Goal: Transaction & Acquisition: Purchase product/service

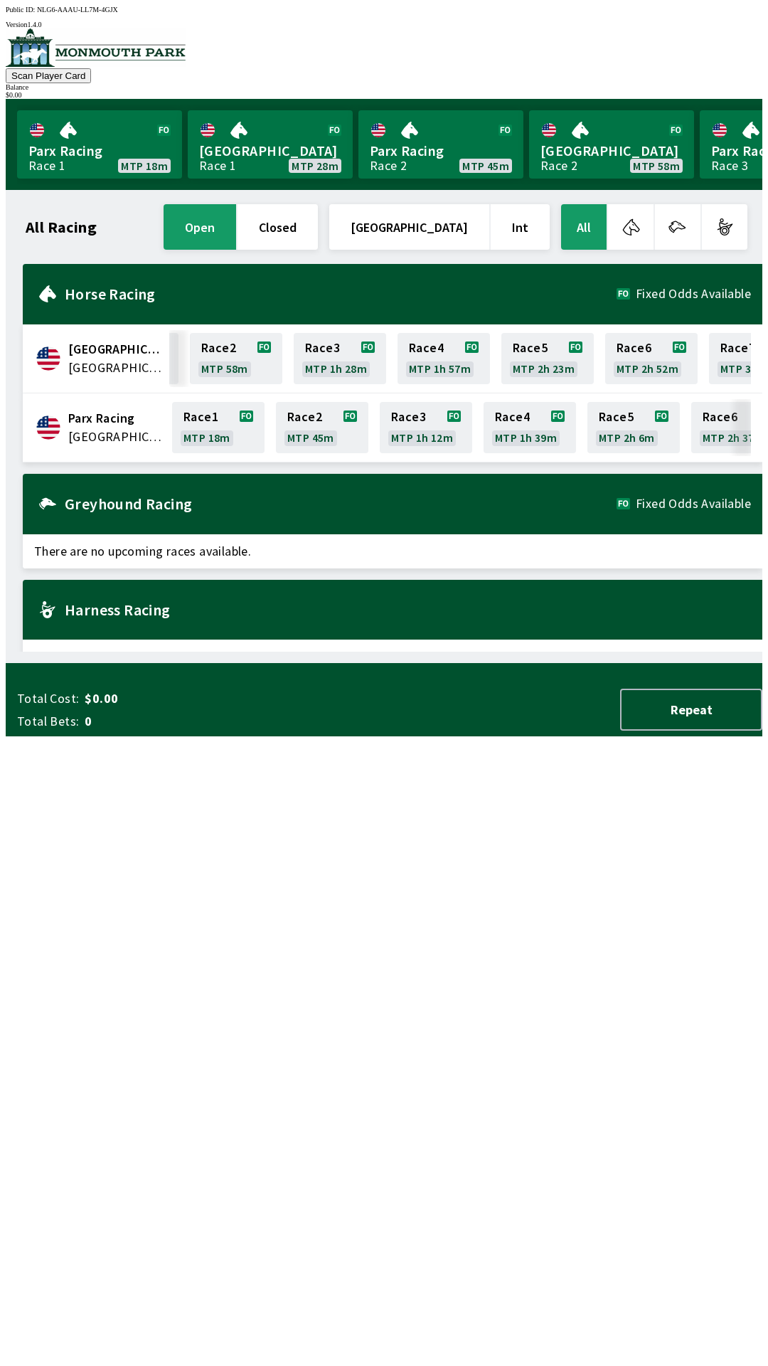
scroll to position [0, 232]
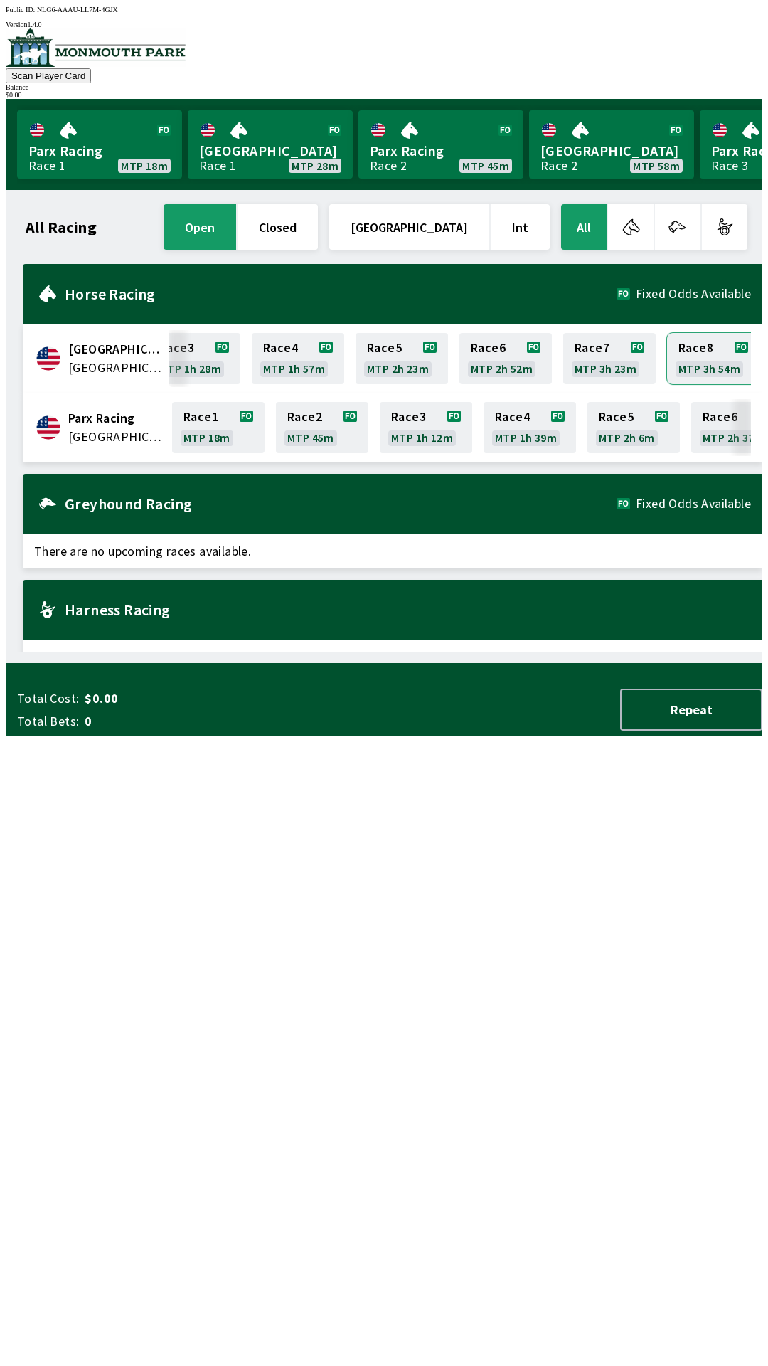
click at [694, 363] on link "Race 8 MTP 3h 54m" at bounding box center [713, 358] width 92 height 51
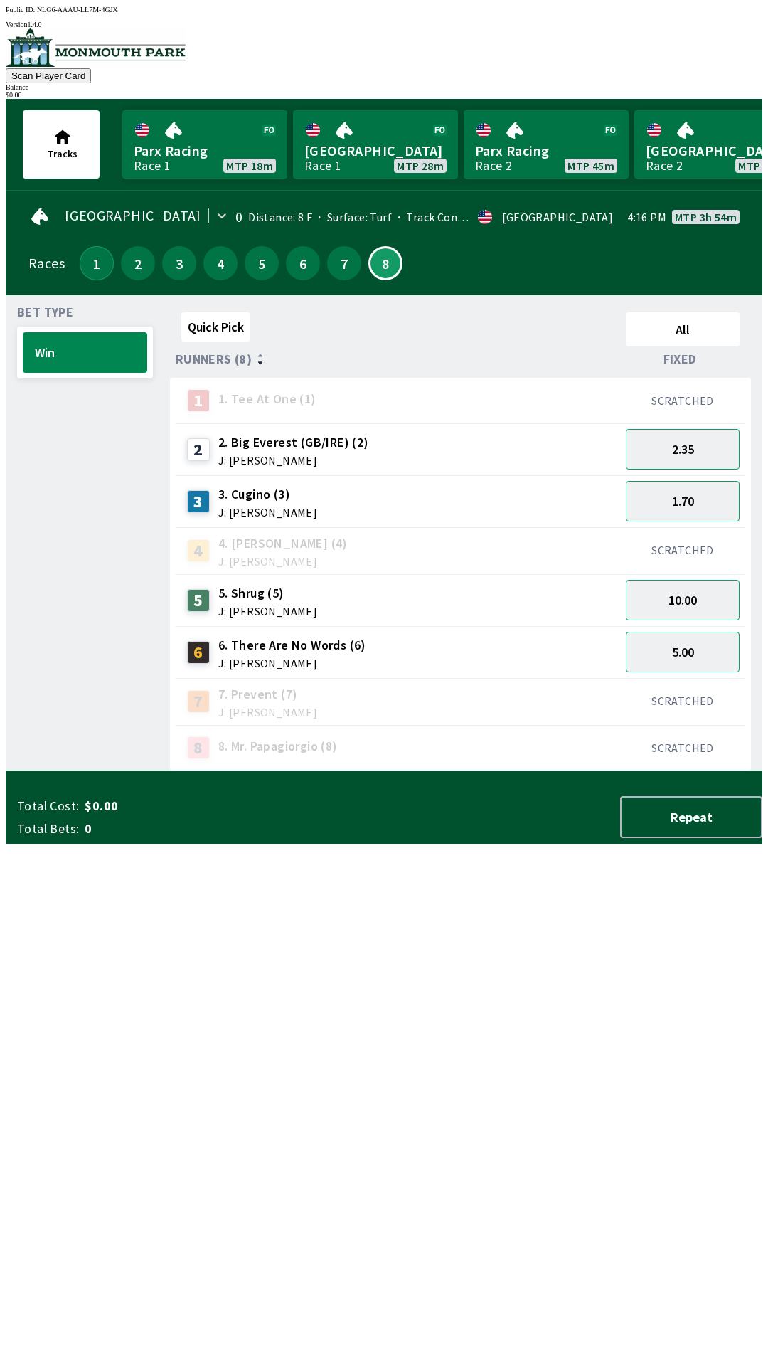
click at [96, 262] on button "1" at bounding box center [97, 263] width 34 height 34
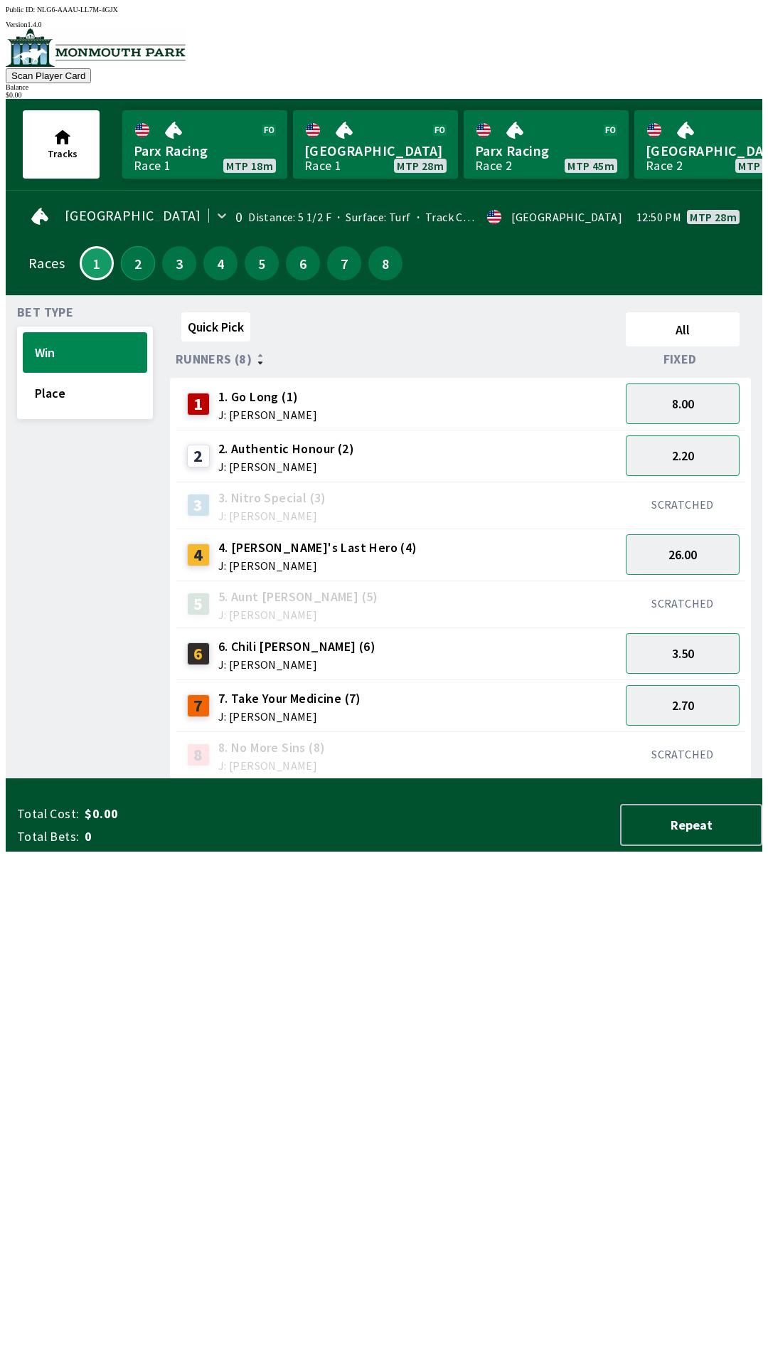
click at [134, 271] on button "2" at bounding box center [138, 263] width 34 height 34
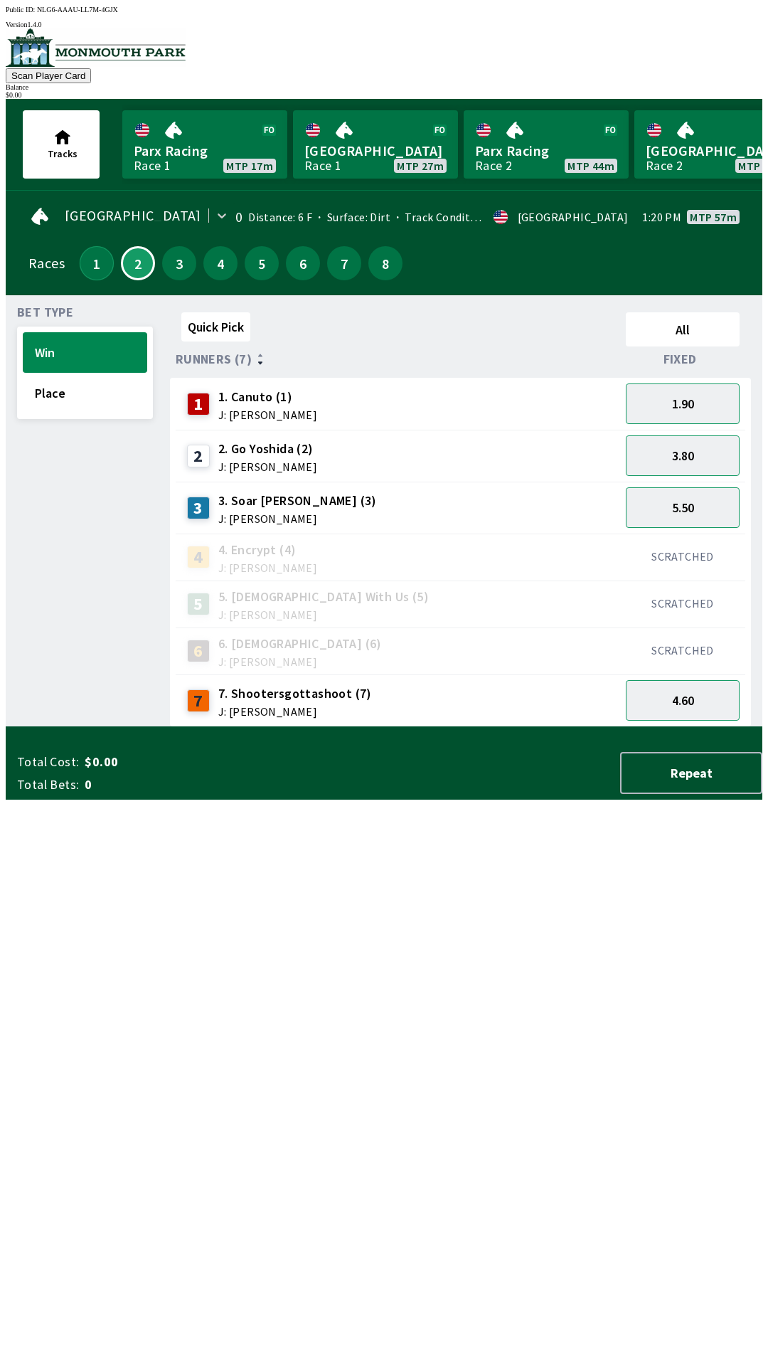
click at [98, 262] on button "1" at bounding box center [97, 263] width 34 height 34
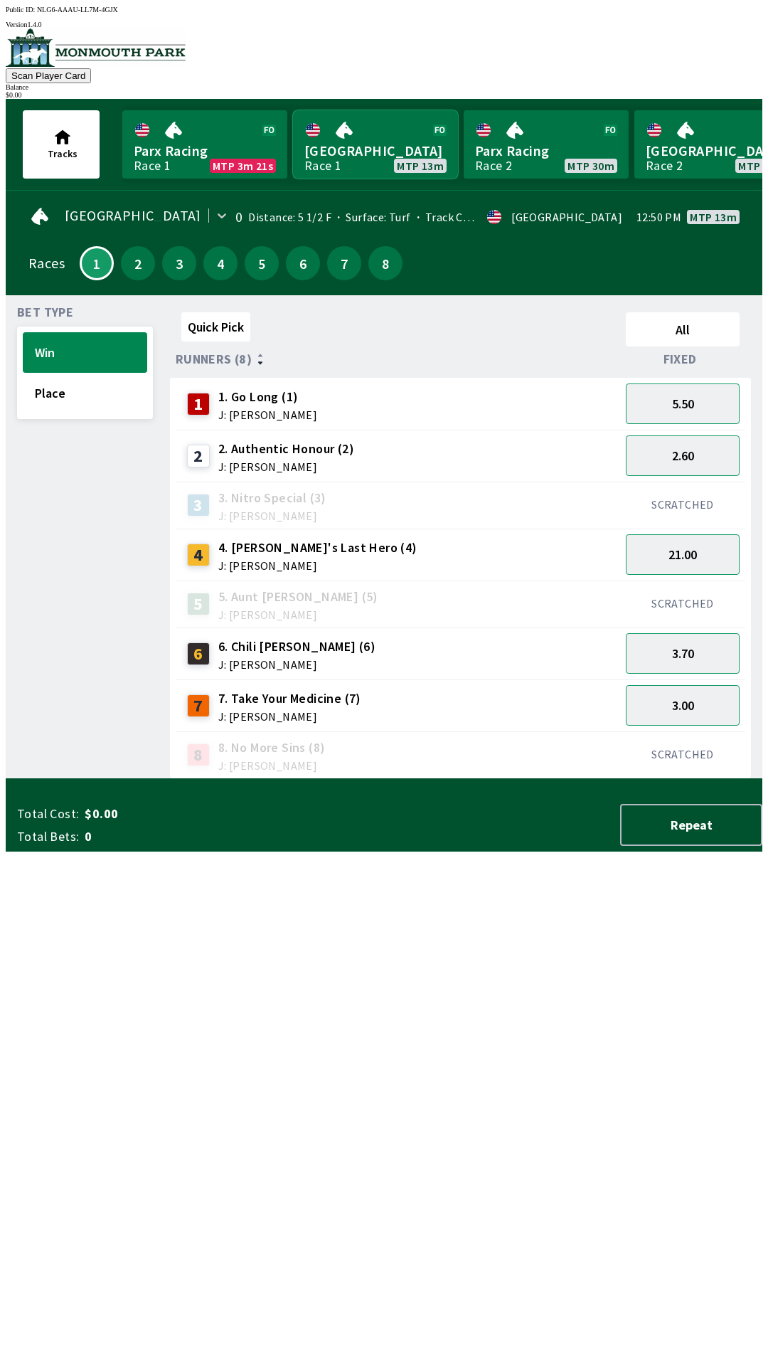
click at [373, 153] on link "[GEOGRAPHIC_DATA] Race 1 MTP 13m" at bounding box center [375, 144] width 165 height 68
click at [87, 401] on button "Place" at bounding box center [85, 393] width 124 height 41
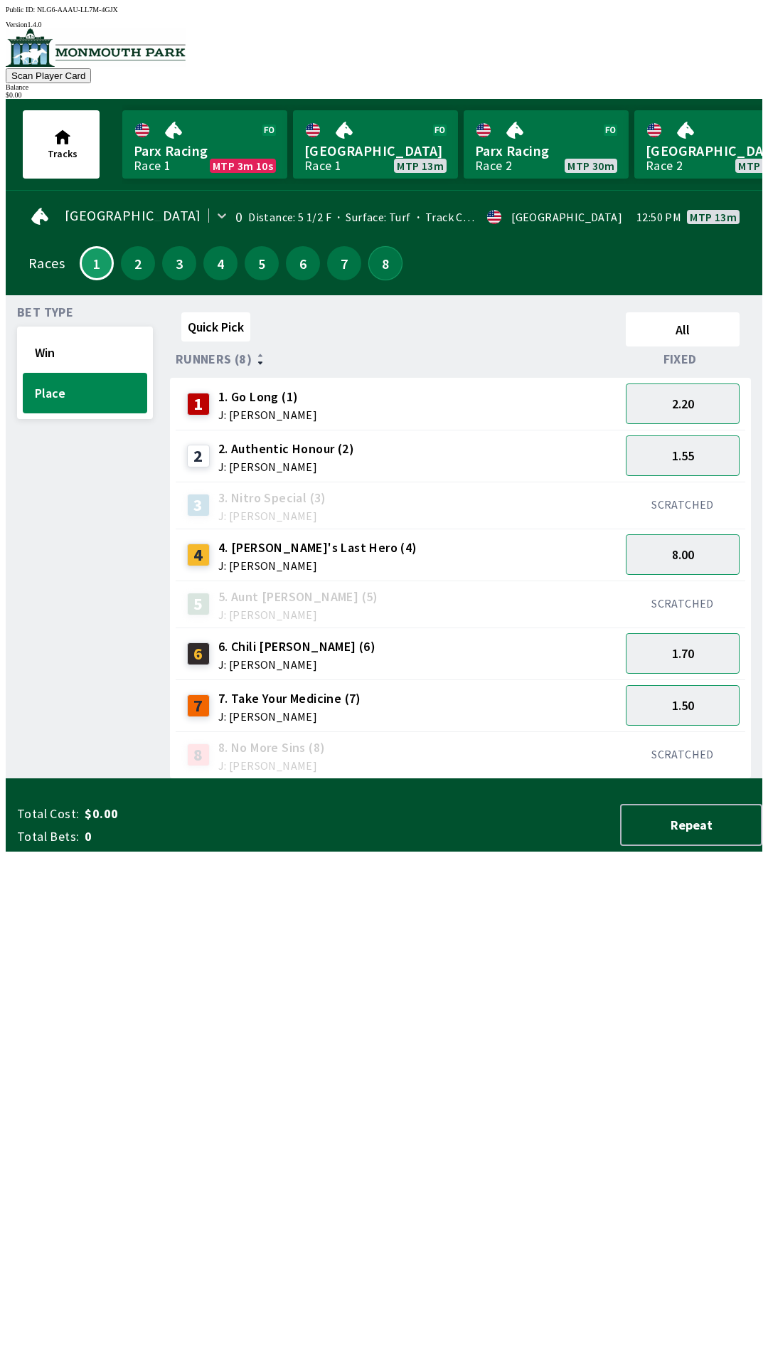
click at [387, 267] on button "8" at bounding box center [385, 263] width 34 height 34
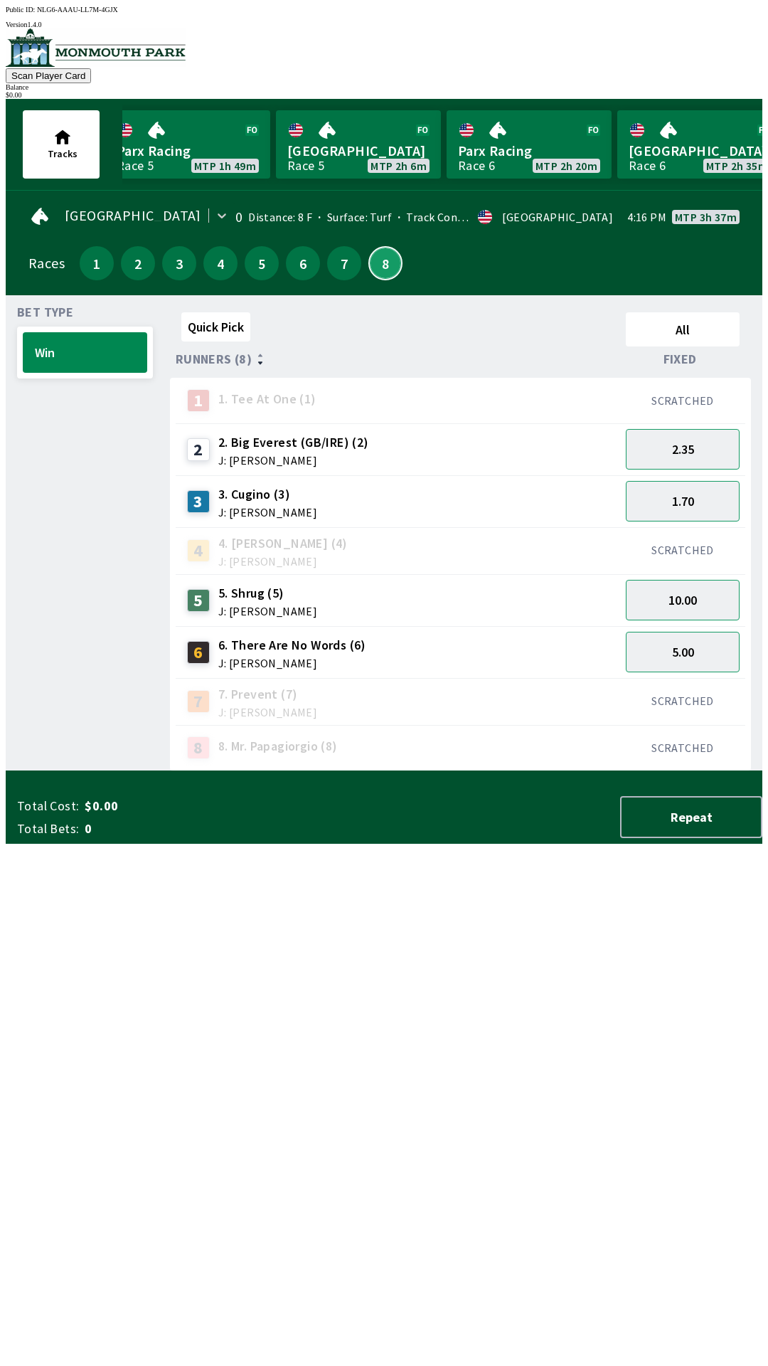
scroll to position [0, 1391]
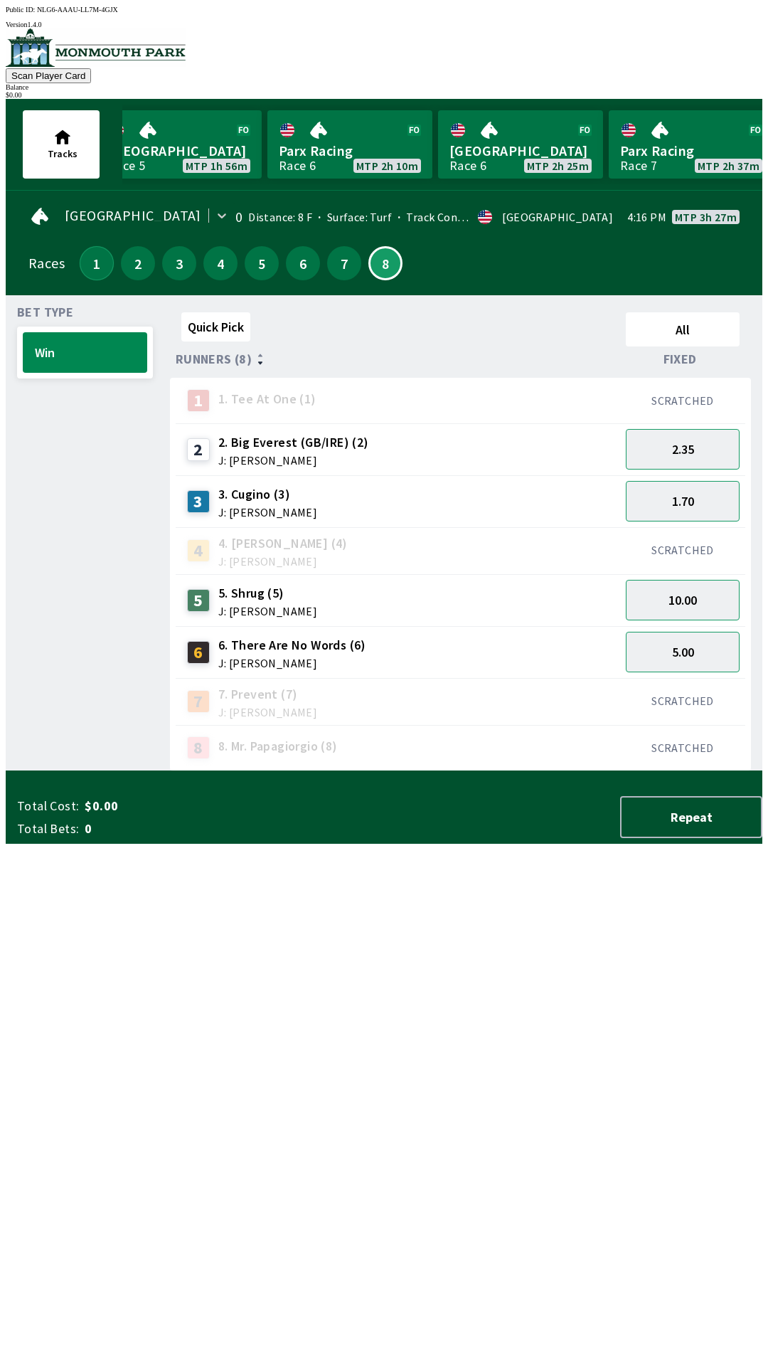
click at [90, 264] on button "1" at bounding box center [97, 263] width 34 height 34
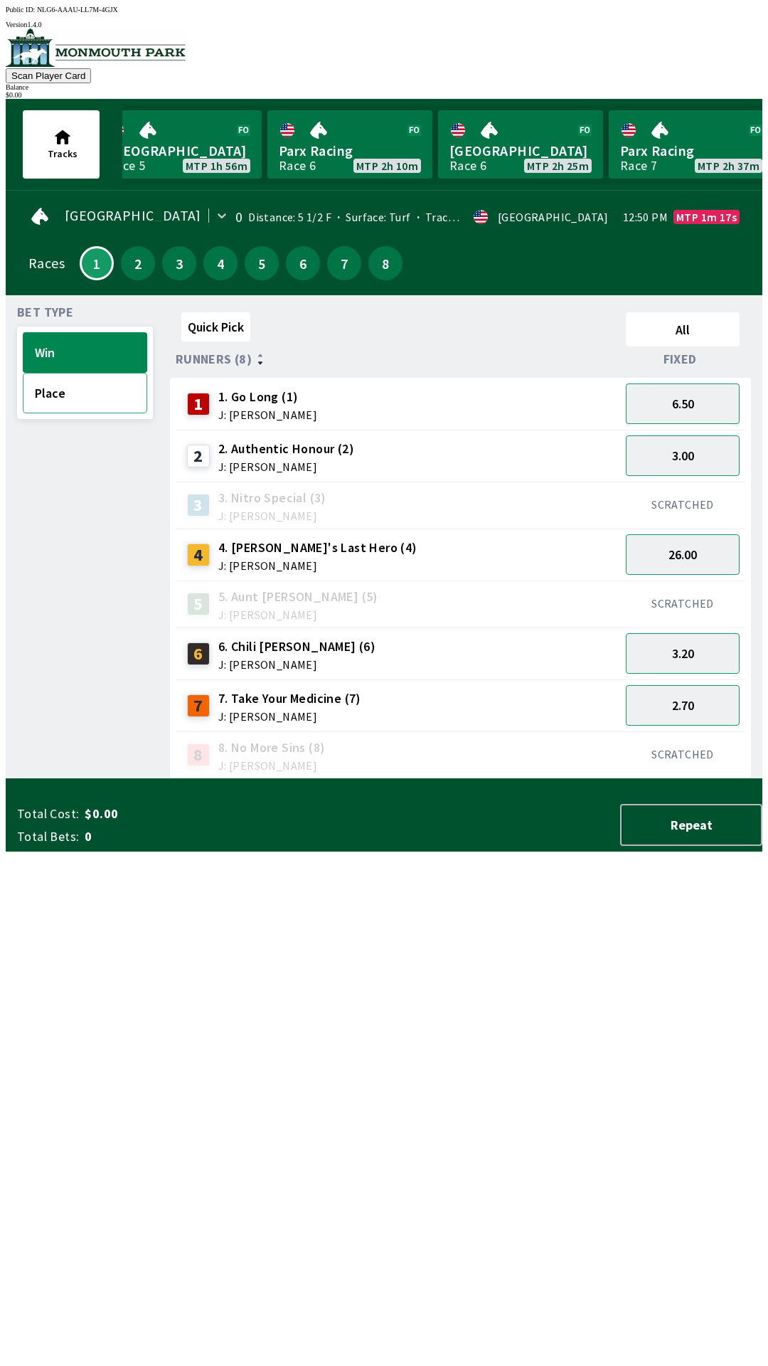
click at [83, 404] on button "Place" at bounding box center [85, 393] width 124 height 41
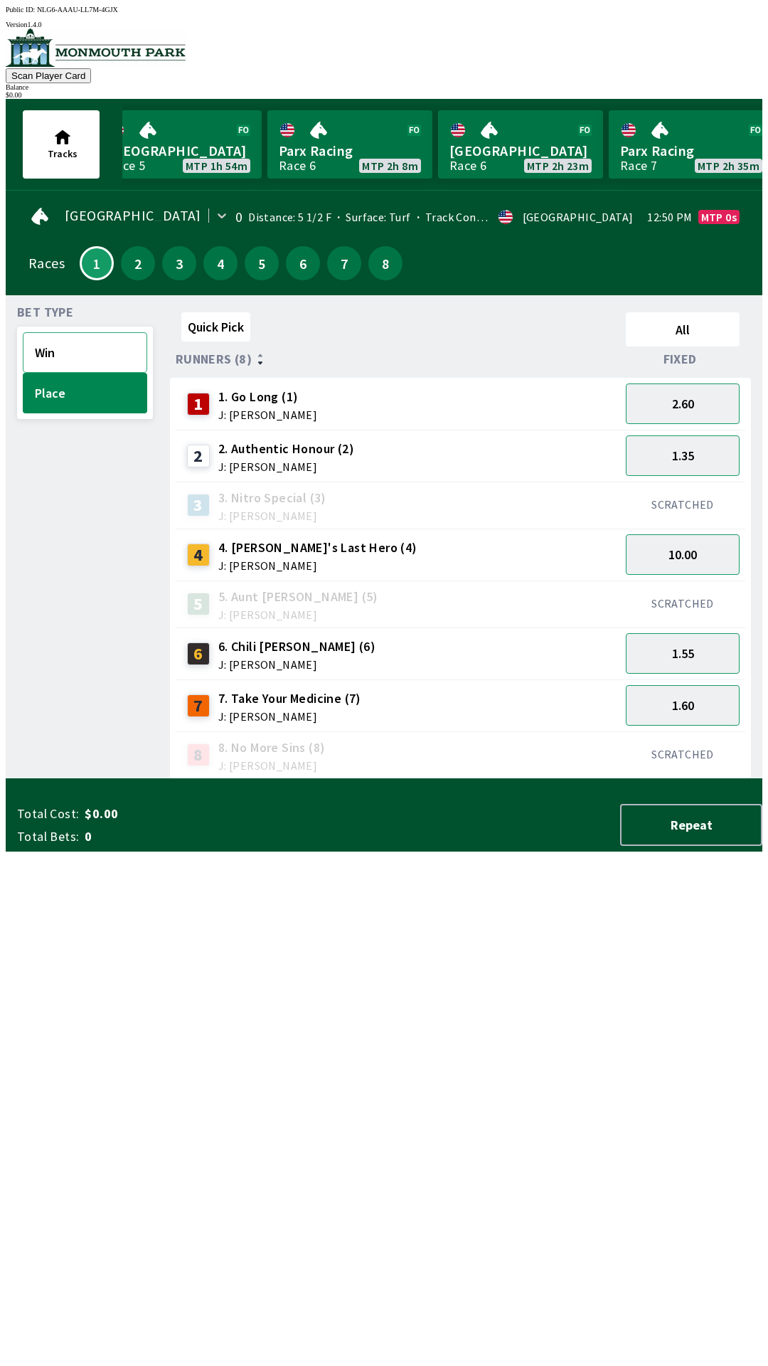
click at [64, 361] on button "Win" at bounding box center [85, 352] width 124 height 41
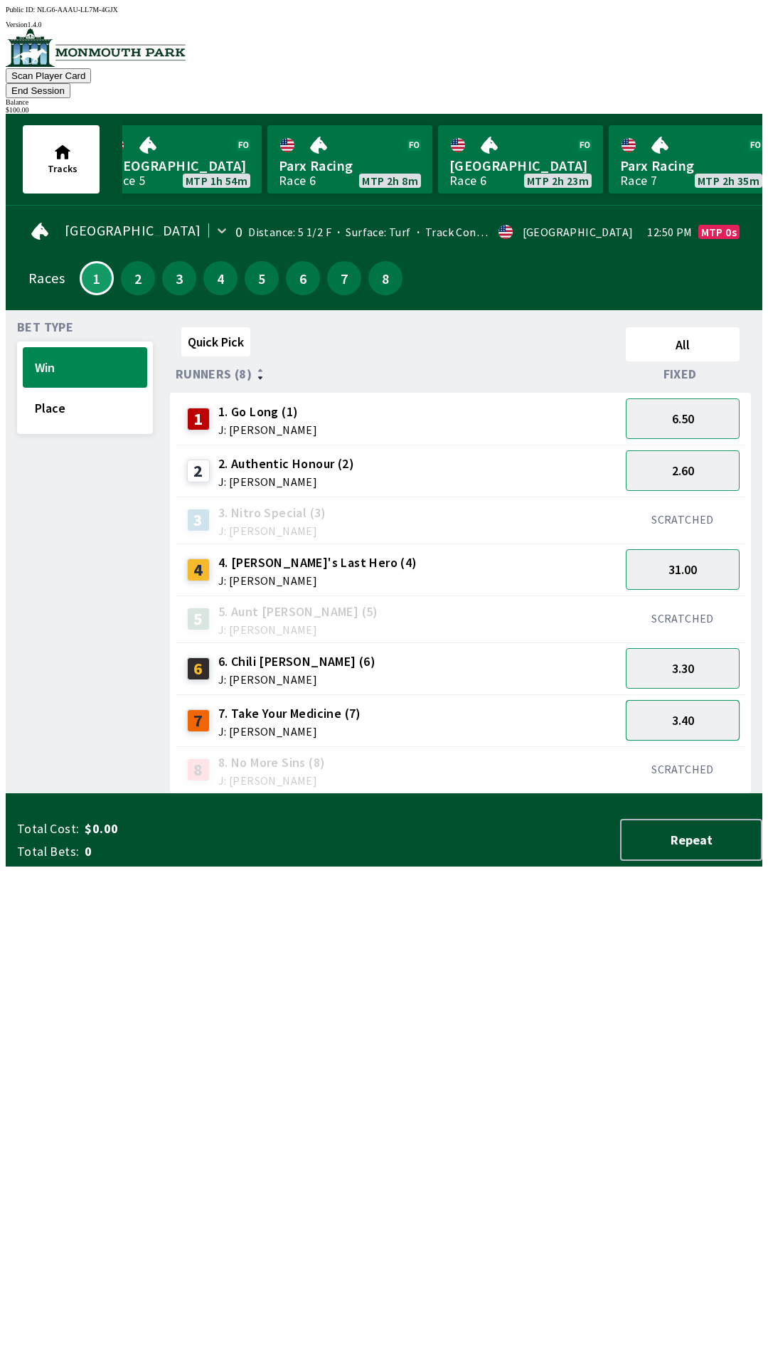
click at [707, 711] on button "3.40" at bounding box center [683, 720] width 114 height 41
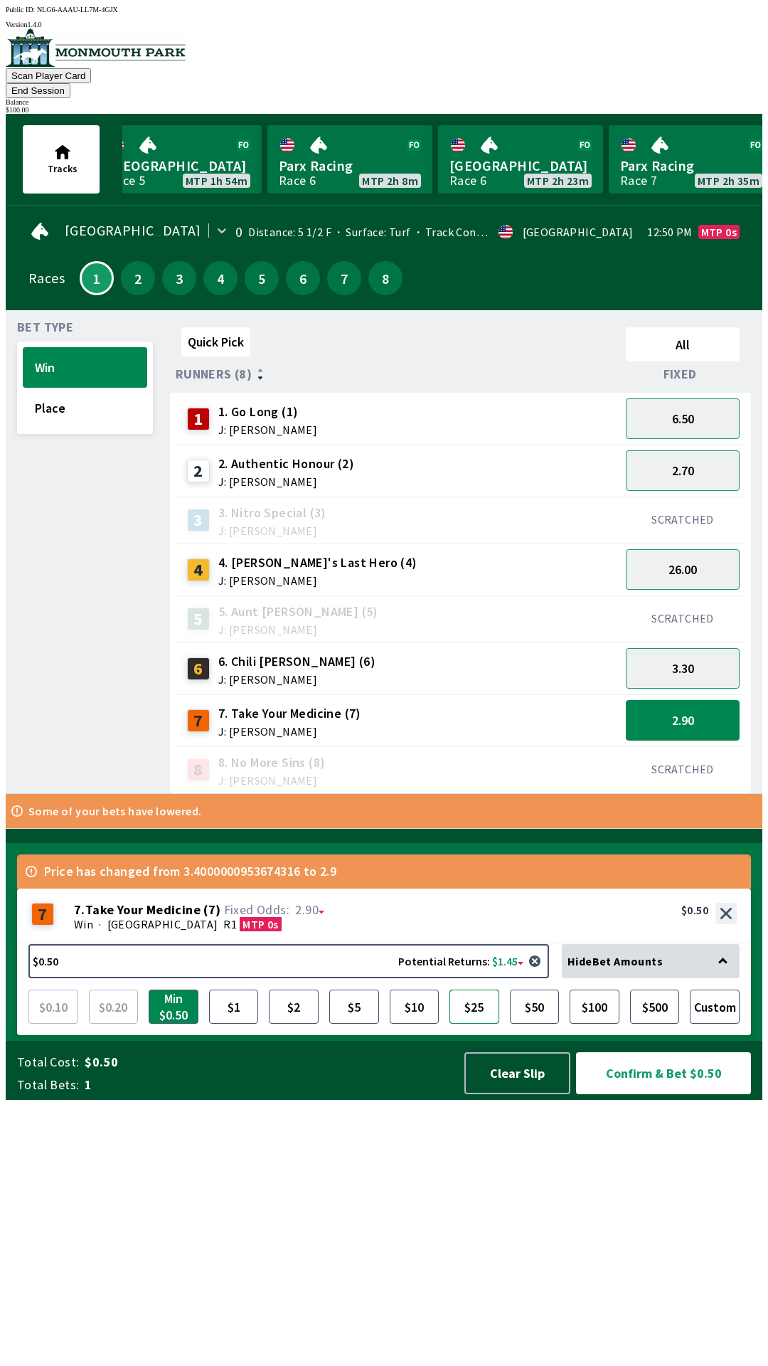
click at [477, 1024] on button "$25" at bounding box center [475, 1006] width 50 height 34
click at [667, 1094] on button "Confirm & Bet $25.00" at bounding box center [663, 1073] width 175 height 42
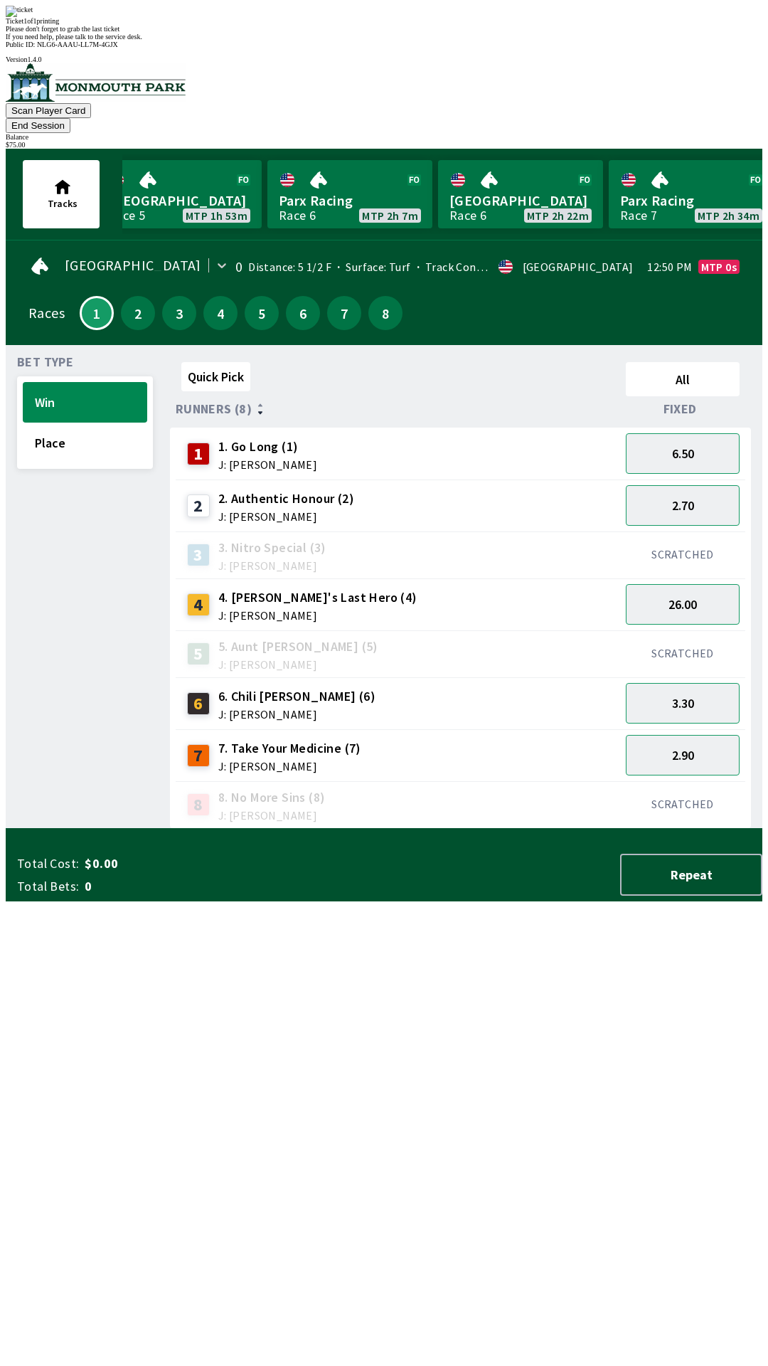
click at [515, 829] on div "Quick Pick All Runners (8) Fixed 1 1. Go Long (1) J: [PERSON_NAME] 6.50 2 2. Au…" at bounding box center [466, 592] width 593 height 472
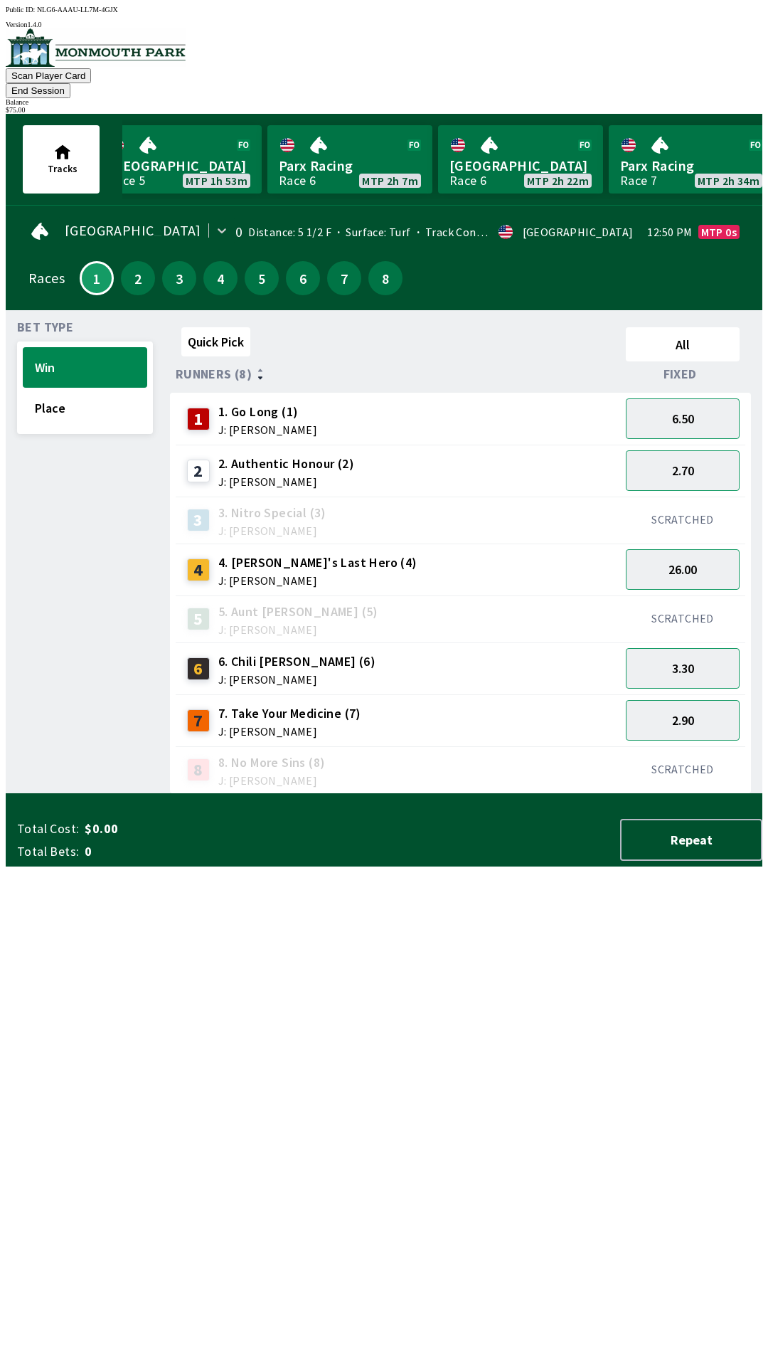
click at [70, 83] on button "End Session" at bounding box center [38, 90] width 65 height 15
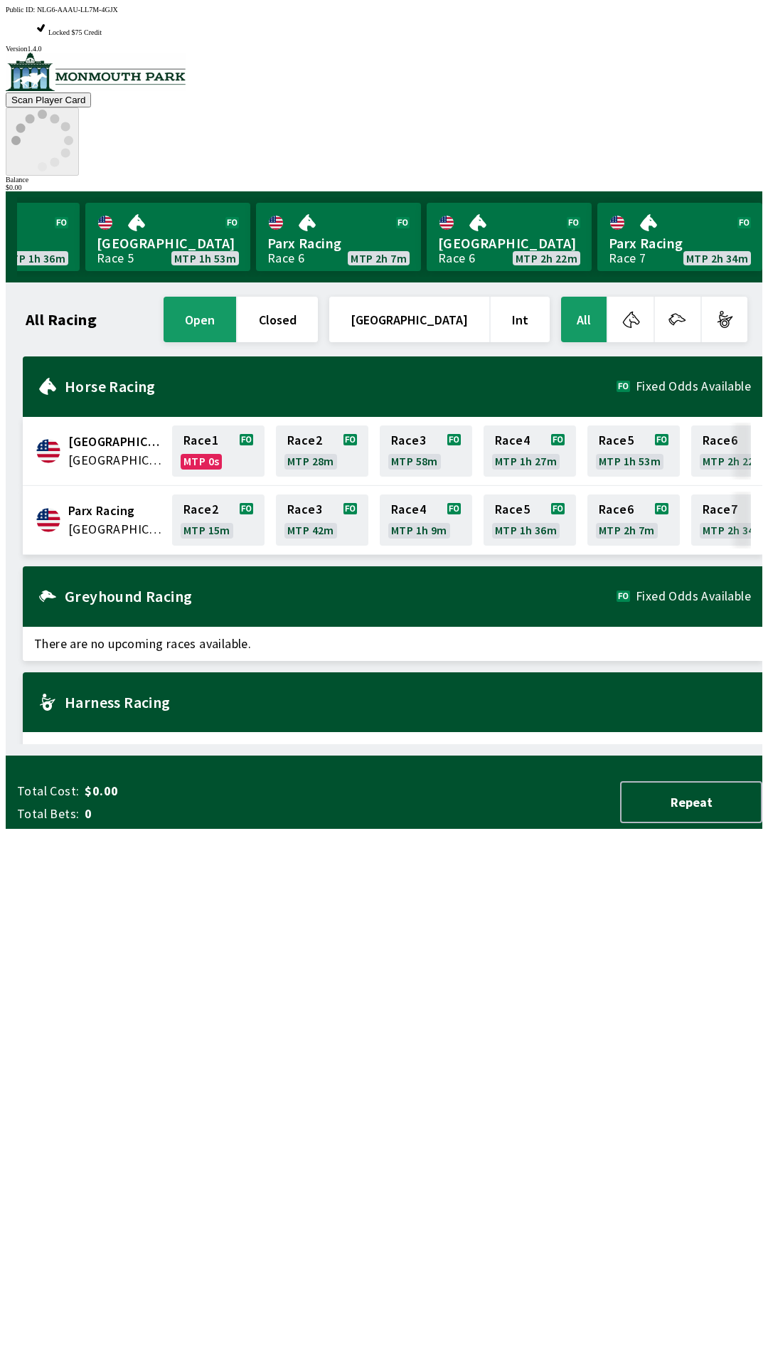
scroll to position [0, 1286]
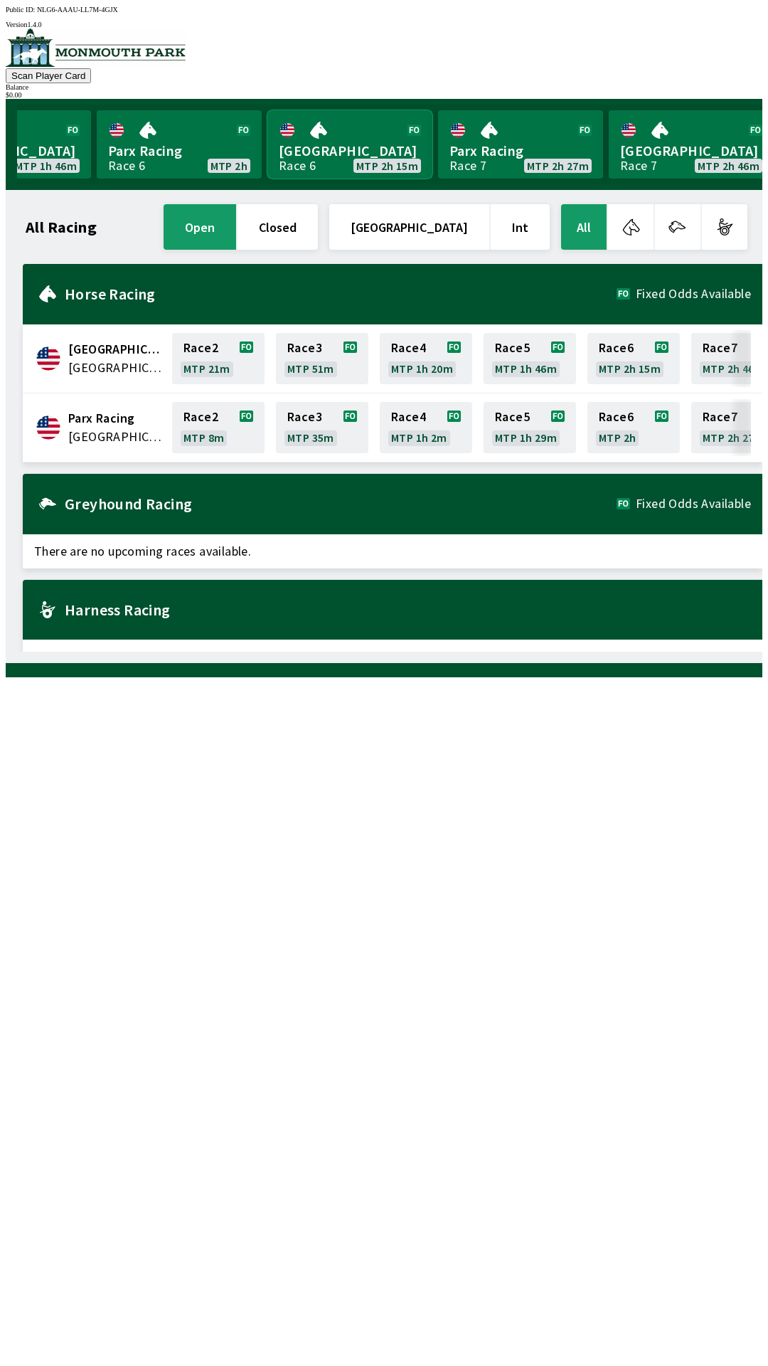
click at [355, 133] on link "[GEOGRAPHIC_DATA] Race 6 MTP 2h 15m" at bounding box center [349, 144] width 165 height 68
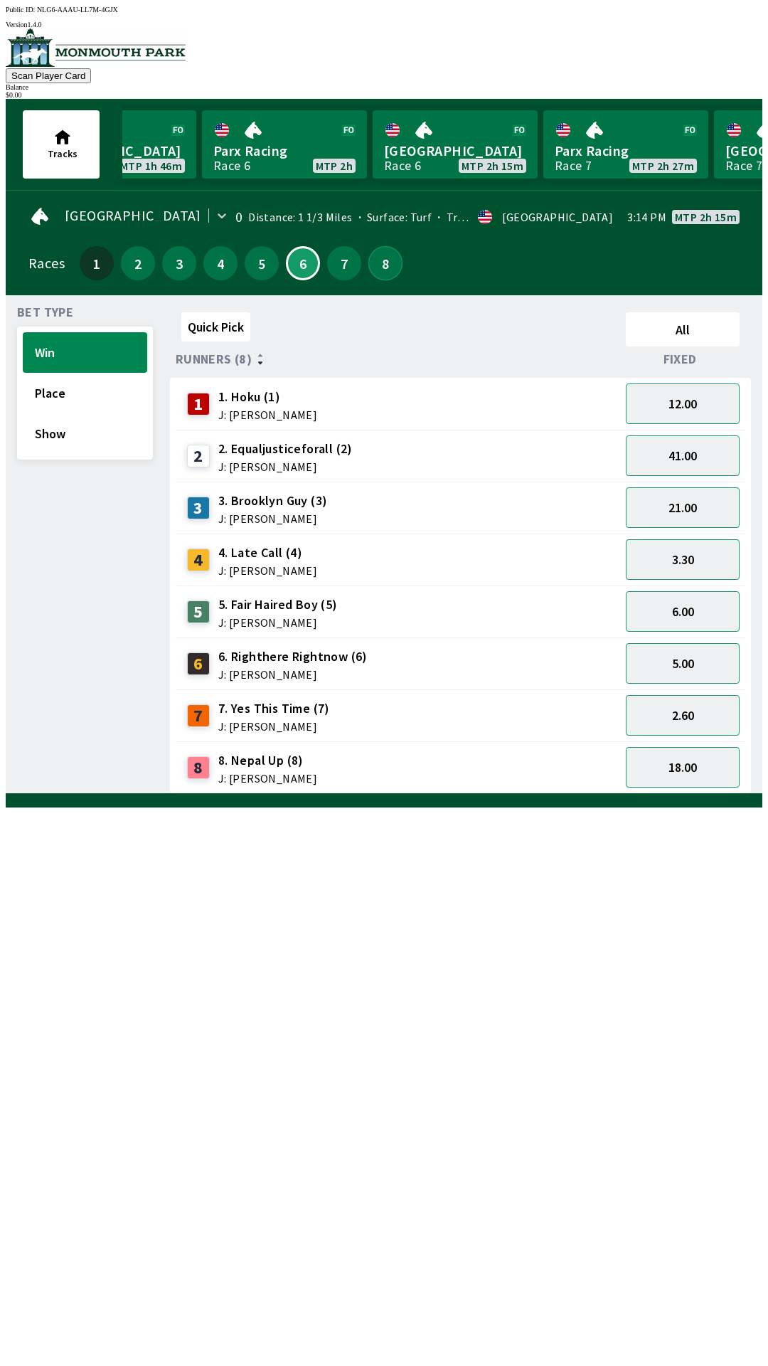
click at [374, 265] on button "8" at bounding box center [385, 263] width 34 height 34
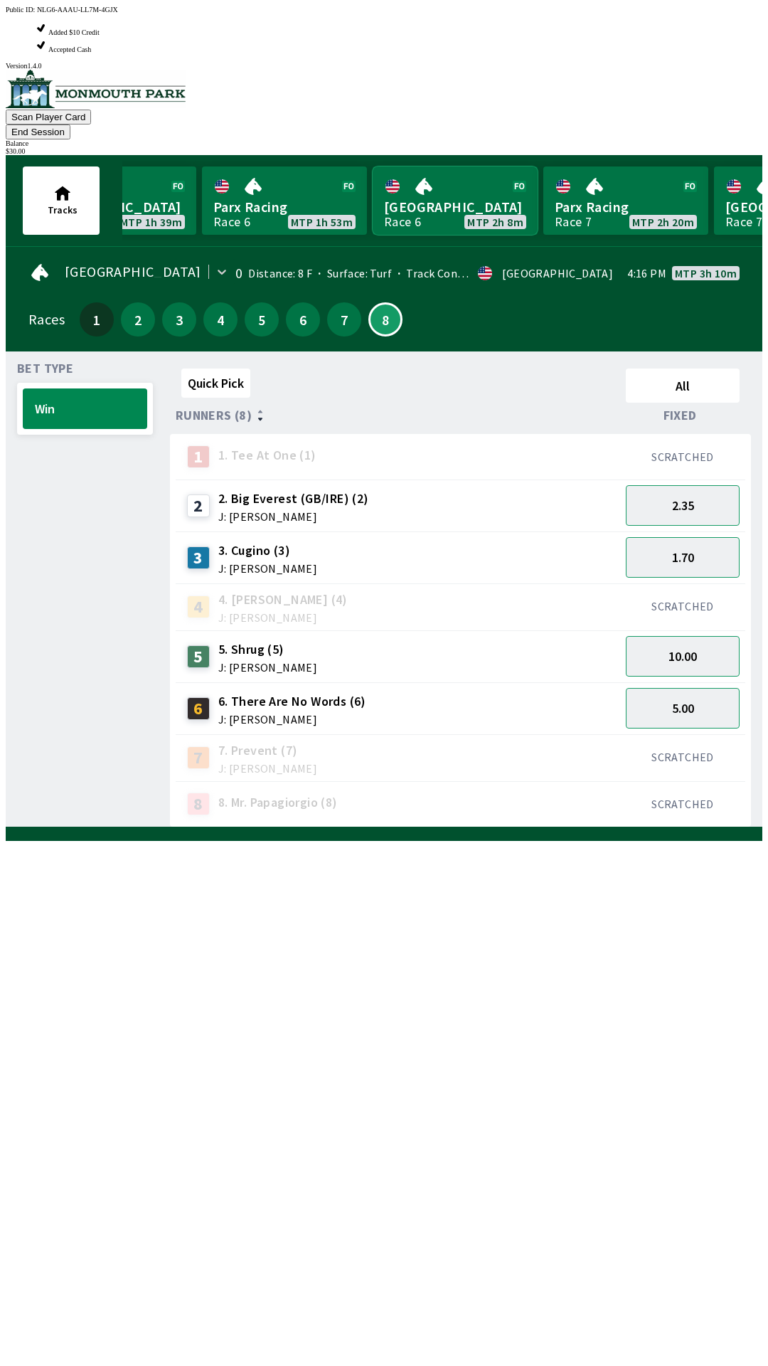
click at [447, 166] on link "[GEOGRAPHIC_DATA] Race 6 MTP 2h 8m" at bounding box center [455, 200] width 165 height 68
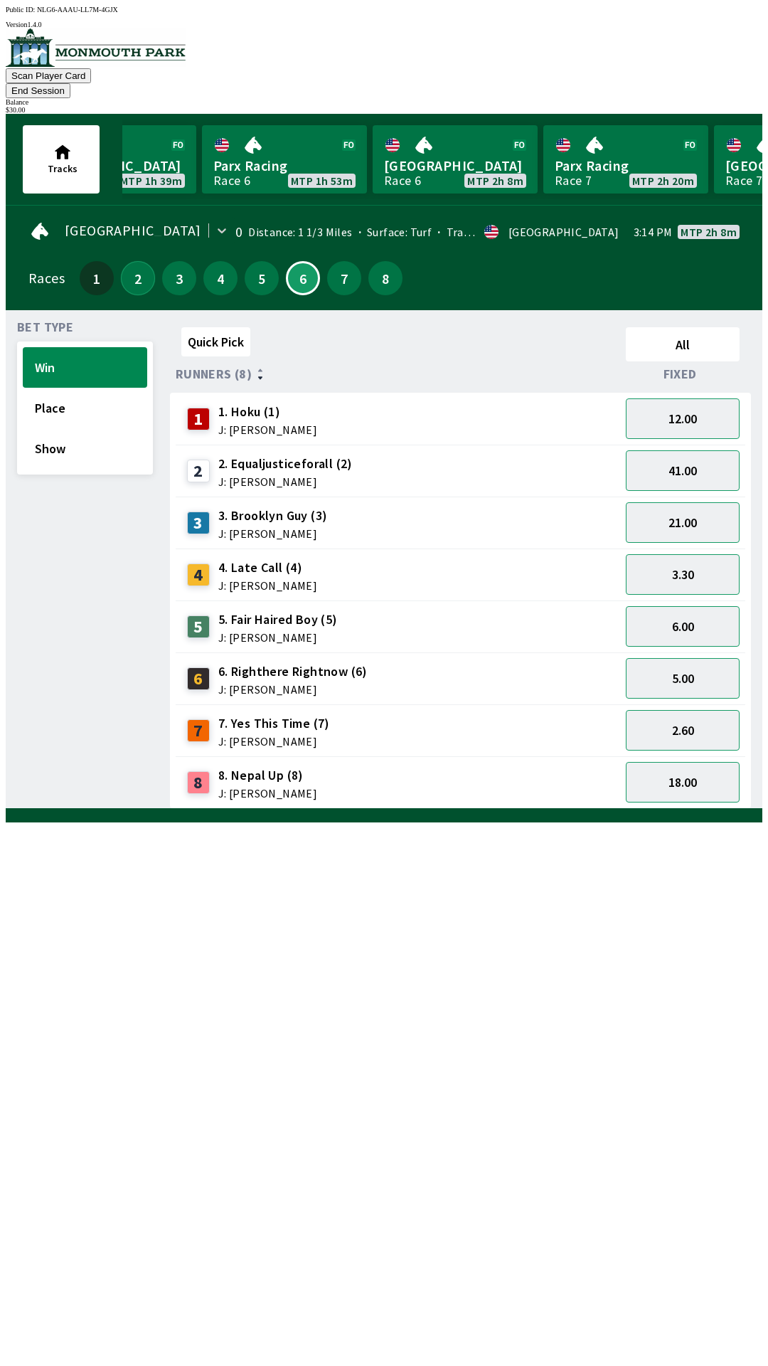
click at [131, 261] on button "2" at bounding box center [138, 278] width 34 height 34
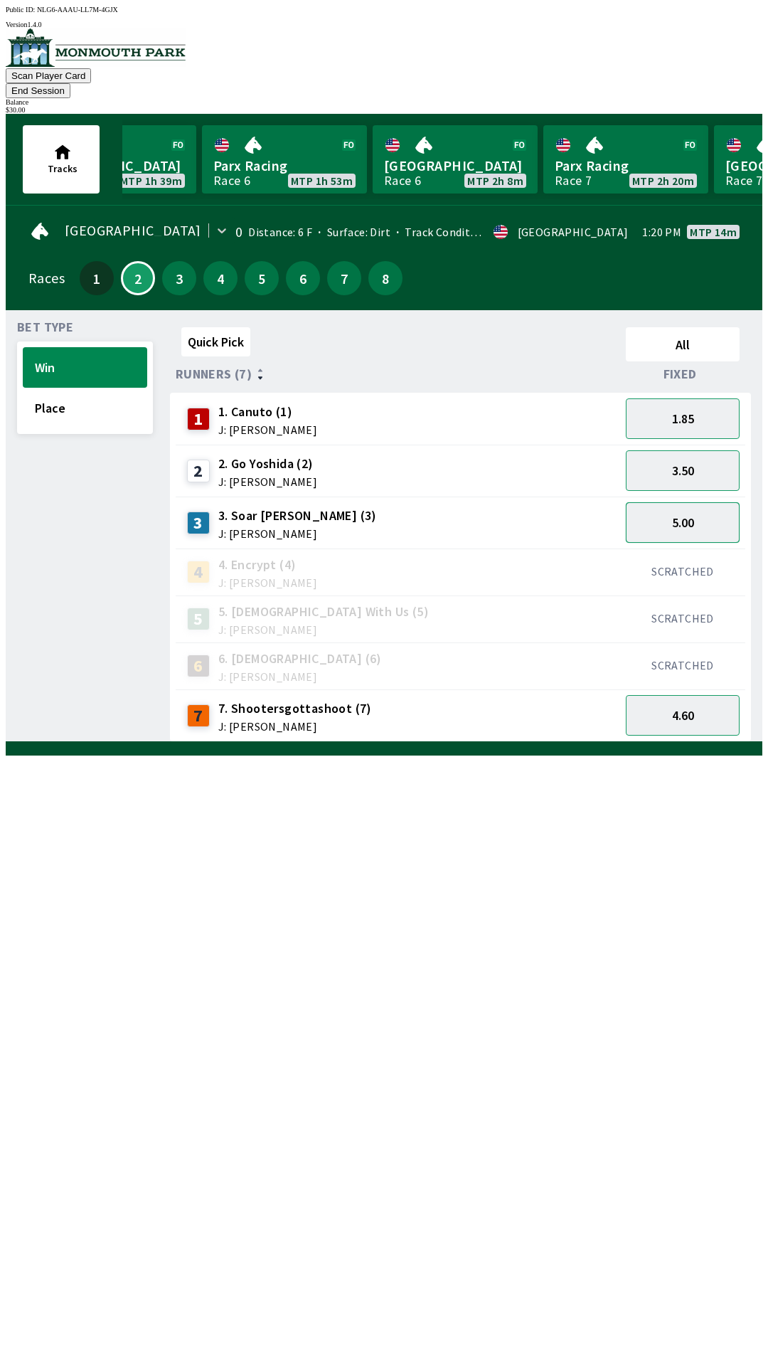
click at [694, 502] on button "5.00" at bounding box center [683, 522] width 114 height 41
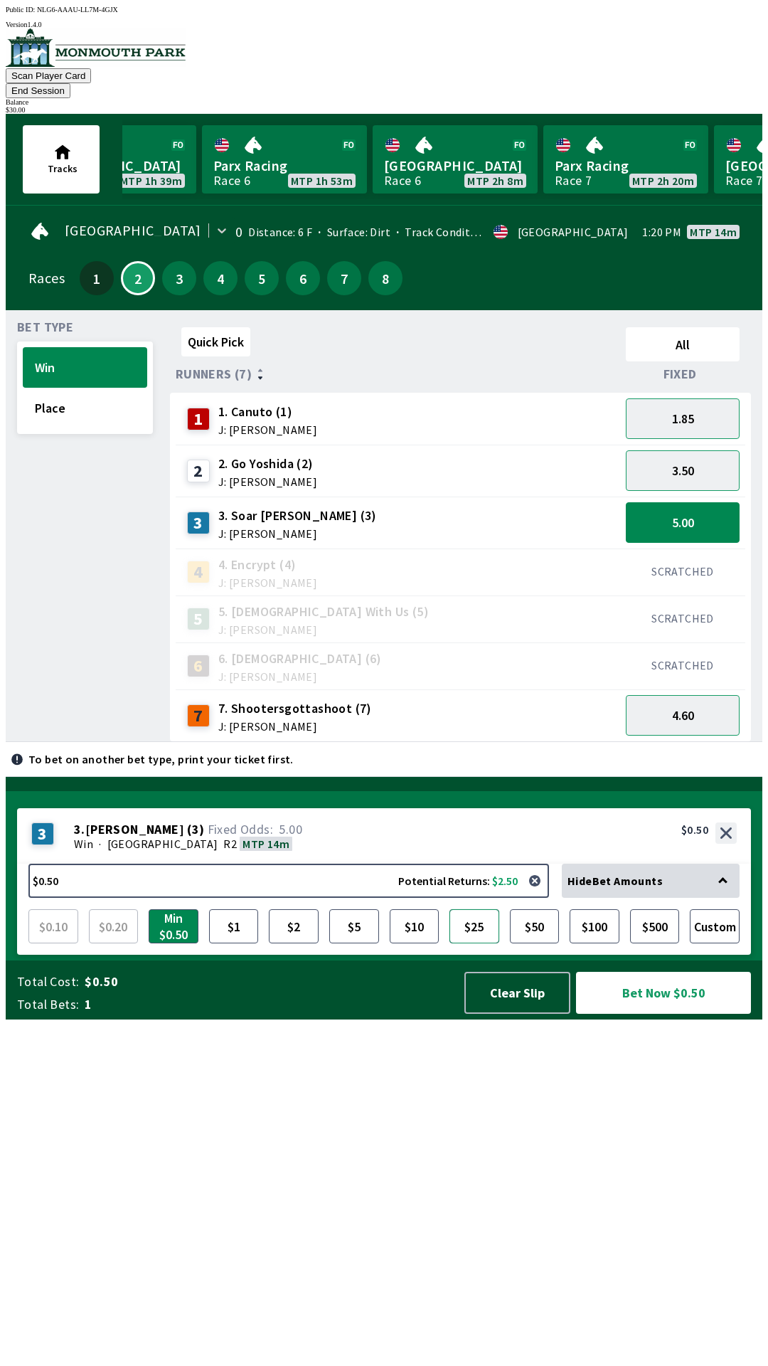
click at [477, 943] on button "$25" at bounding box center [475, 926] width 50 height 34
click at [412, 943] on button "$10" at bounding box center [415, 926] width 50 height 34
click at [656, 1014] on button "Bet Now $10.00" at bounding box center [663, 993] width 175 height 42
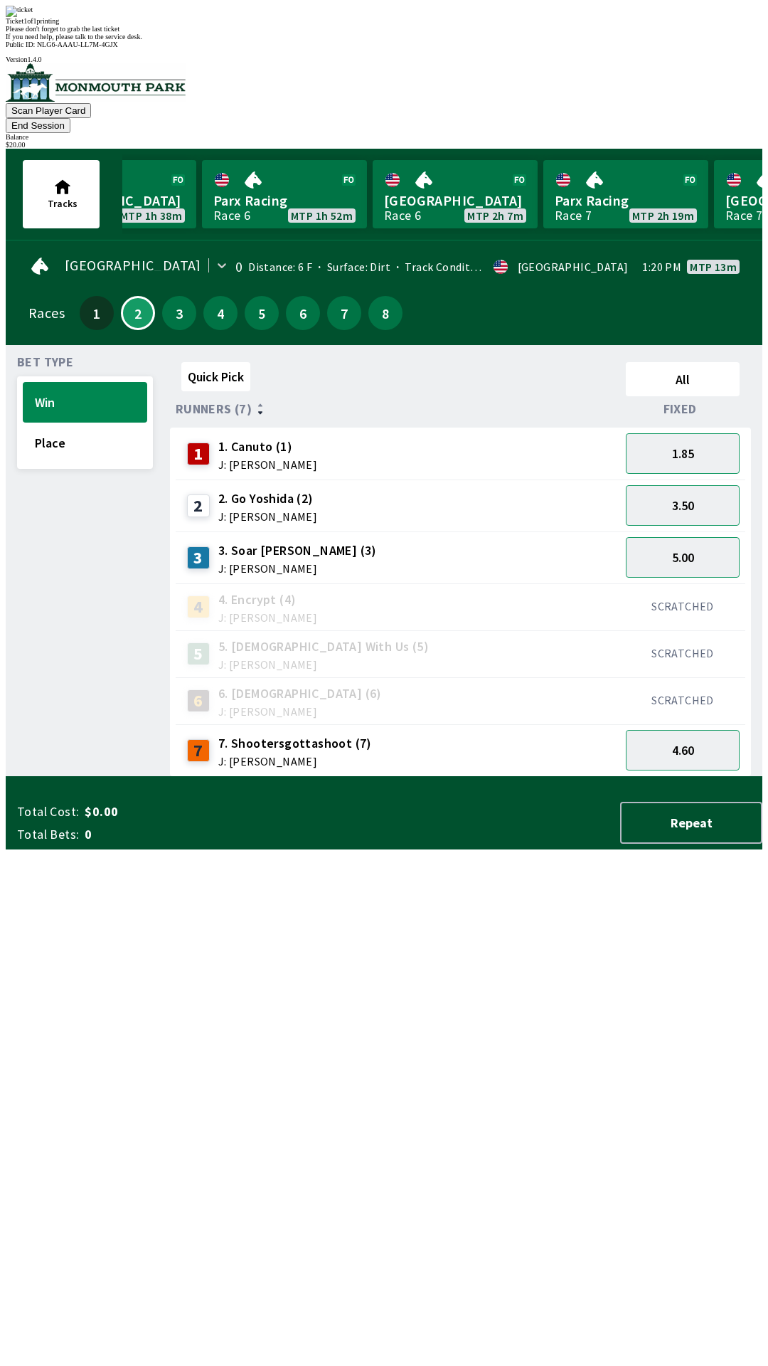
click at [667, 744] on div "Quick Pick All Runners (7) Fixed 1 1. Canuto (1) J: [PERSON_NAME] 1.85 2 2. Go …" at bounding box center [466, 566] width 593 height 420
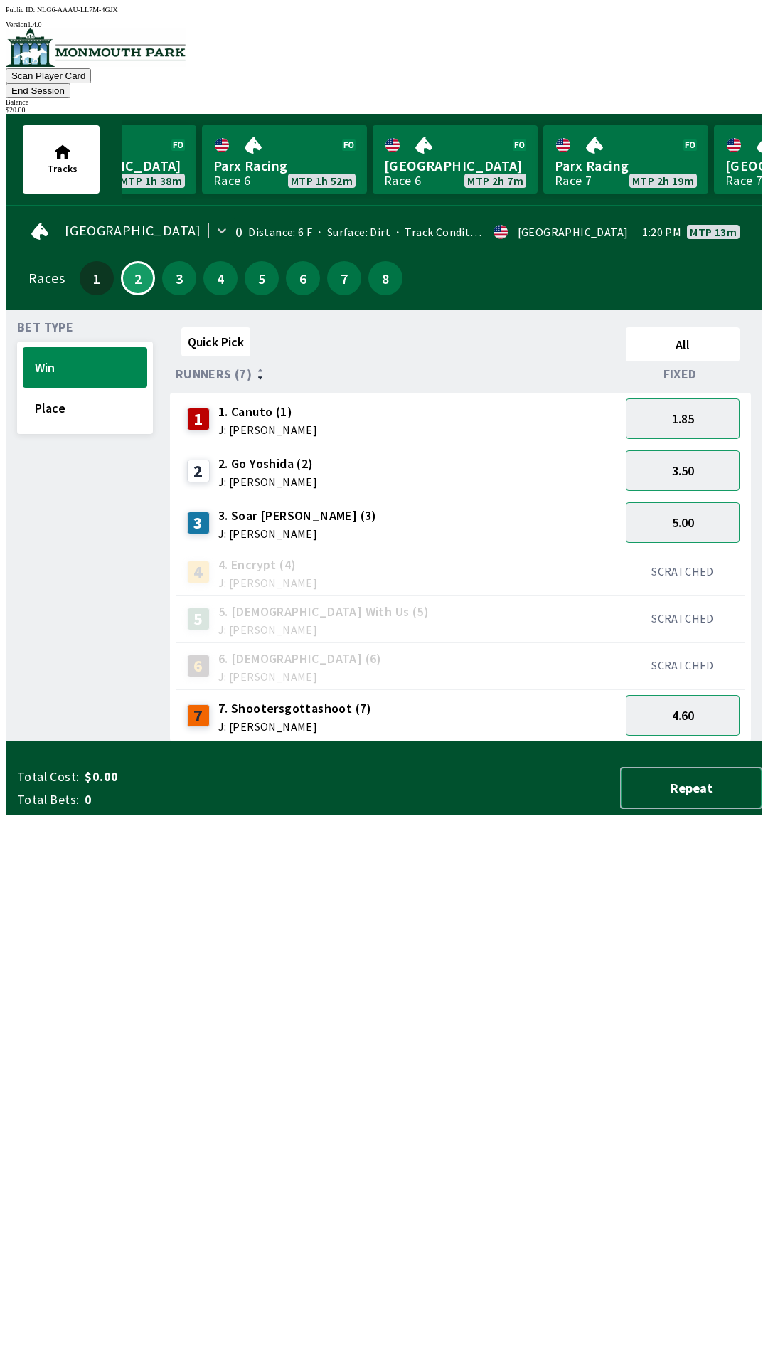
click at [686, 809] on button "Repeat" at bounding box center [691, 788] width 142 height 42
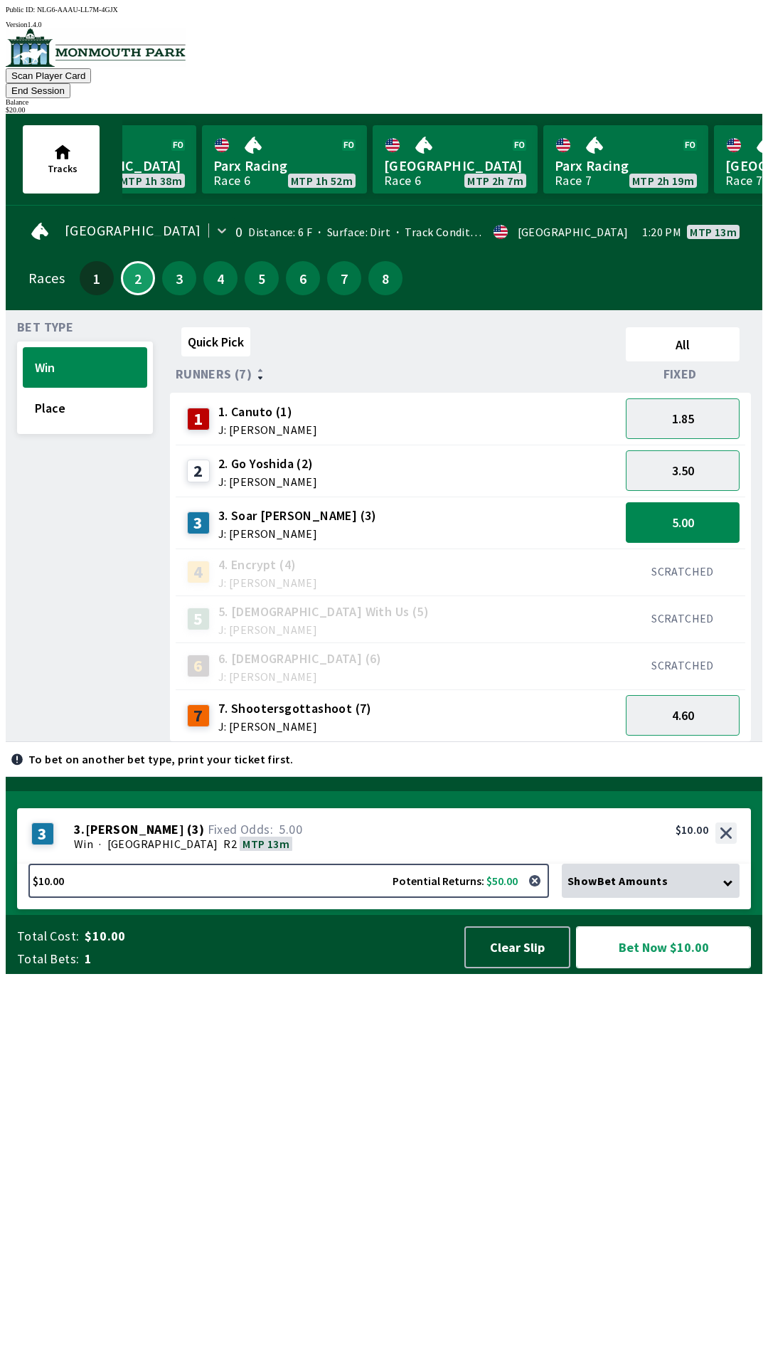
click at [649, 968] on button "Bet Now $10.00" at bounding box center [663, 947] width 175 height 42
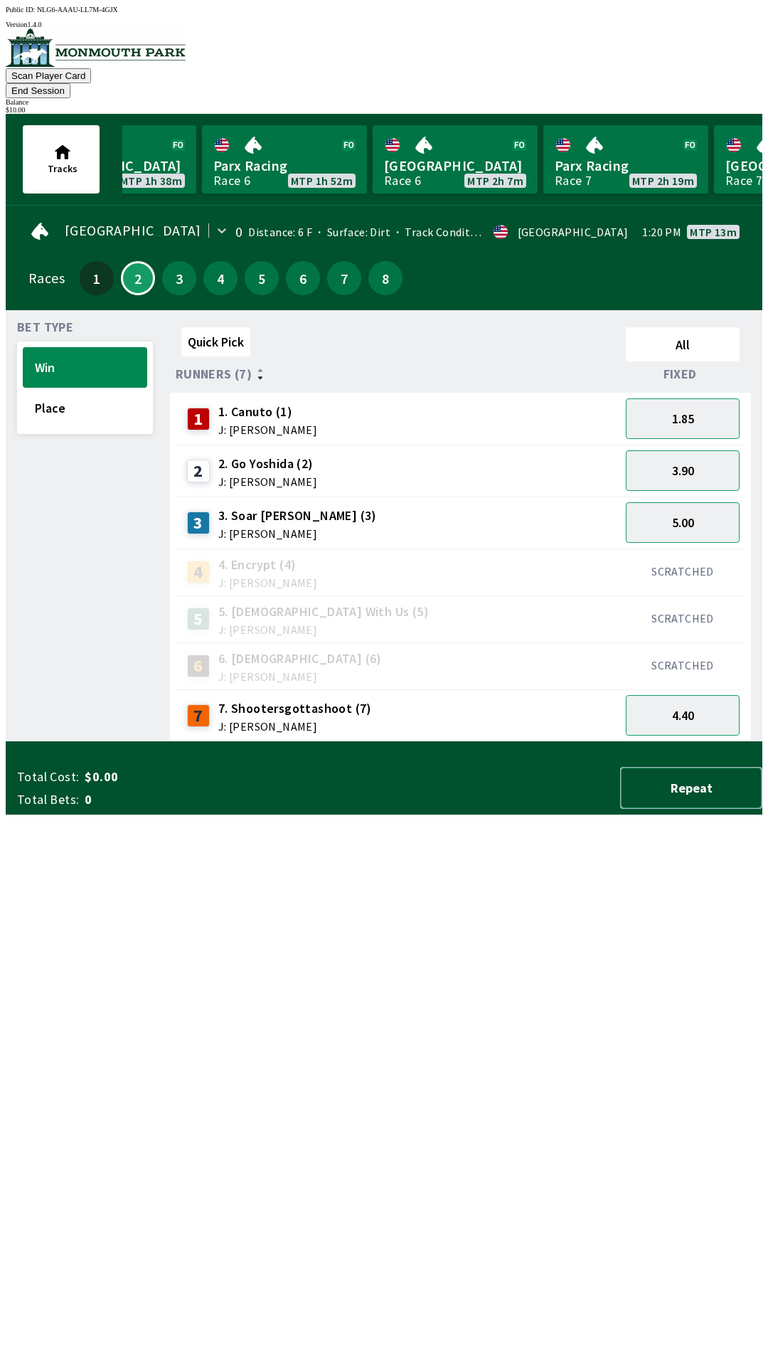
click at [700, 809] on button "Repeat" at bounding box center [691, 788] width 142 height 42
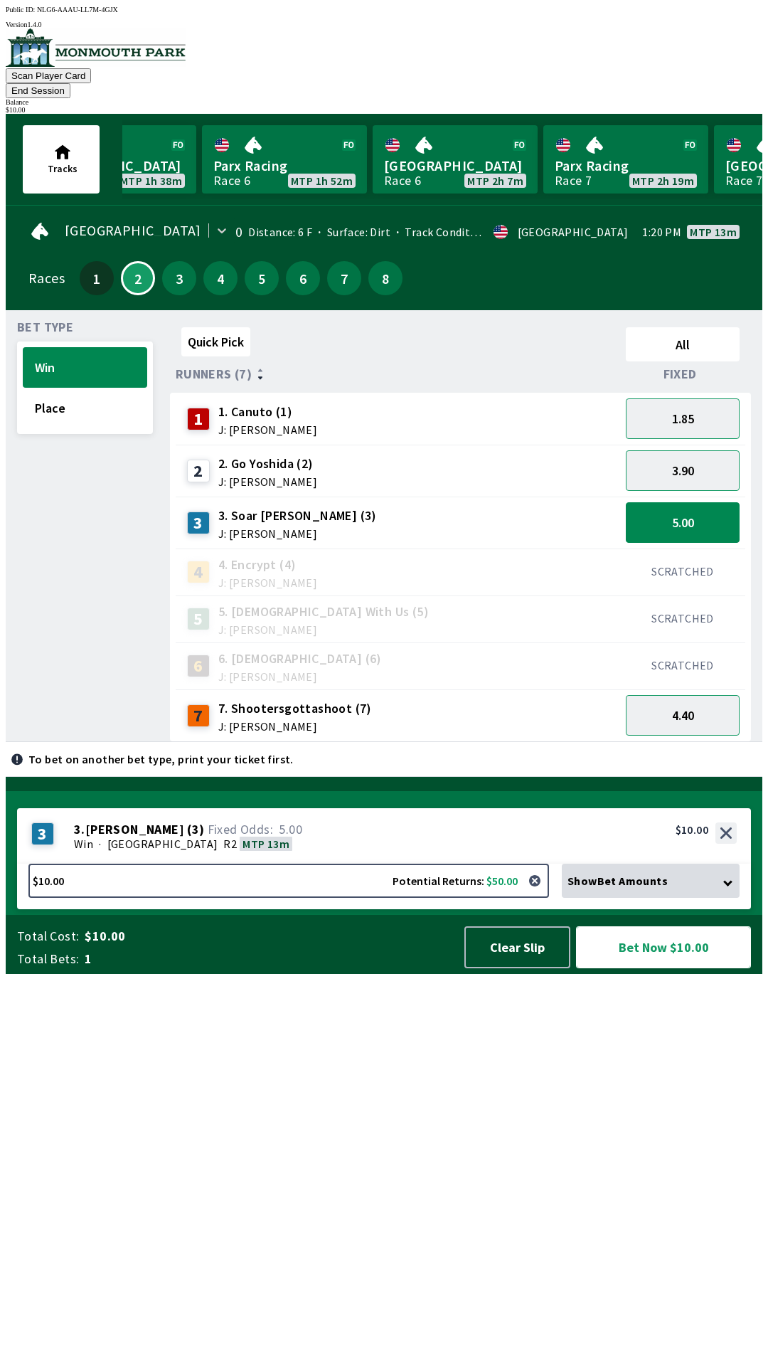
click at [684, 968] on button "Bet Now $10.00" at bounding box center [663, 947] width 175 height 42
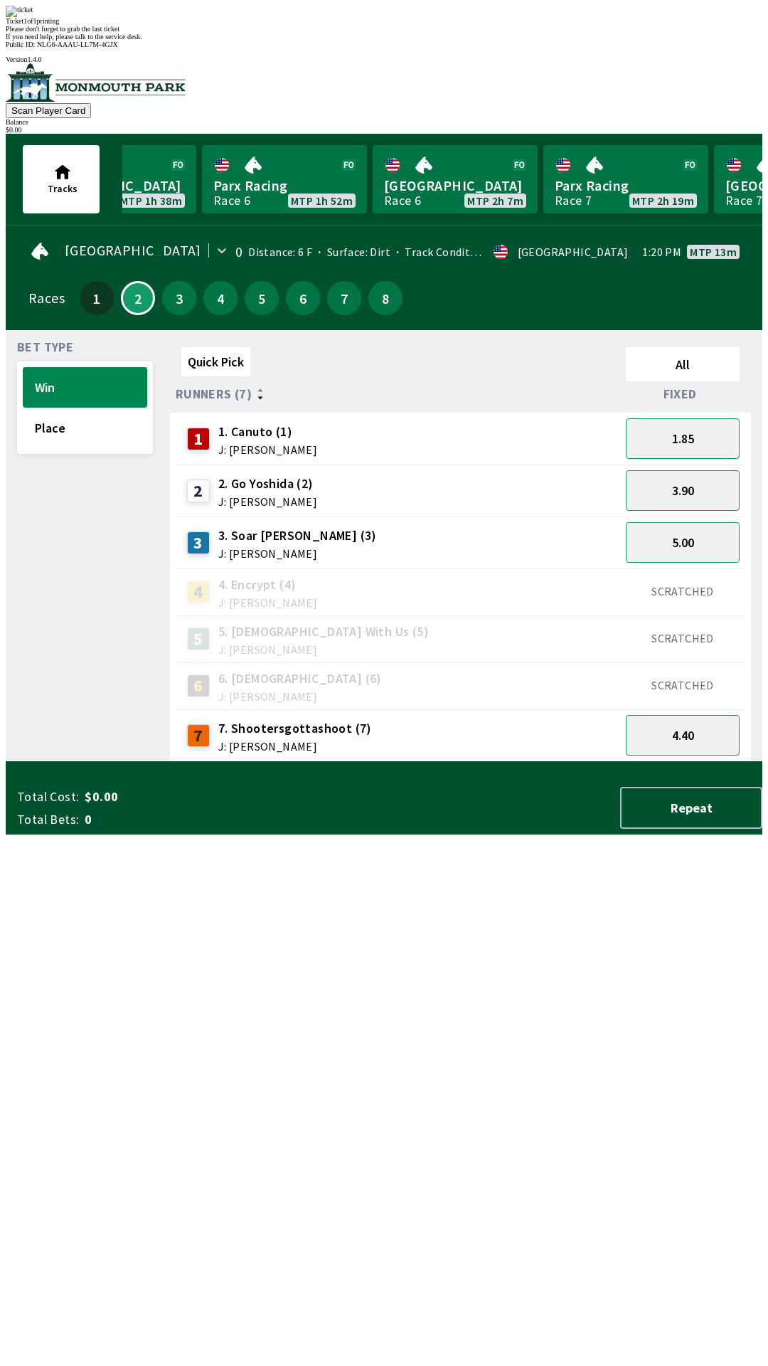
click at [671, 762] on div "Quick Pick All Runners (7) Fixed 1 1. Canuto (1) J: [PERSON_NAME] 1.85 2 2. Go …" at bounding box center [466, 551] width 593 height 420
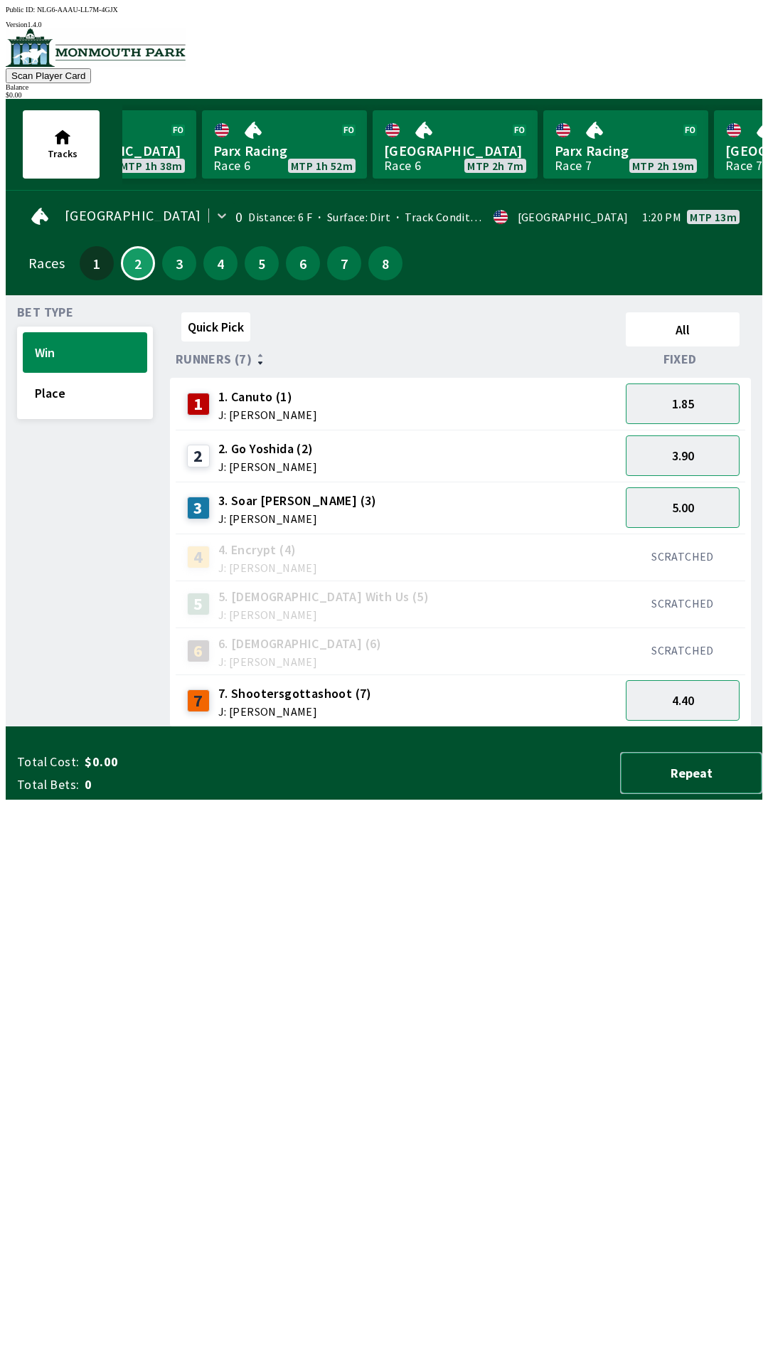
click at [701, 794] on button "Repeat" at bounding box center [691, 773] width 142 height 42
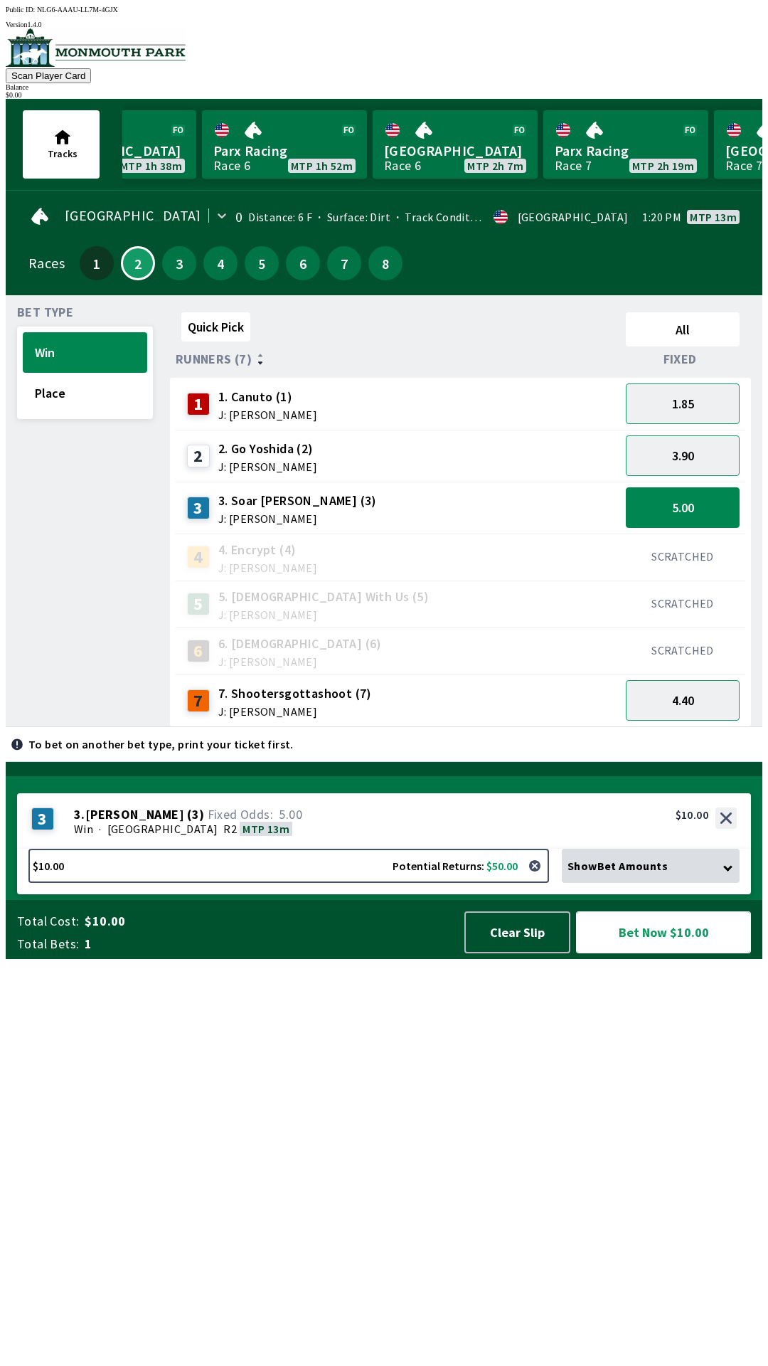
click at [678, 953] on button "Bet Now $10.00" at bounding box center [663, 932] width 175 height 42
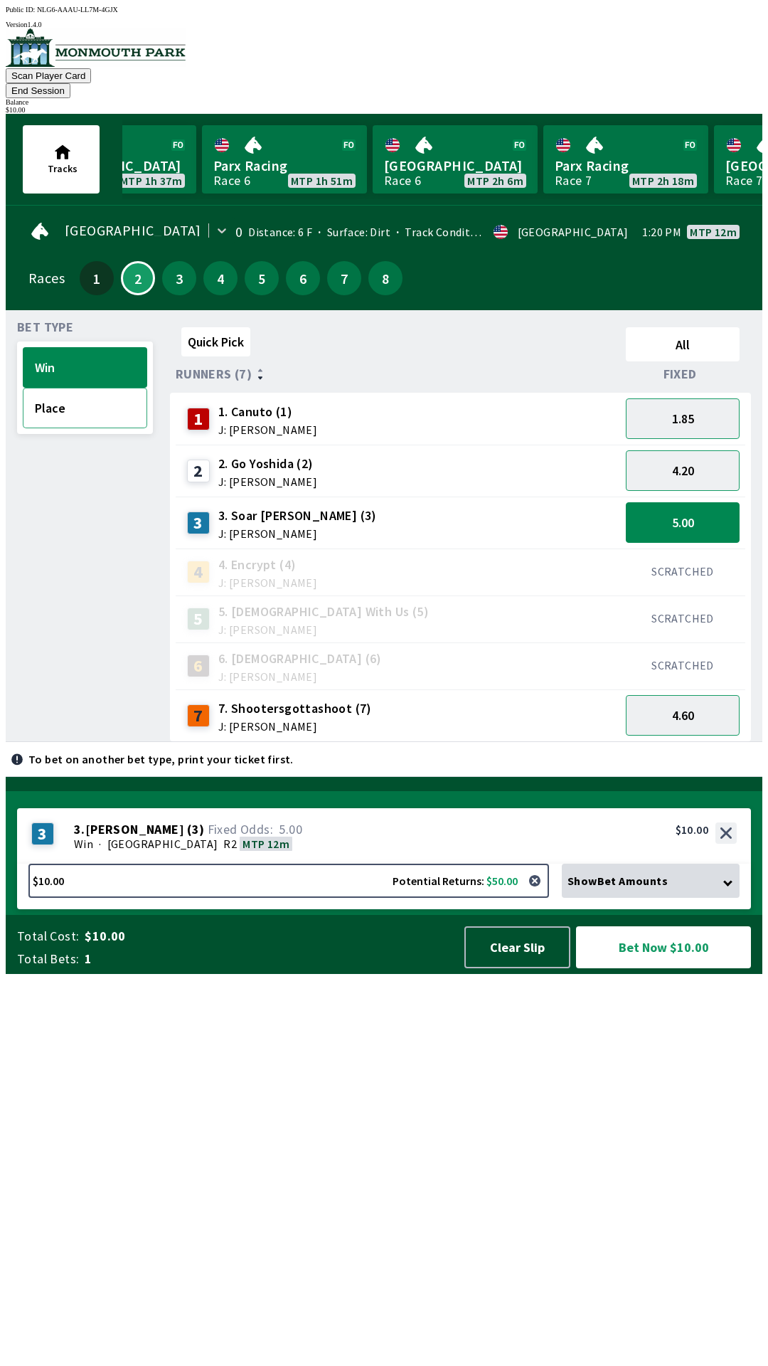
click at [57, 395] on button "Place" at bounding box center [85, 408] width 124 height 41
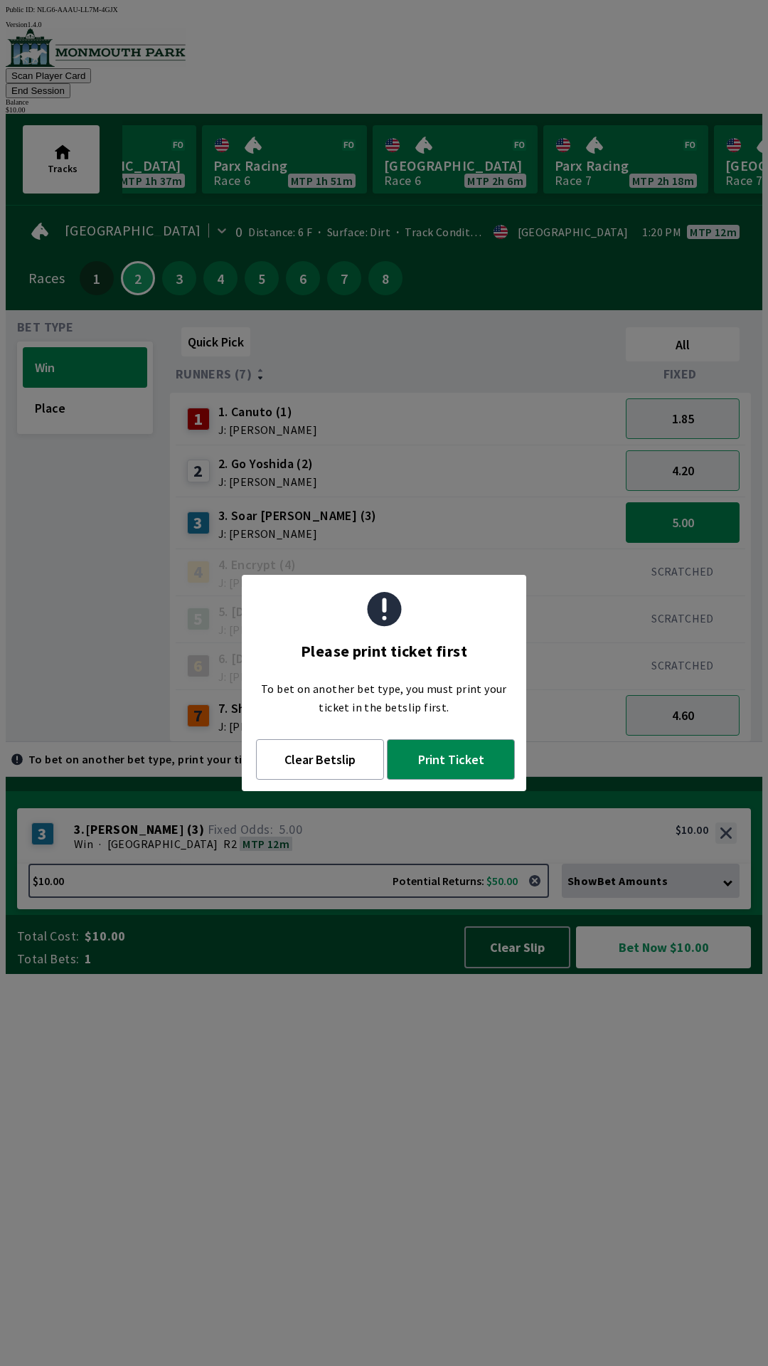
click at [84, 738] on div "Bet Type Win Place" at bounding box center [85, 532] width 136 height 420
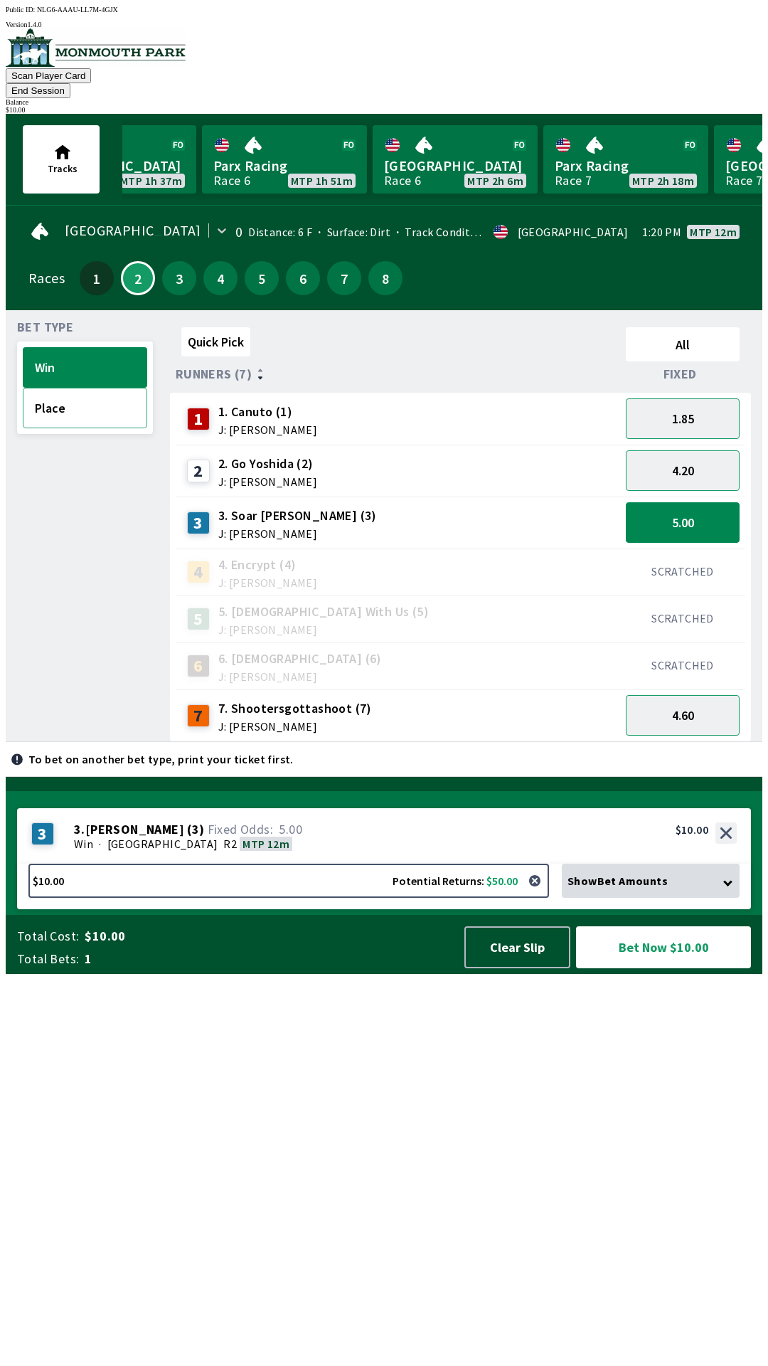
click at [39, 391] on button "Place" at bounding box center [85, 408] width 124 height 41
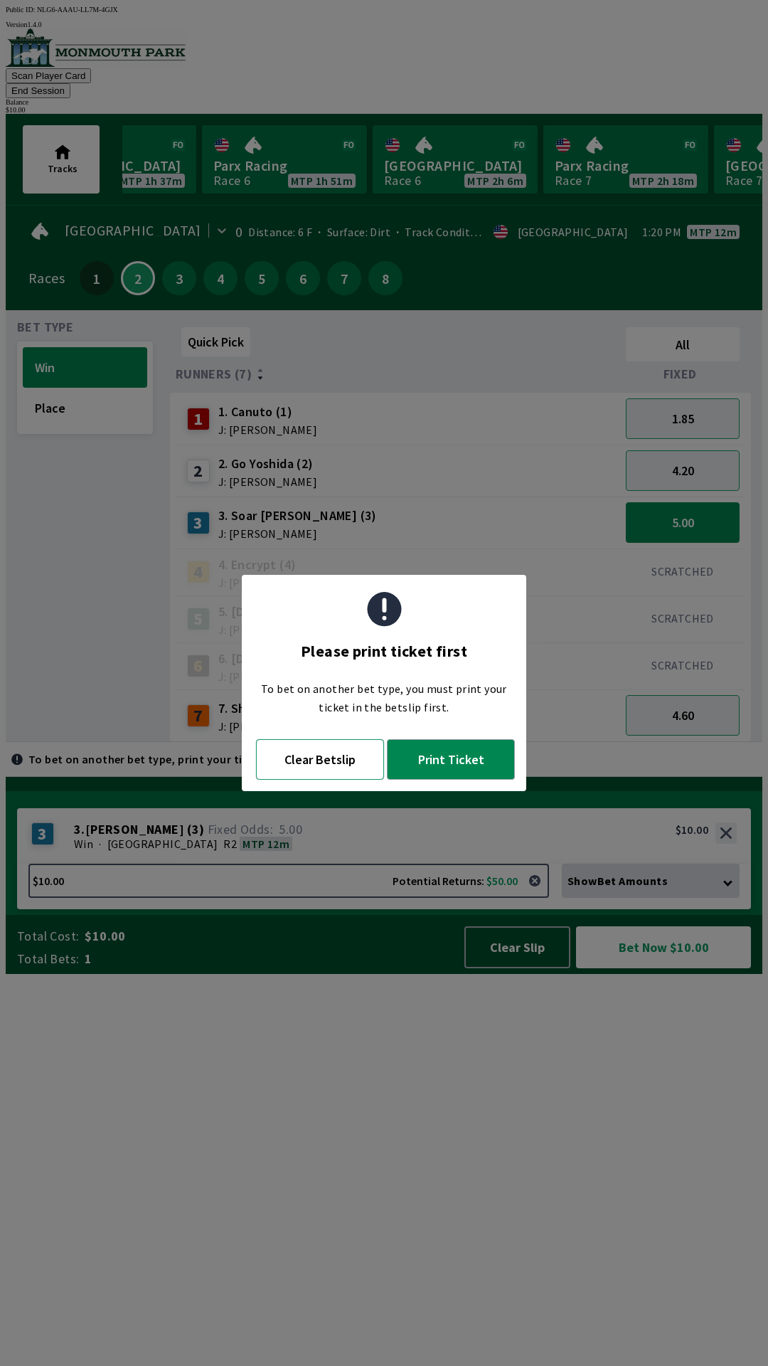
click at [334, 755] on button "Clear Betslip" at bounding box center [320, 759] width 128 height 41
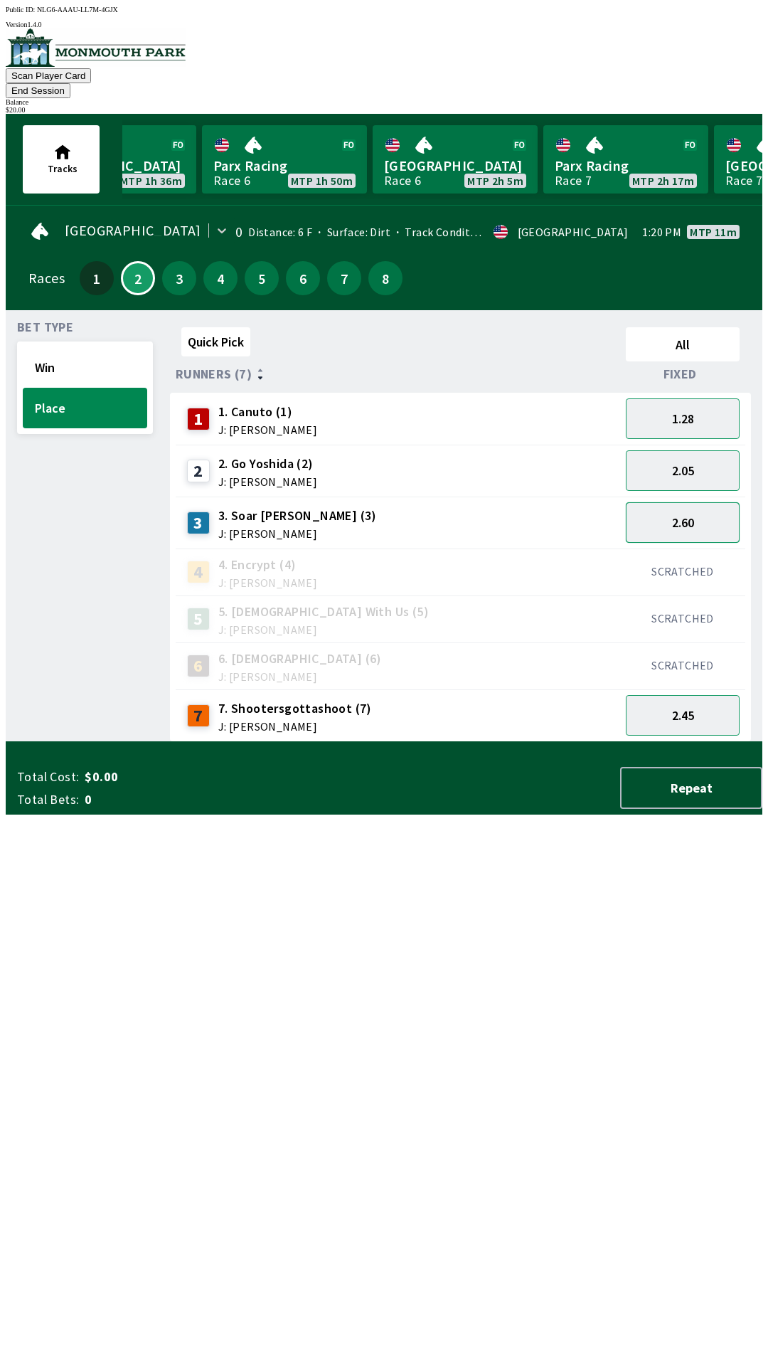
click at [679, 509] on button "2.60" at bounding box center [683, 522] width 114 height 41
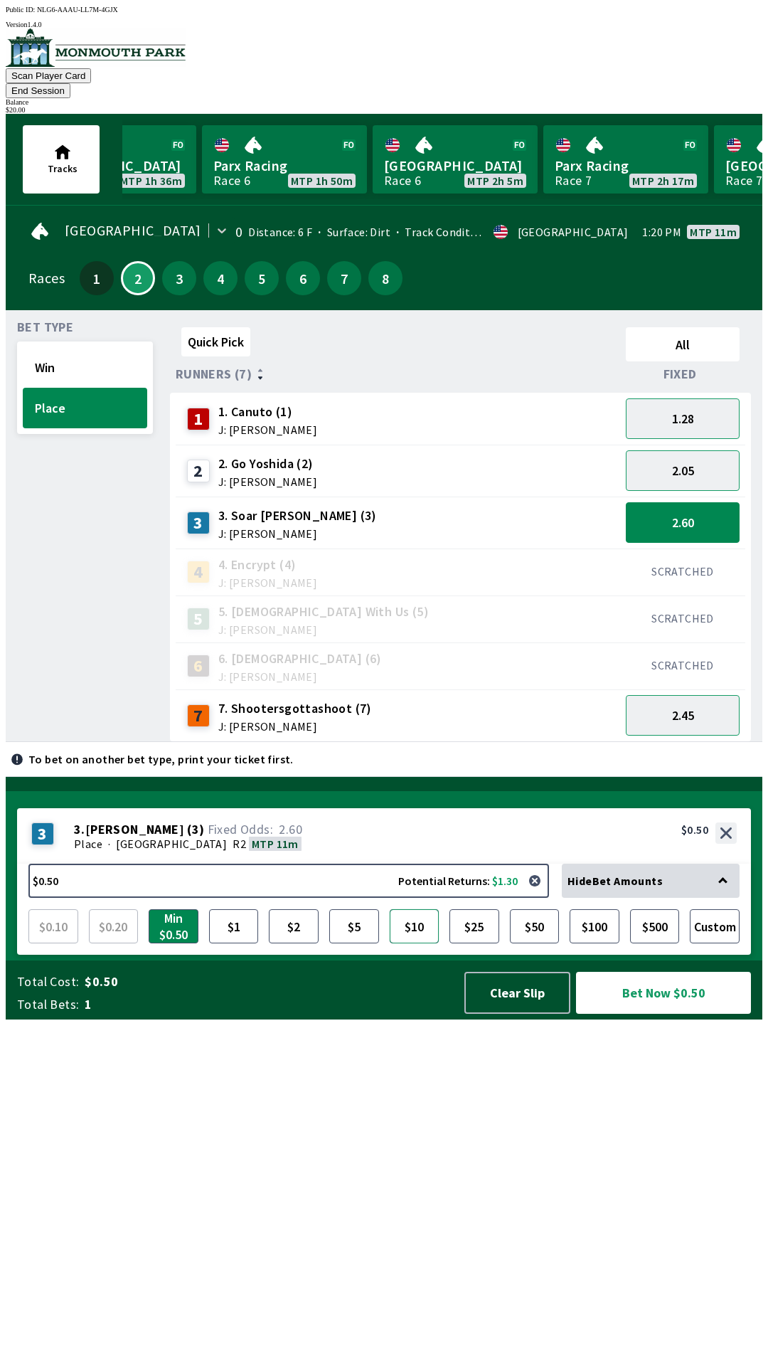
click at [406, 943] on button "$10" at bounding box center [415, 926] width 50 height 34
click at [630, 1014] on button "Bet Now $10.00" at bounding box center [663, 993] width 175 height 42
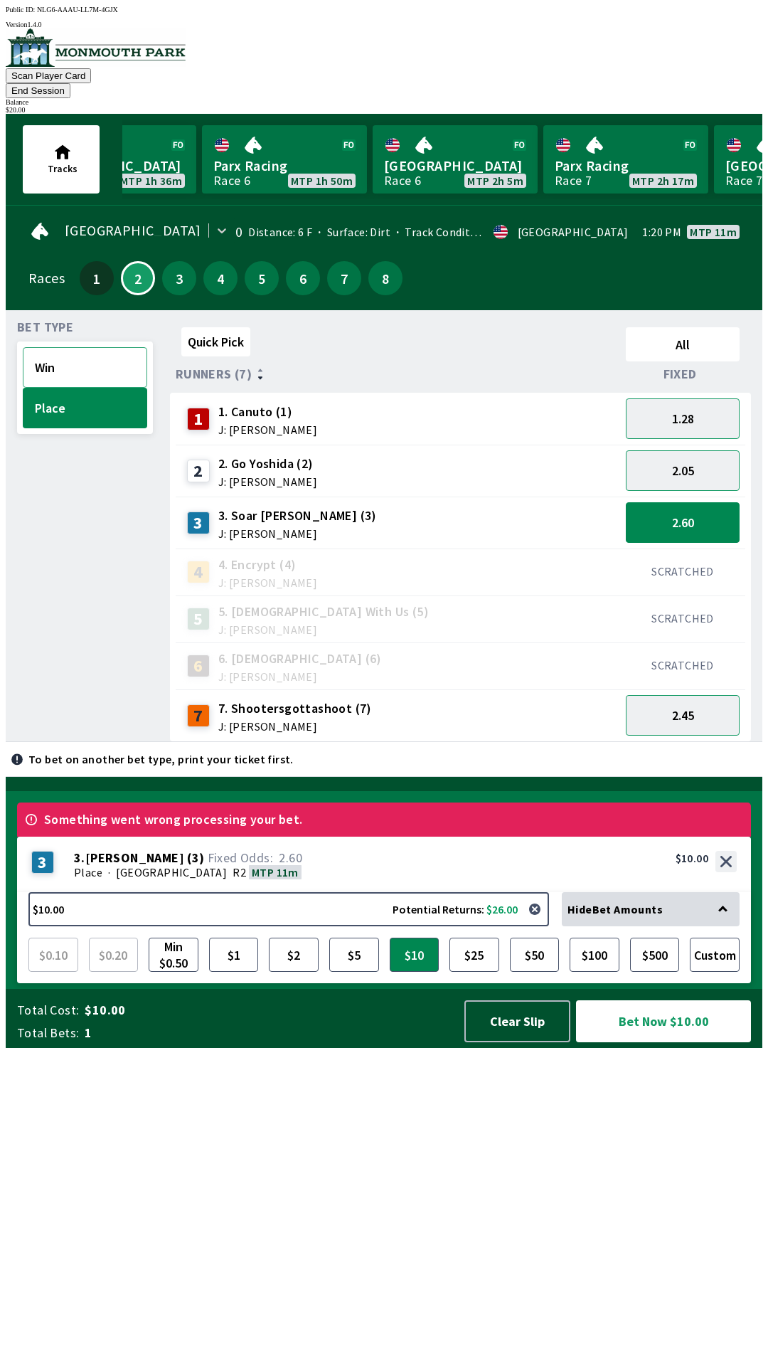
click at [35, 354] on button "Win" at bounding box center [85, 367] width 124 height 41
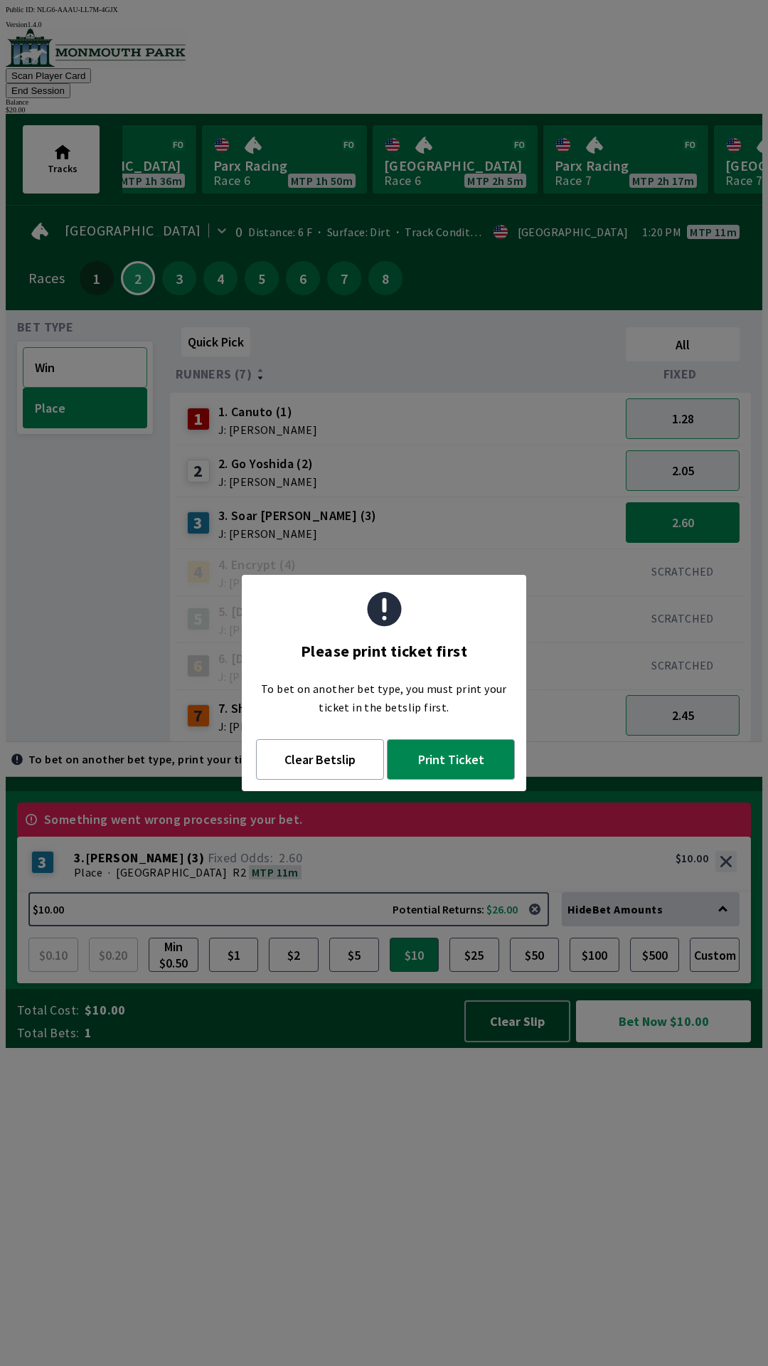
click at [55, 348] on button "Win" at bounding box center [85, 367] width 124 height 41
click at [308, 763] on button "Clear Betslip" at bounding box center [320, 759] width 128 height 41
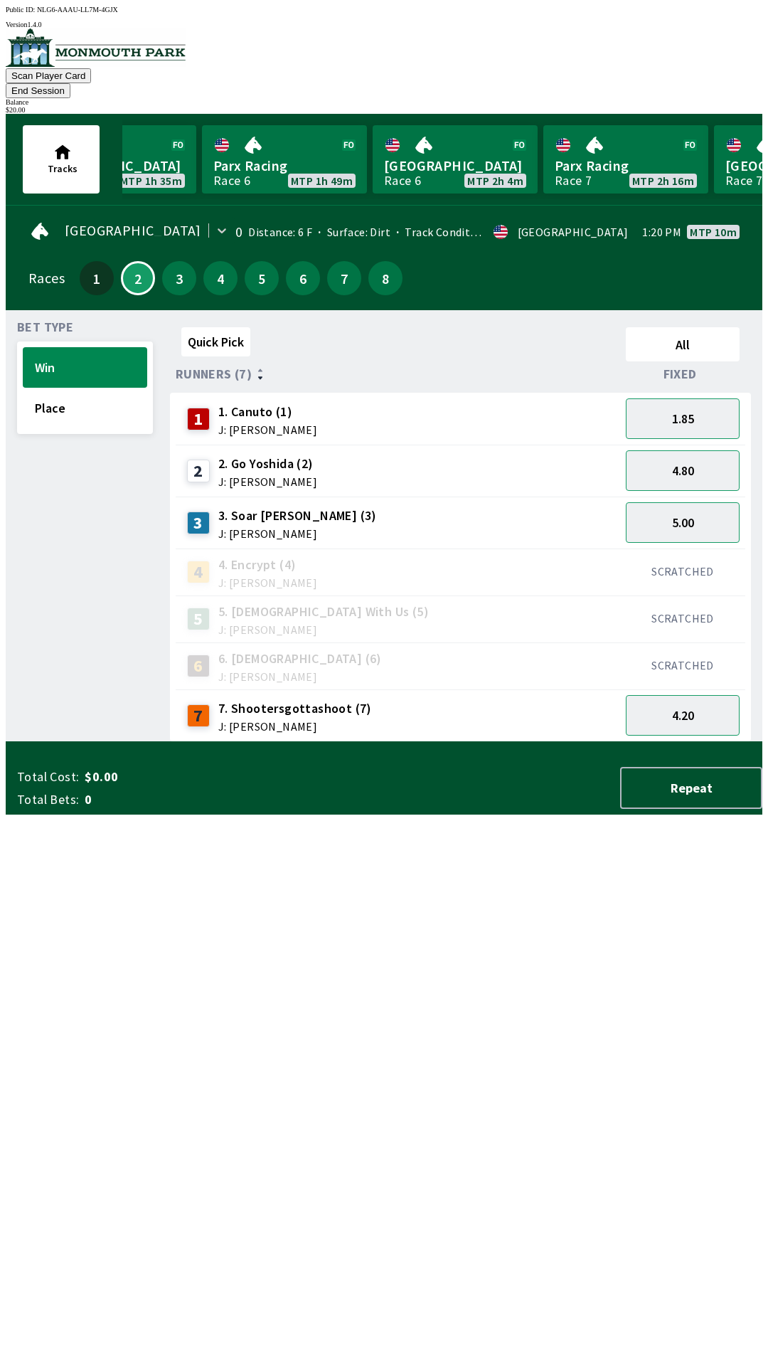
click at [70, 83] on button "End Session" at bounding box center [38, 90] width 65 height 15
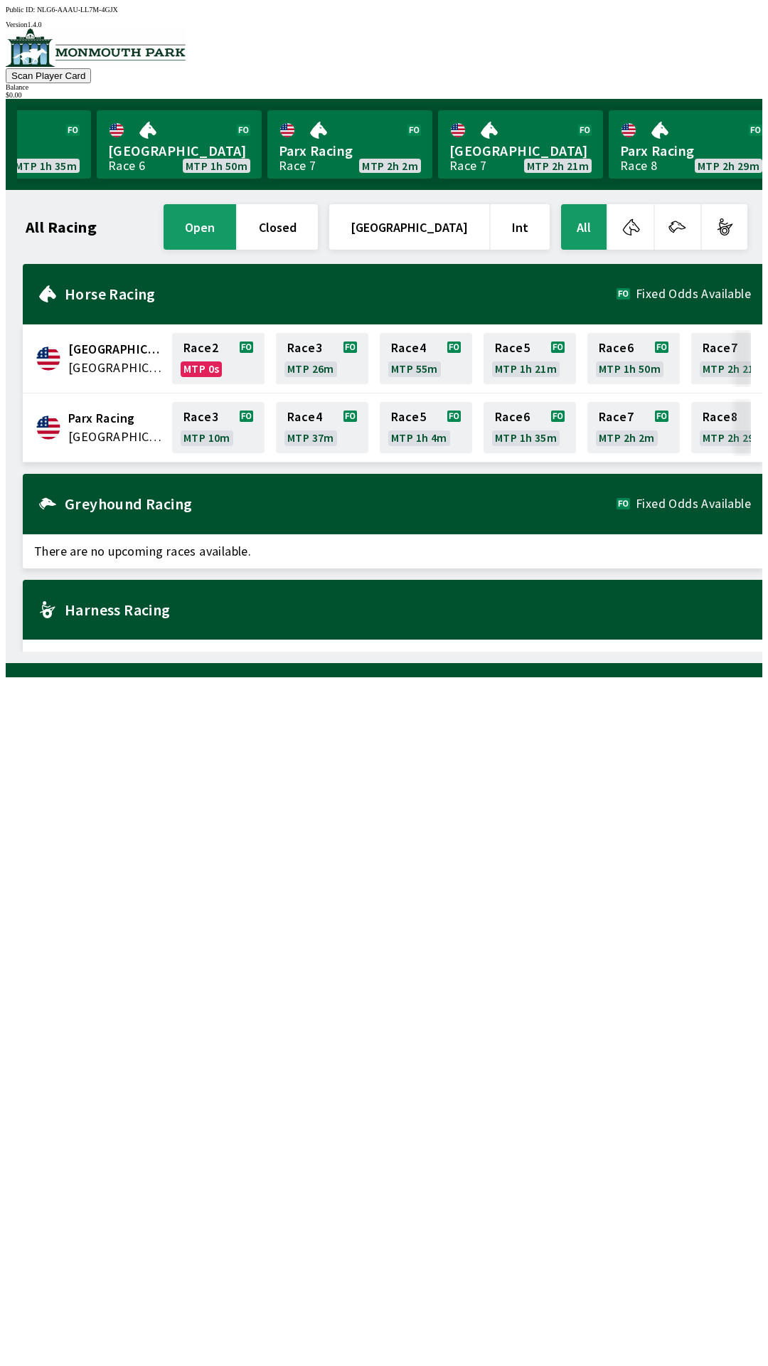
click at [107, 346] on span "[GEOGRAPHIC_DATA]" at bounding box center [115, 349] width 95 height 18
click at [204, 151] on link "[GEOGRAPHIC_DATA] Race 6 MTP 1h 50m" at bounding box center [179, 144] width 165 height 68
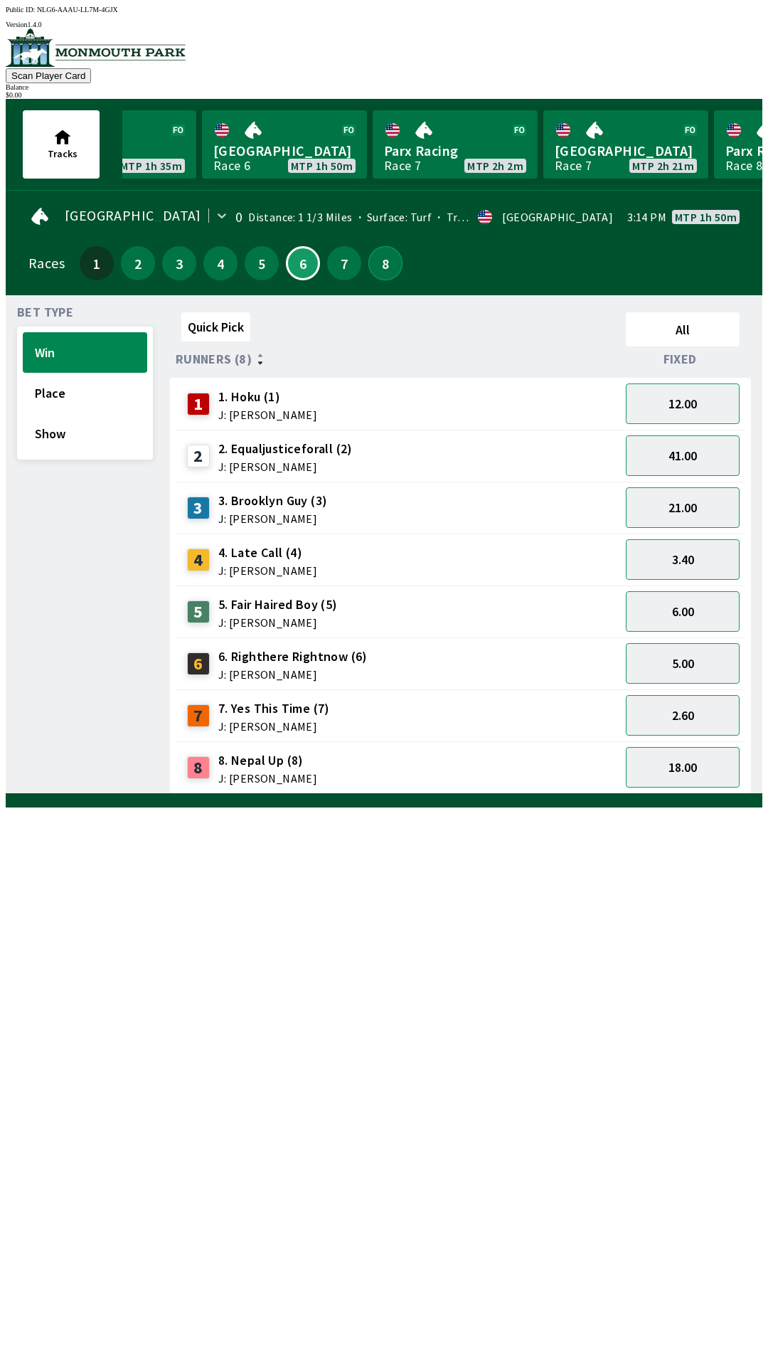
click at [372, 267] on button "8" at bounding box center [385, 263] width 34 height 34
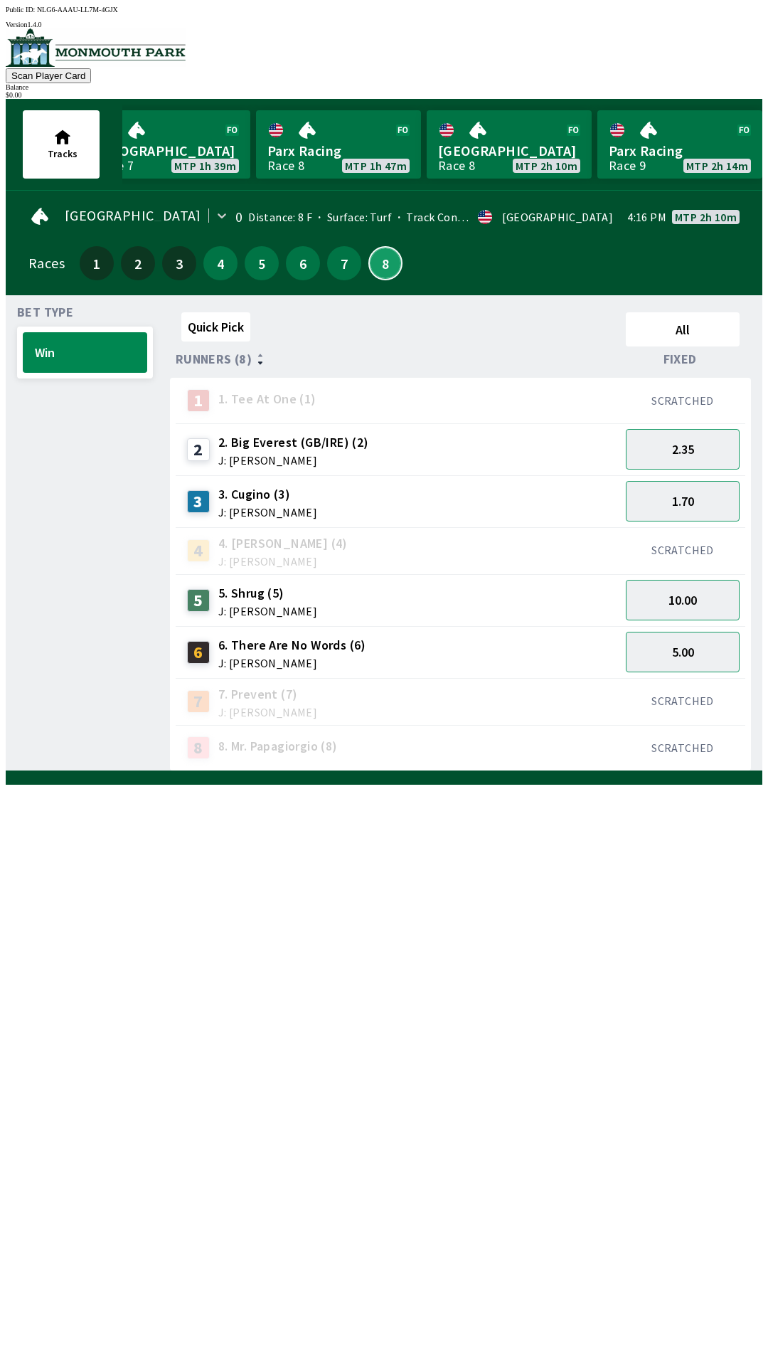
scroll to position [0, 1050]
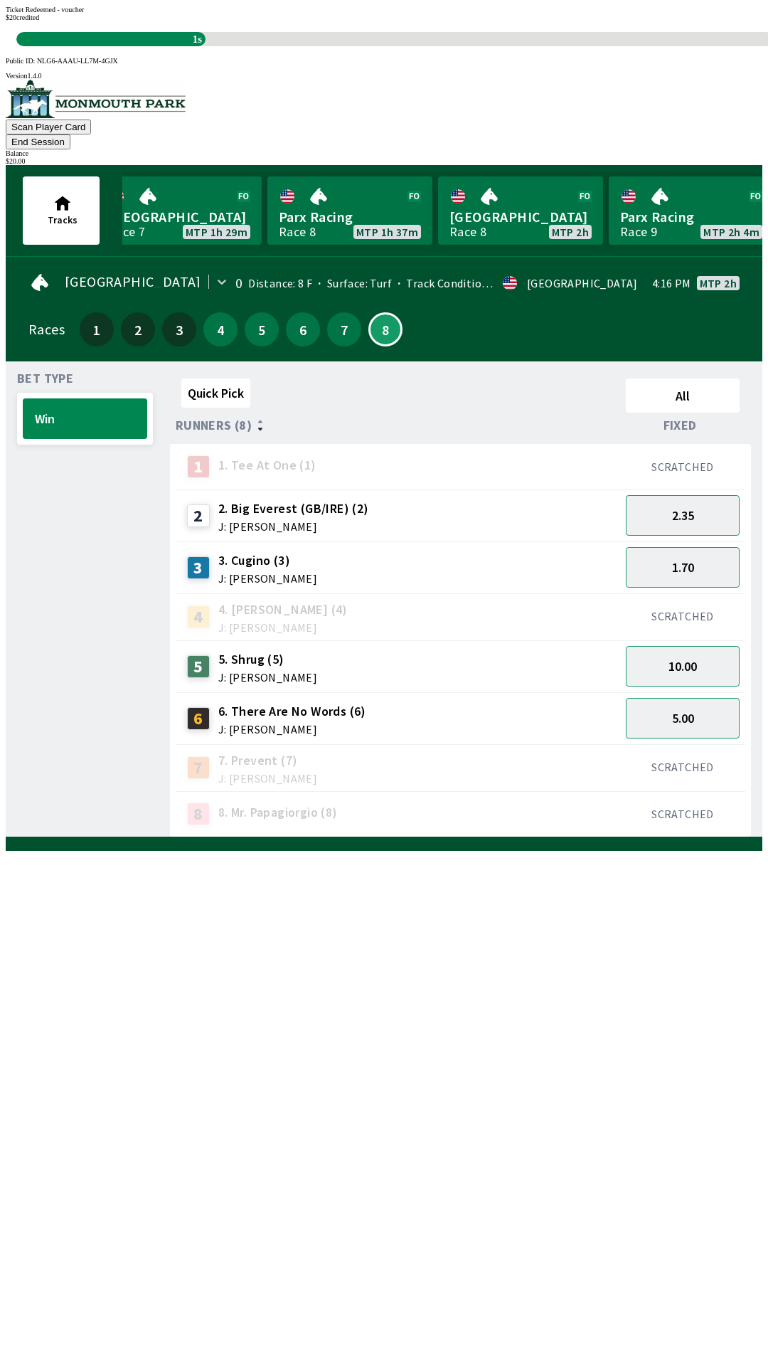
click at [410, 837] on div "Quick Pick All Runners (8) Fixed 1 1. Tee At One (1) SCRATCHED 2 2. Big Everest…" at bounding box center [466, 605] width 593 height 464
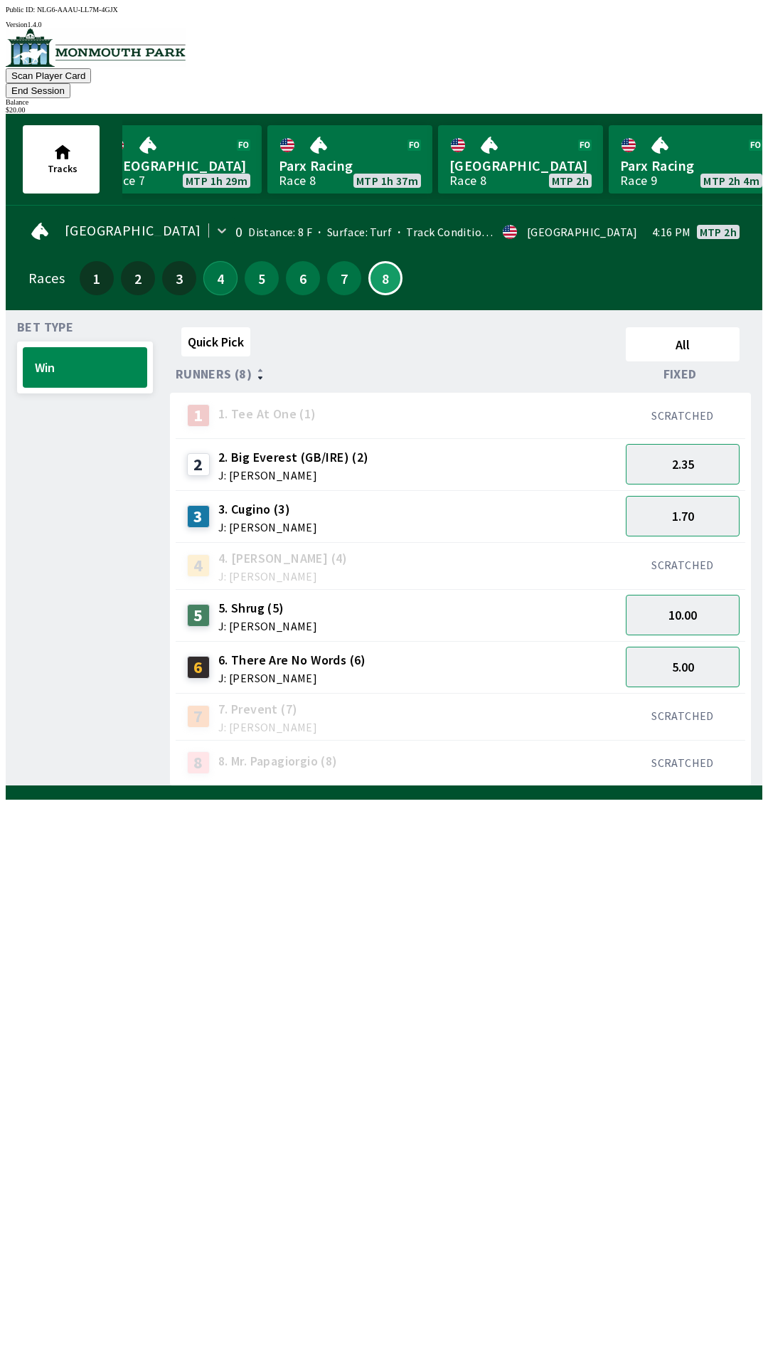
click at [211, 263] on button "4" at bounding box center [220, 278] width 34 height 34
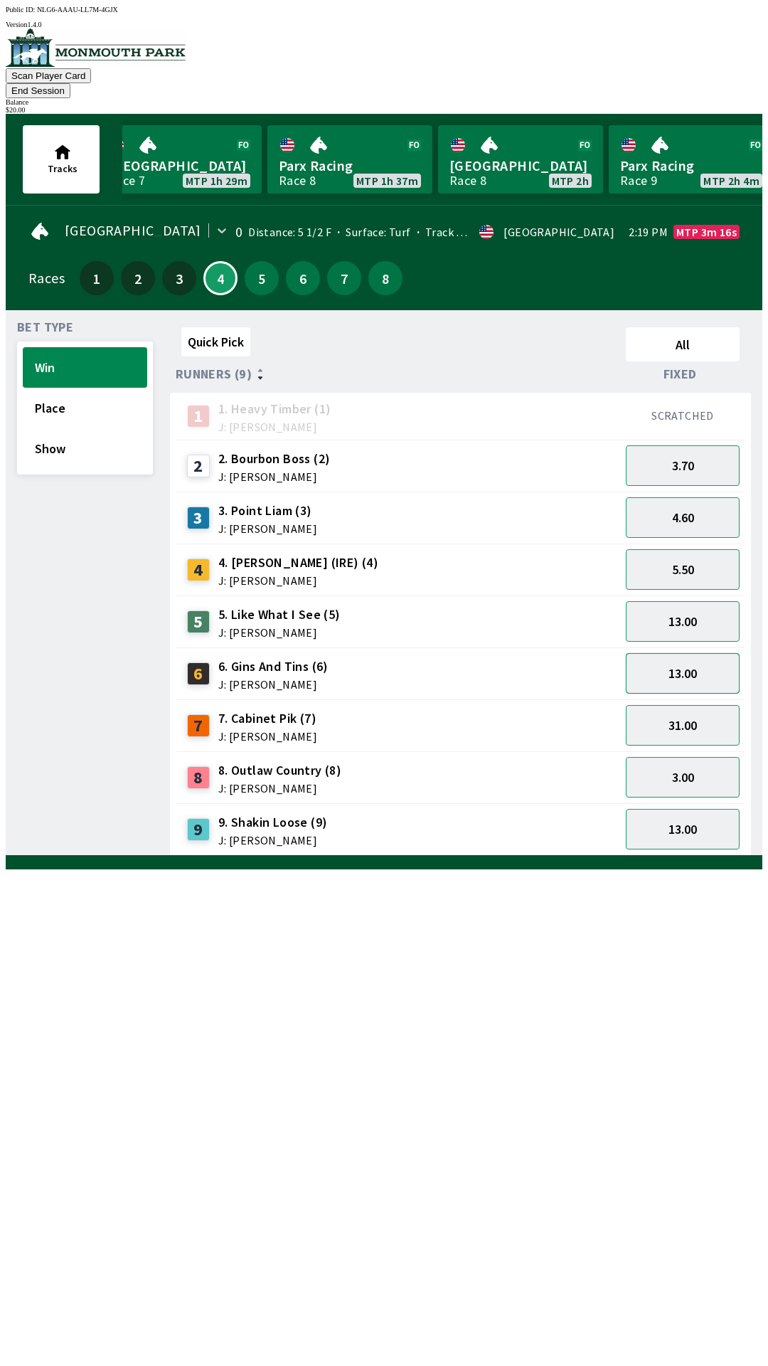
click at [684, 664] on button "13.00" at bounding box center [683, 673] width 114 height 41
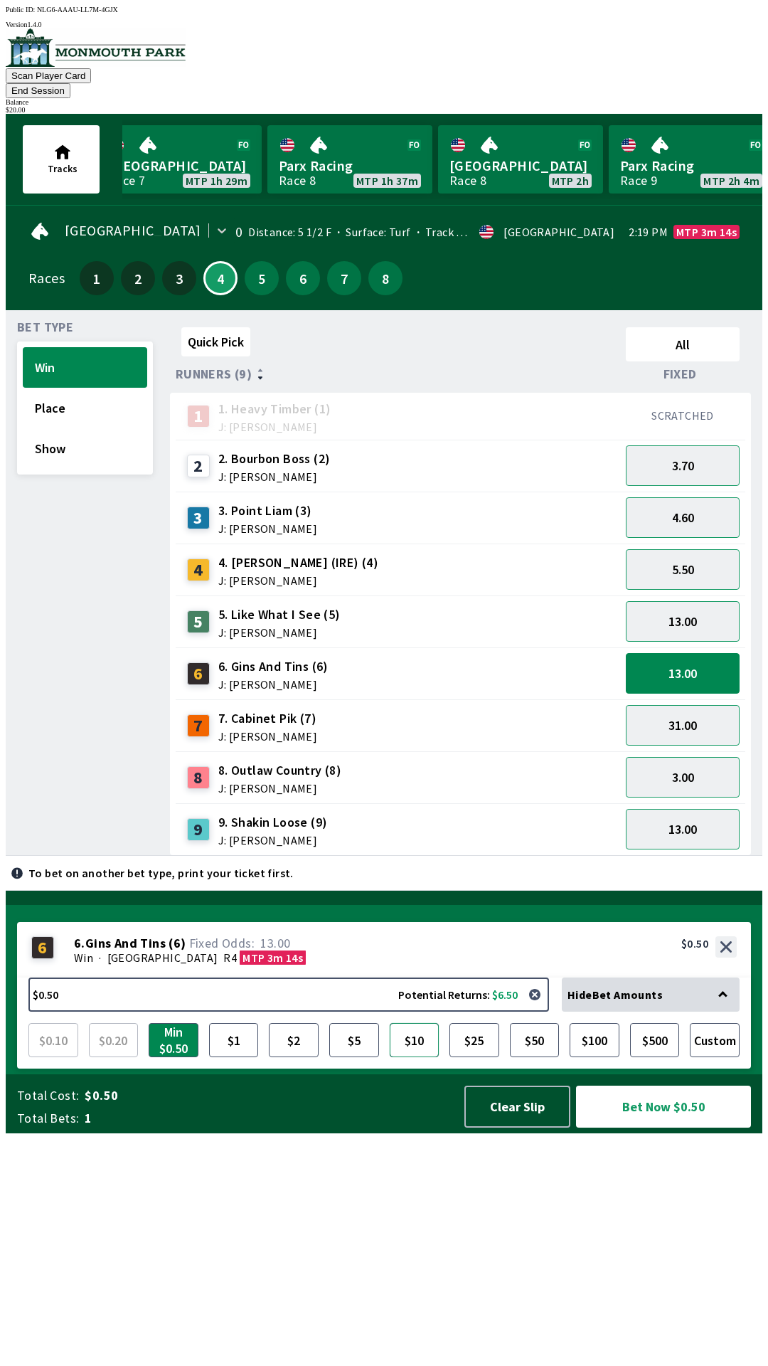
click at [418, 1057] on button "$10" at bounding box center [415, 1040] width 50 height 34
click at [648, 1127] on button "Bet Now $10.00" at bounding box center [663, 1106] width 175 height 42
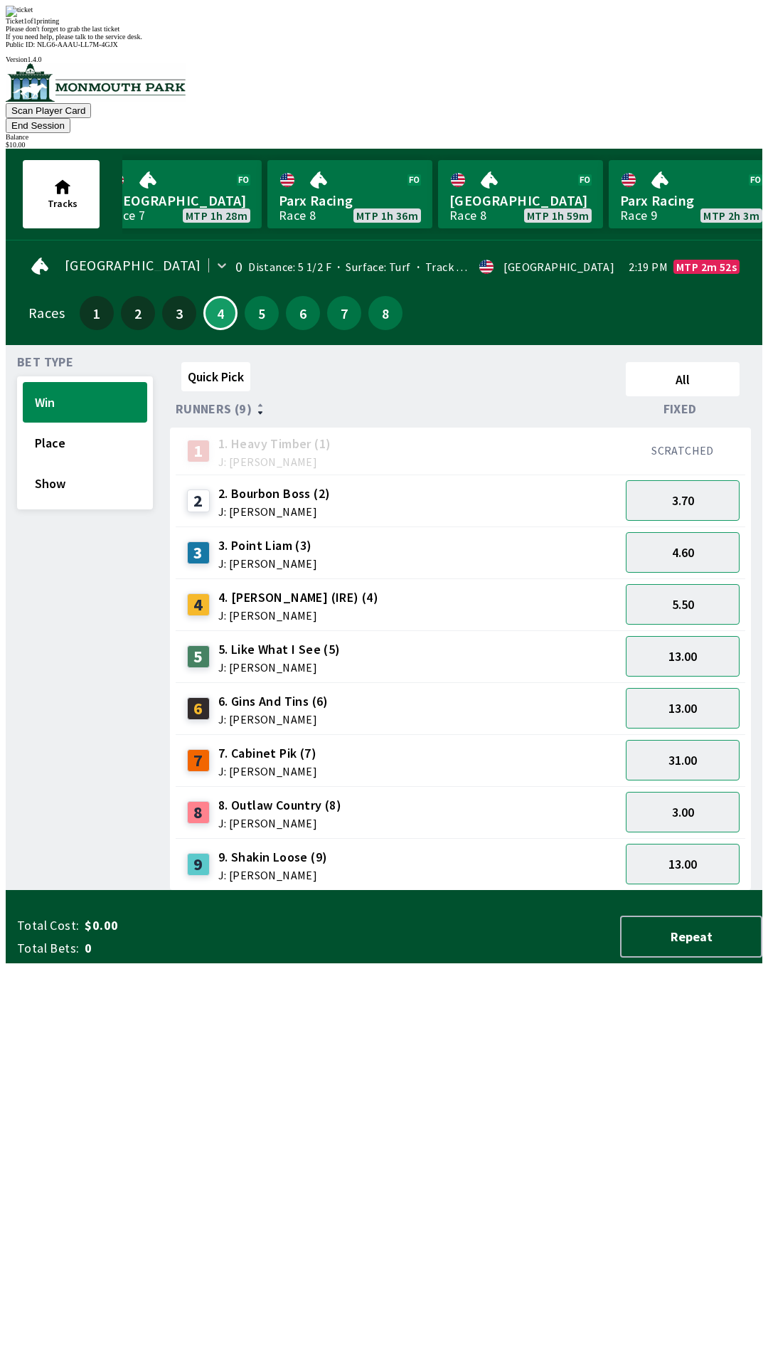
click at [472, 891] on div "Quick Pick All Runners (9) Fixed 1 1. Heavy Timber (1) J: Joezer [PERSON_NAME] …" at bounding box center [466, 623] width 593 height 534
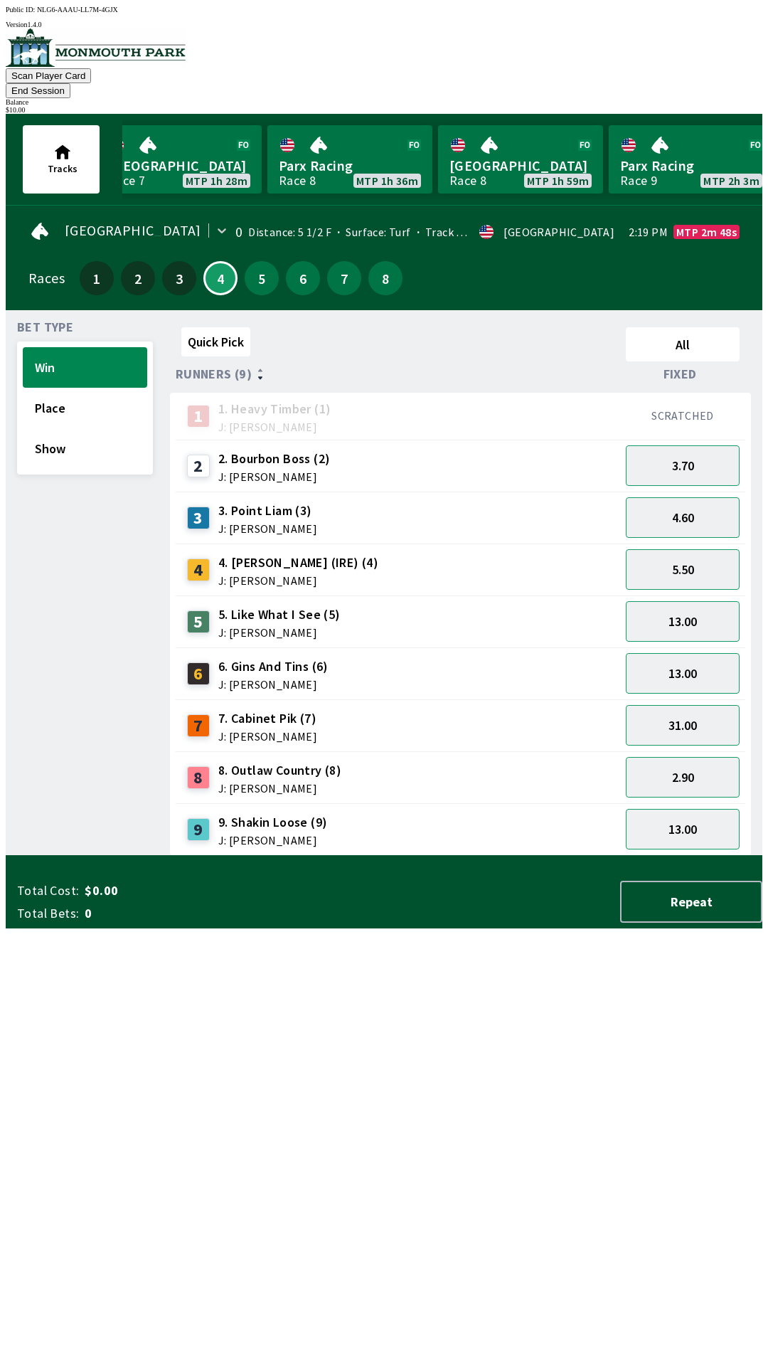
click at [70, 83] on button "End Session" at bounding box center [38, 90] width 65 height 15
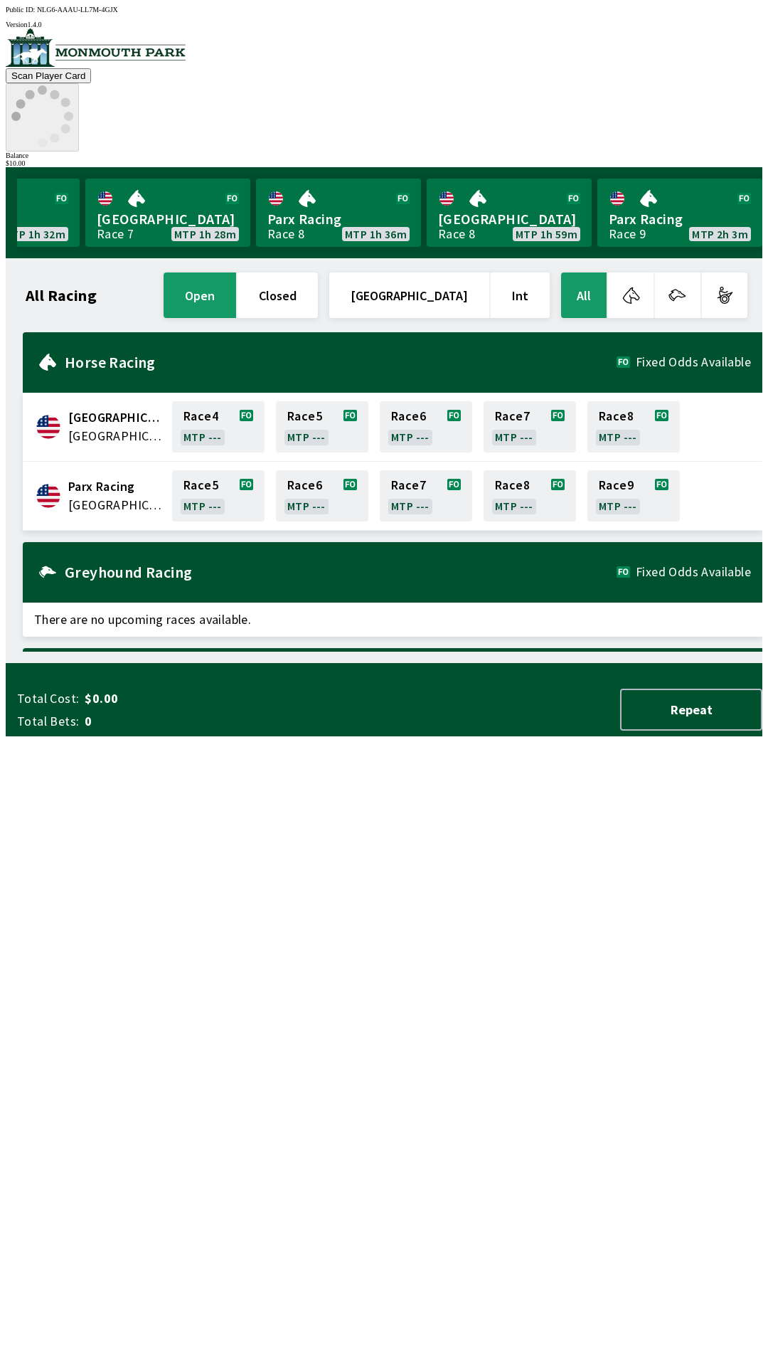
click at [73, 85] on icon at bounding box center [42, 116] width 62 height 62
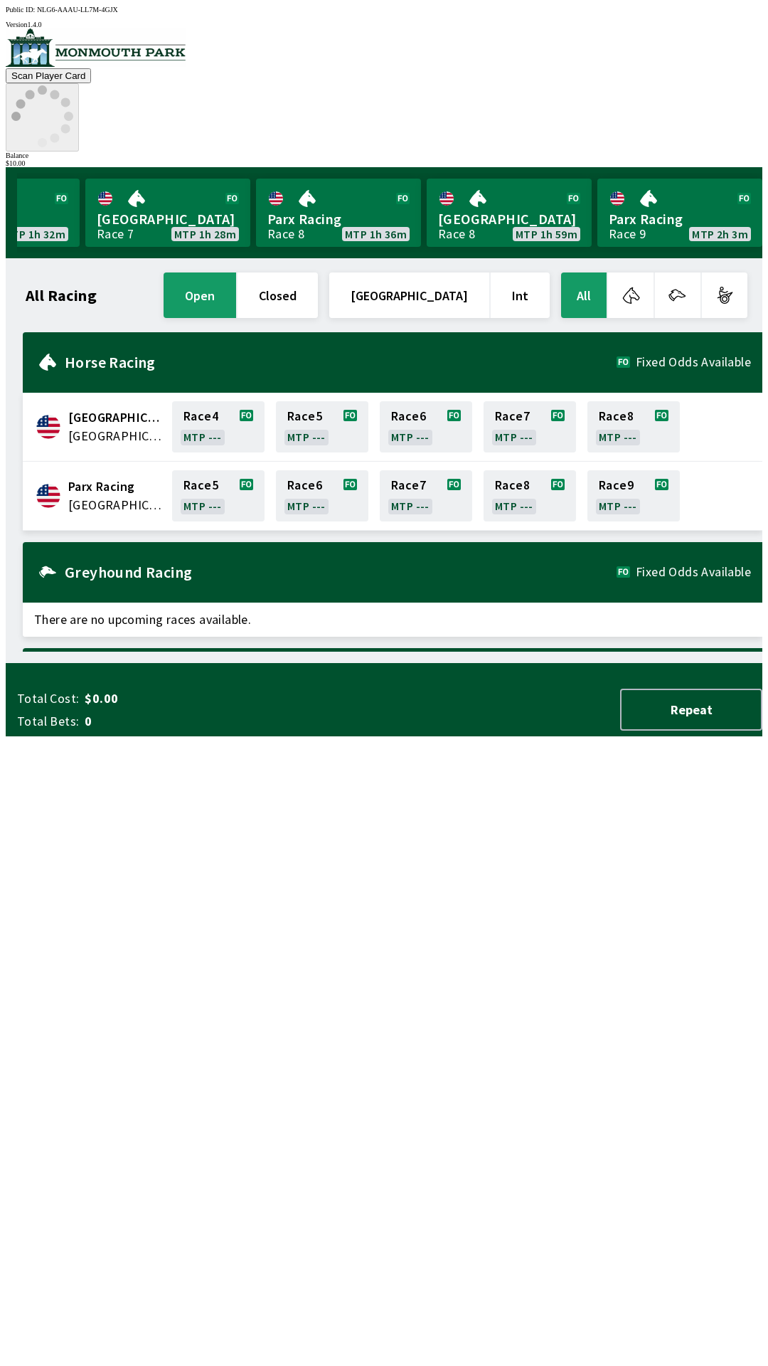
click at [73, 85] on icon at bounding box center [42, 116] width 62 height 62
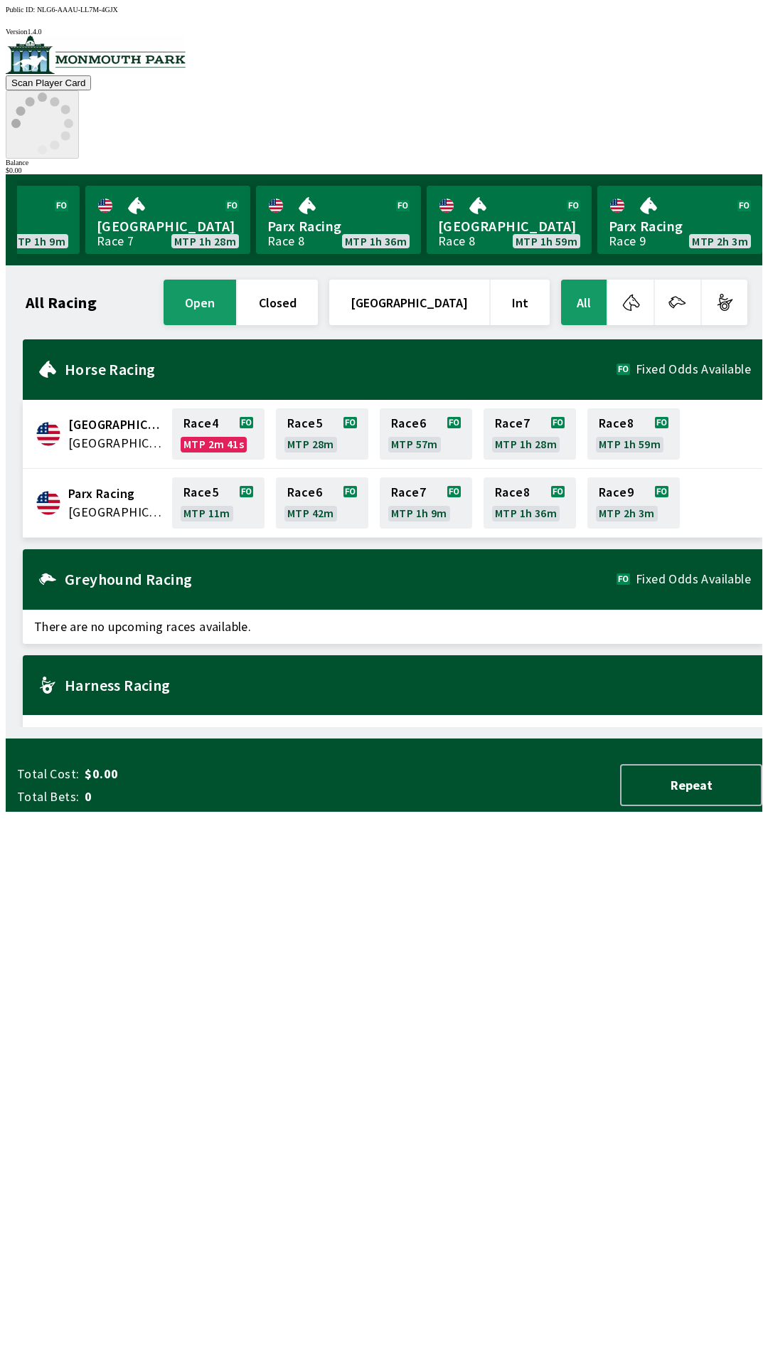
scroll to position [0, 945]
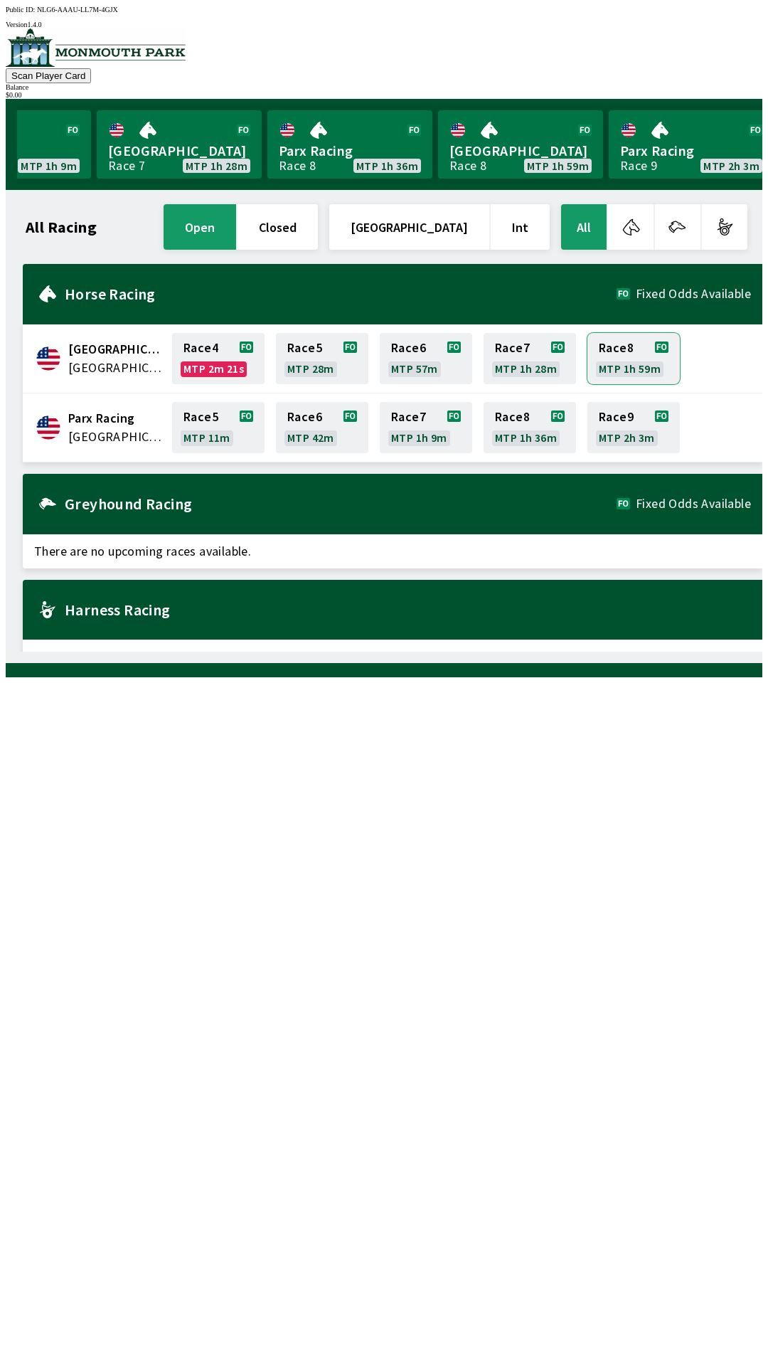
click at [624, 366] on link "Race 8 MTP 1h 59m" at bounding box center [634, 358] width 92 height 51
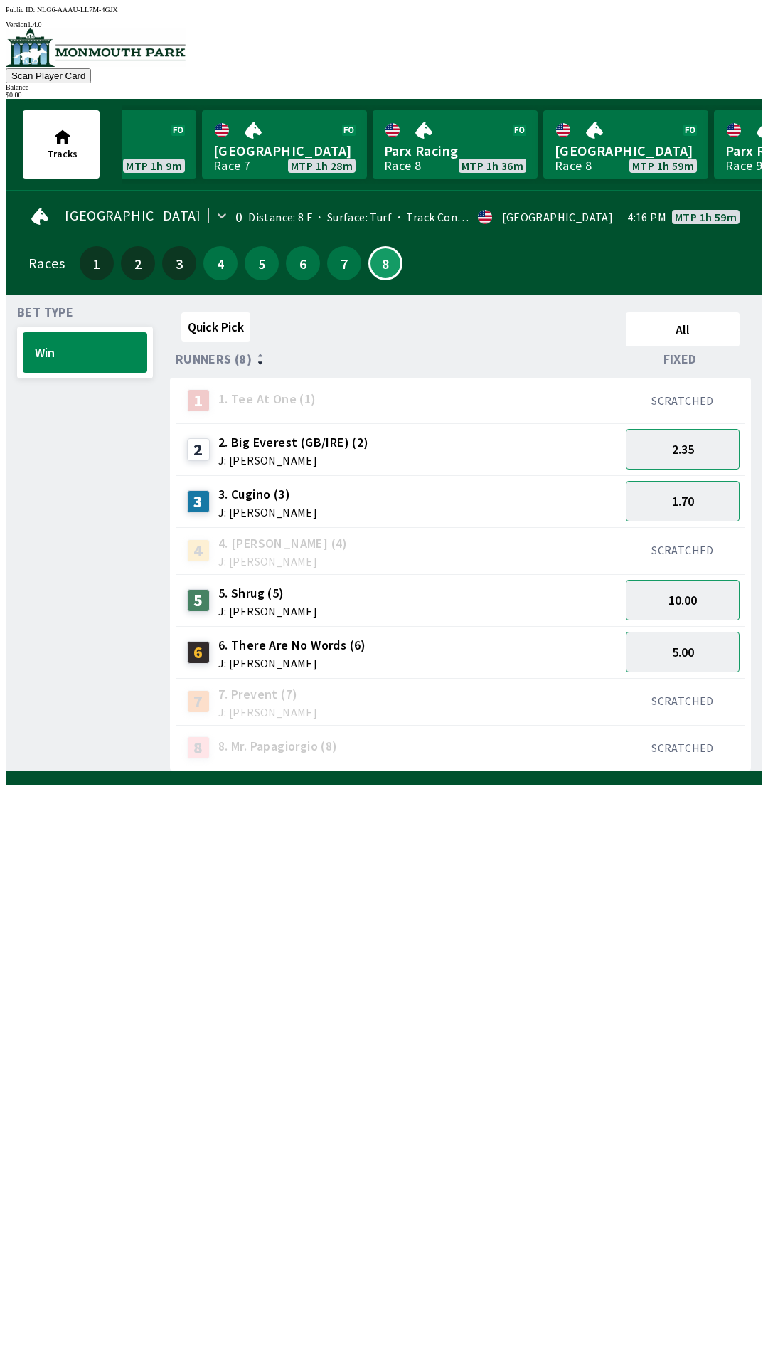
click at [605, 354] on div "Runners (8)" at bounding box center [398, 359] width 445 height 14
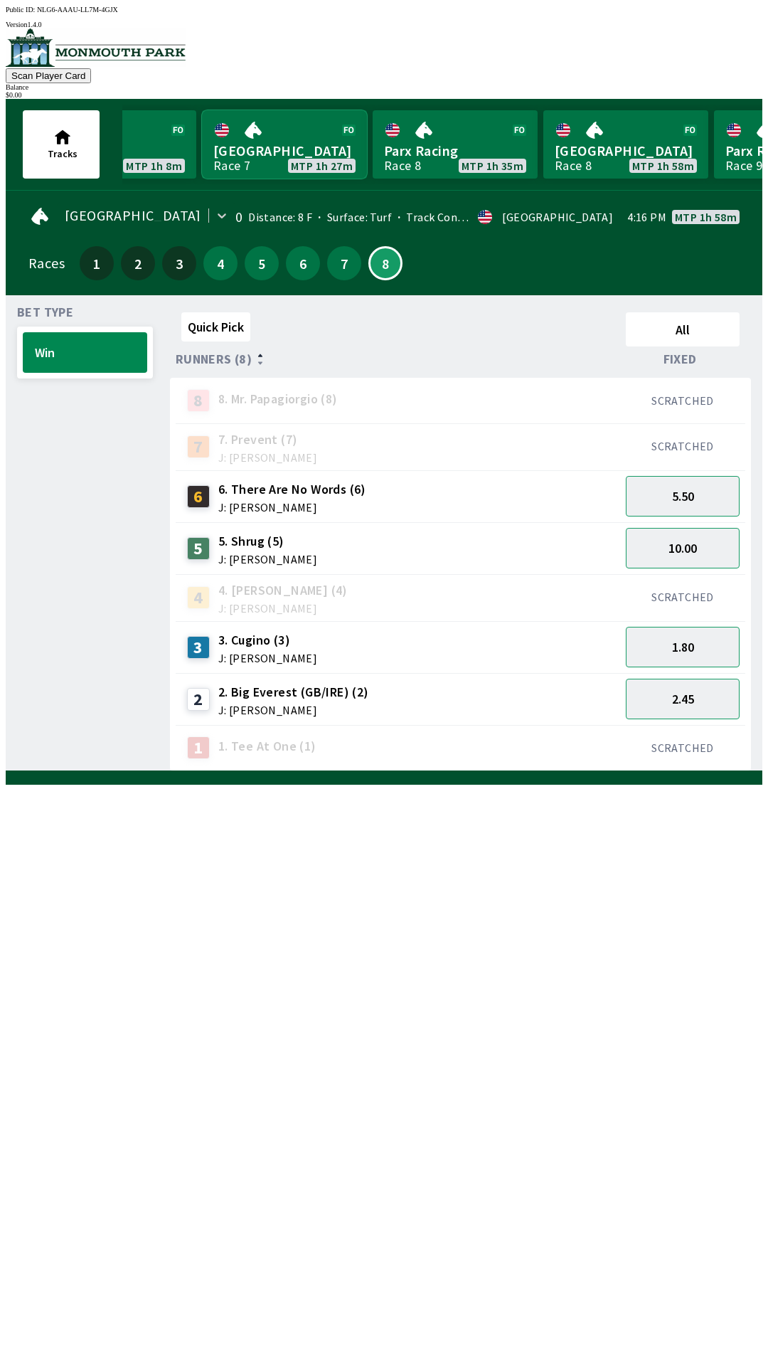
click at [274, 146] on link "[GEOGRAPHIC_DATA] Race 7 MTP 1h 27m" at bounding box center [284, 144] width 165 height 68
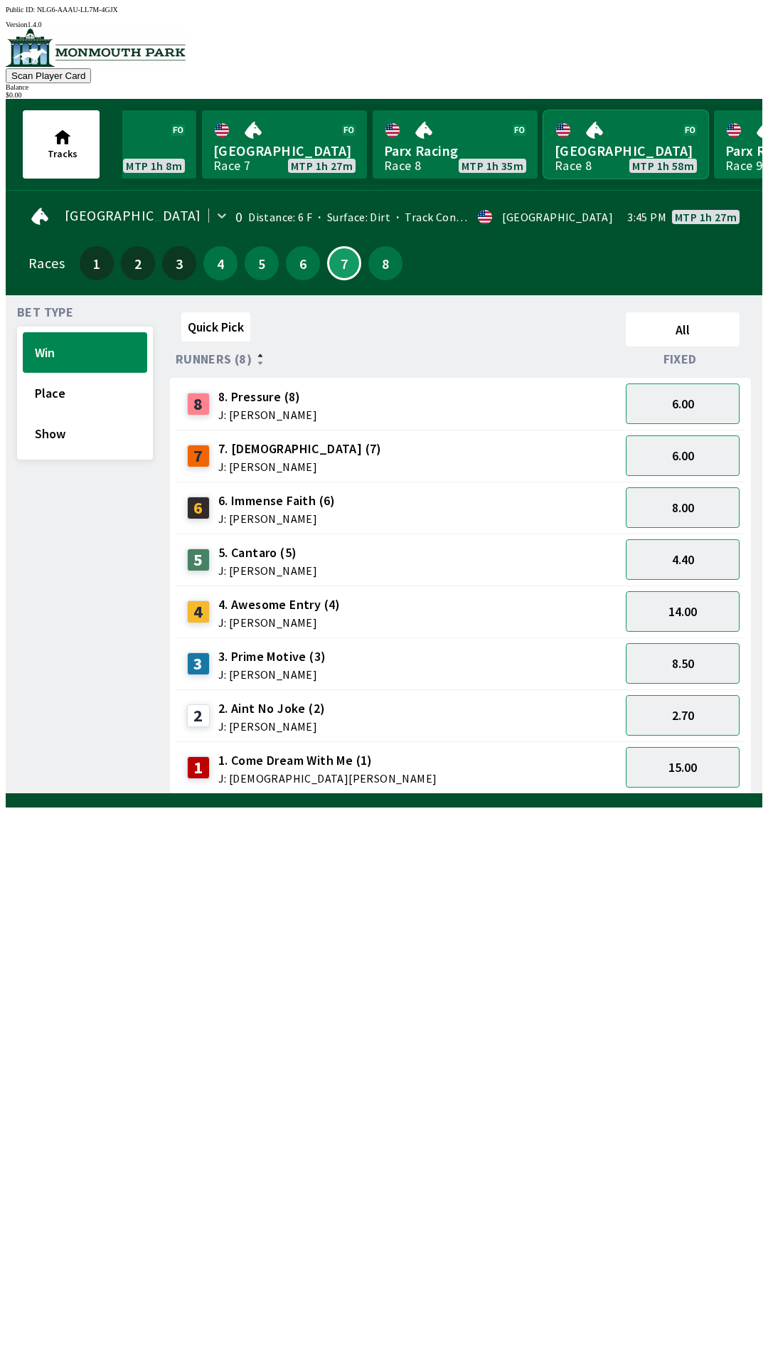
click at [617, 150] on link "[GEOGRAPHIC_DATA] Race 8 MTP 1h 58m" at bounding box center [625, 144] width 165 height 68
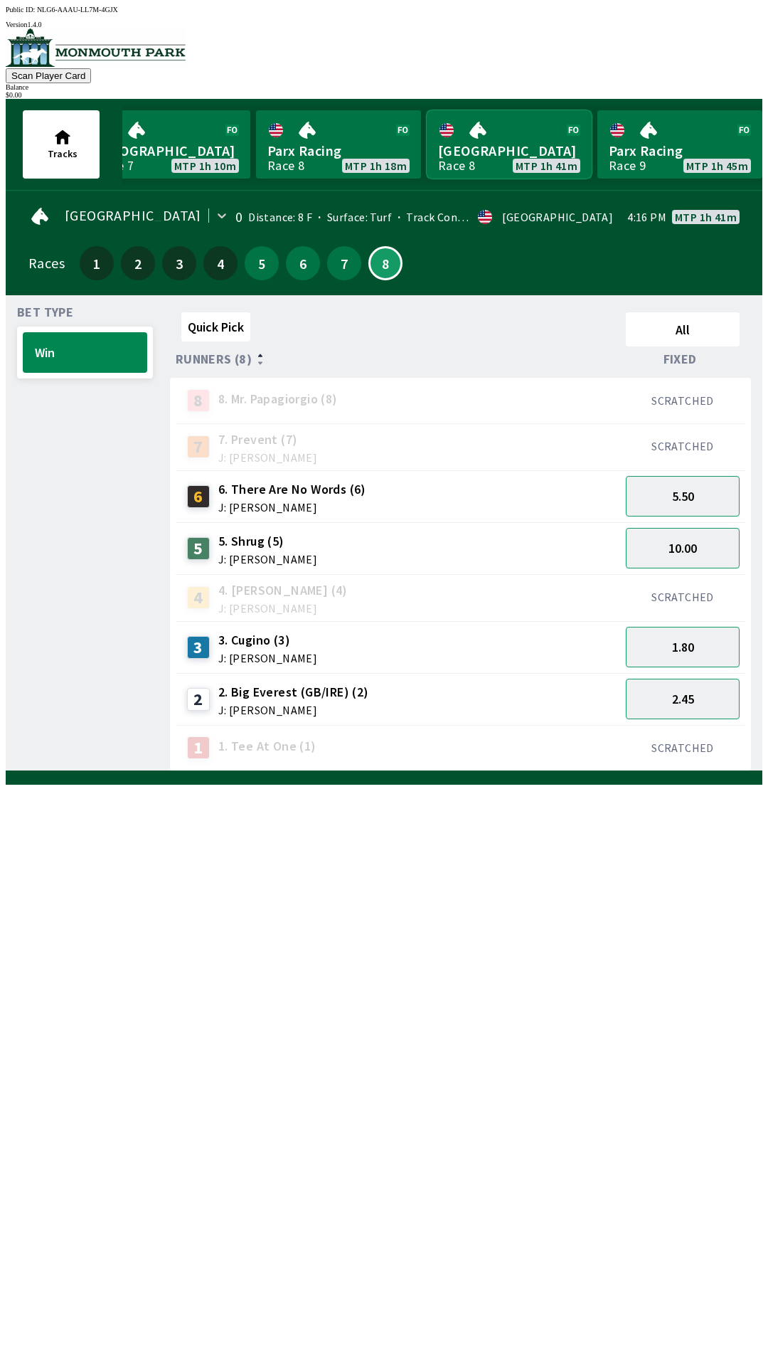
scroll to position [0, 708]
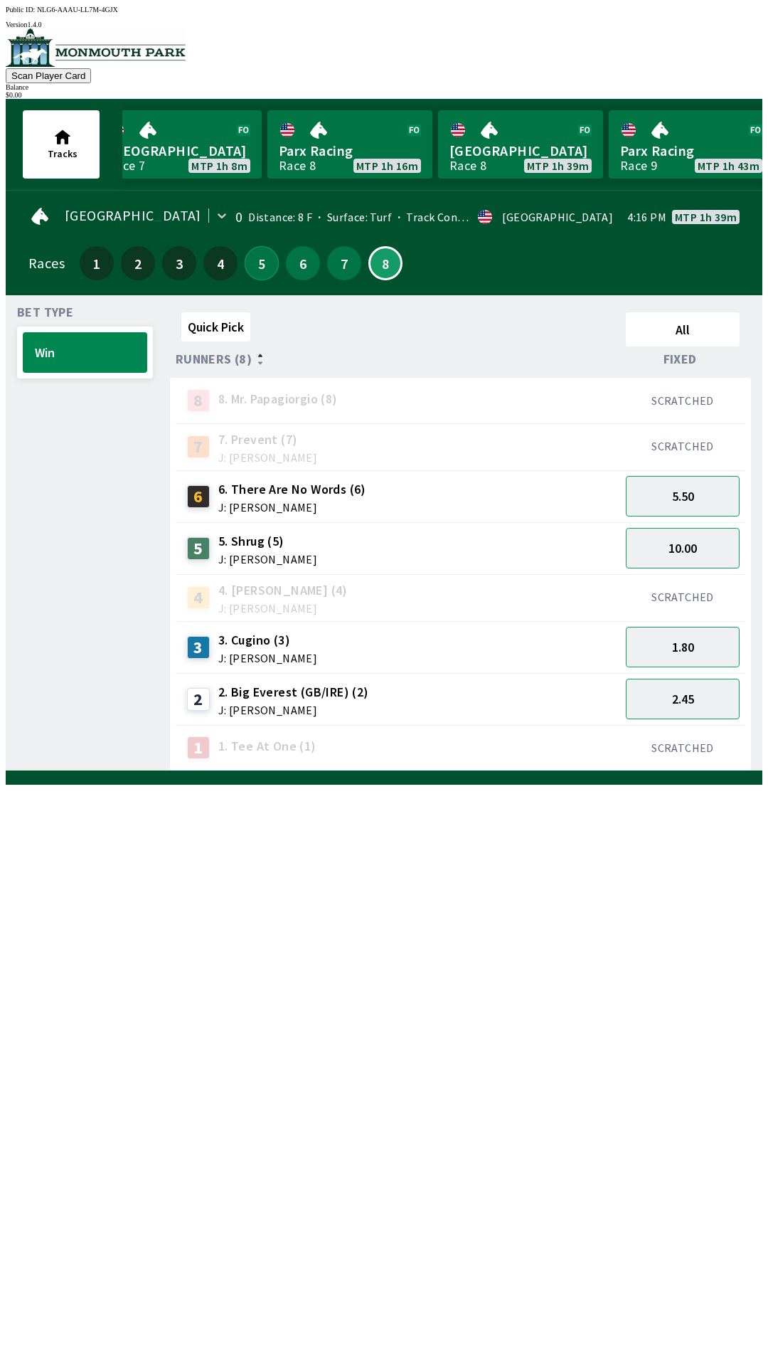
click at [256, 265] on button "5" at bounding box center [262, 263] width 34 height 34
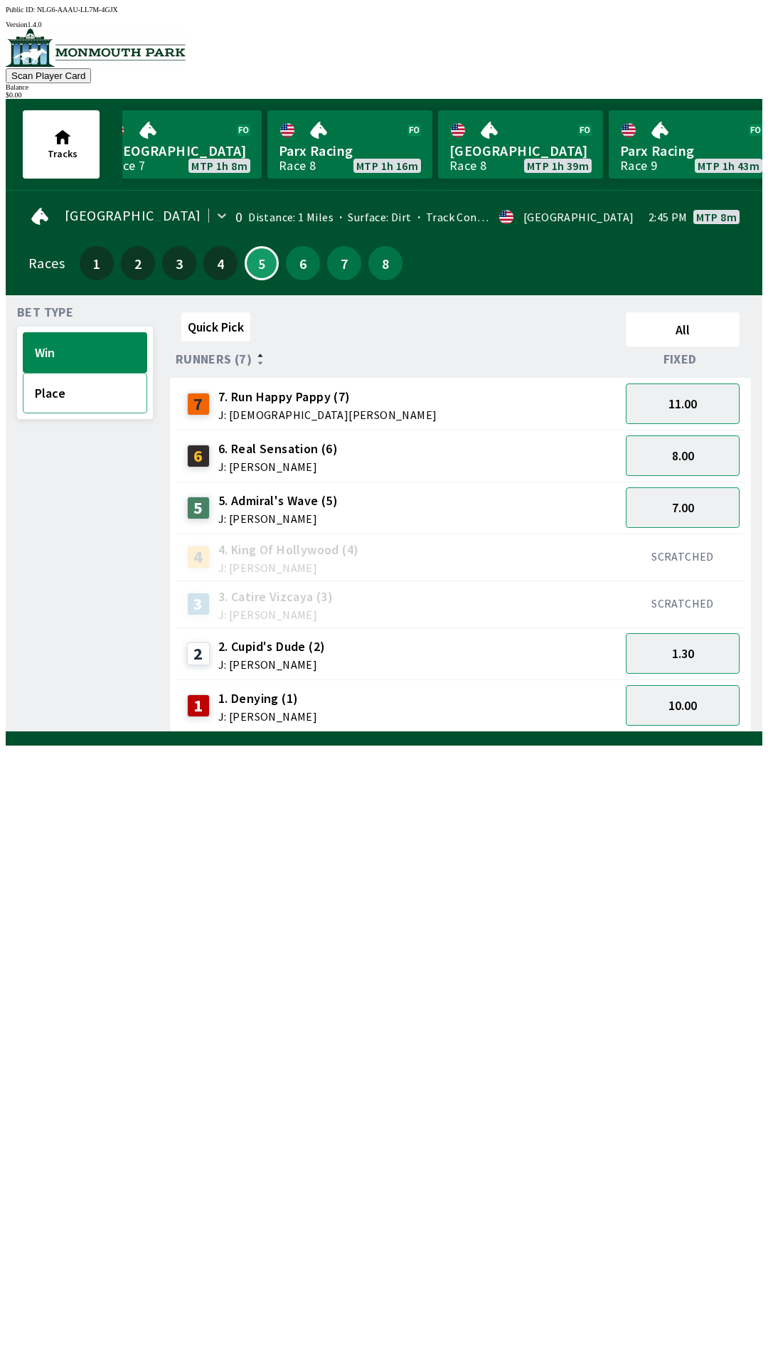
click at [96, 390] on button "Place" at bounding box center [85, 393] width 124 height 41
click at [107, 341] on button "Win" at bounding box center [85, 352] width 124 height 41
click at [197, 134] on link "[GEOGRAPHIC_DATA] Race 7 MTP 59m" at bounding box center [179, 144] width 165 height 68
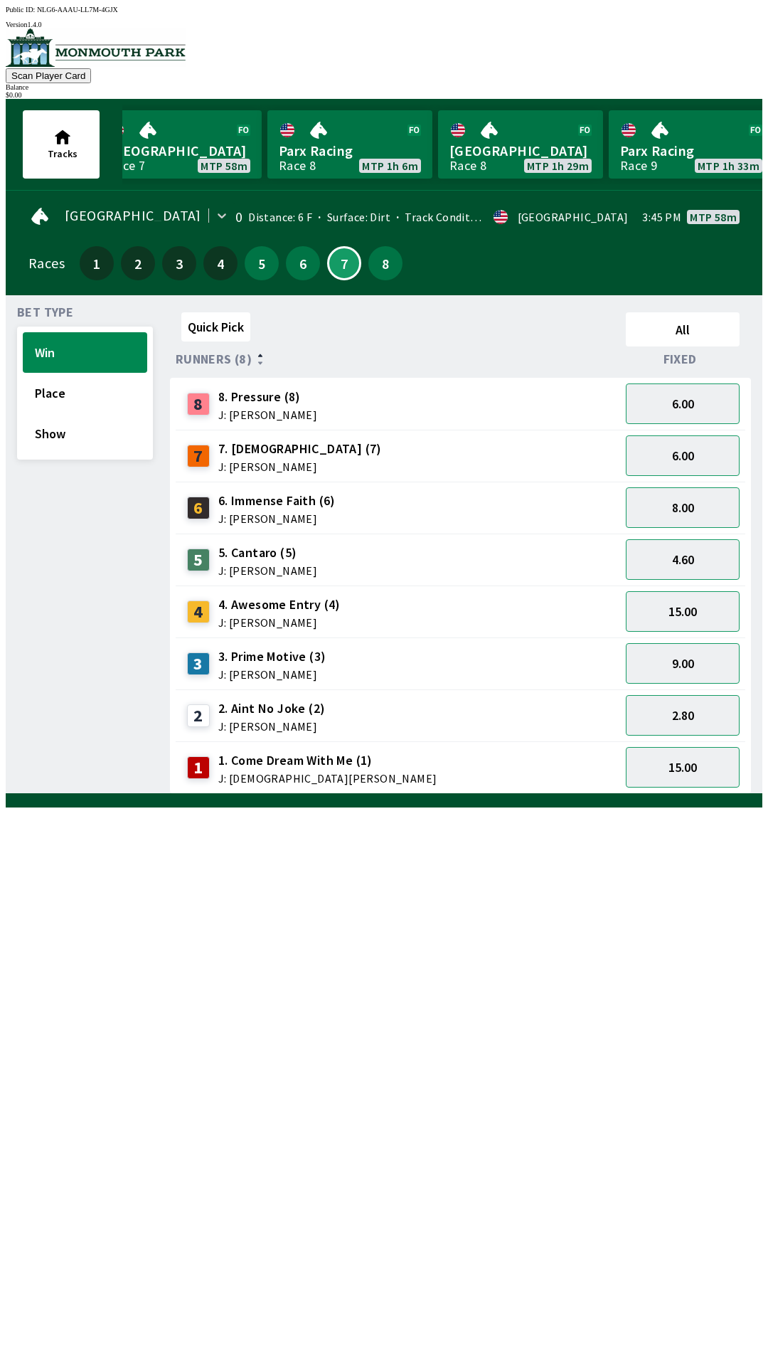
click at [266, 268] on div "5" at bounding box center [262, 263] width 34 height 34
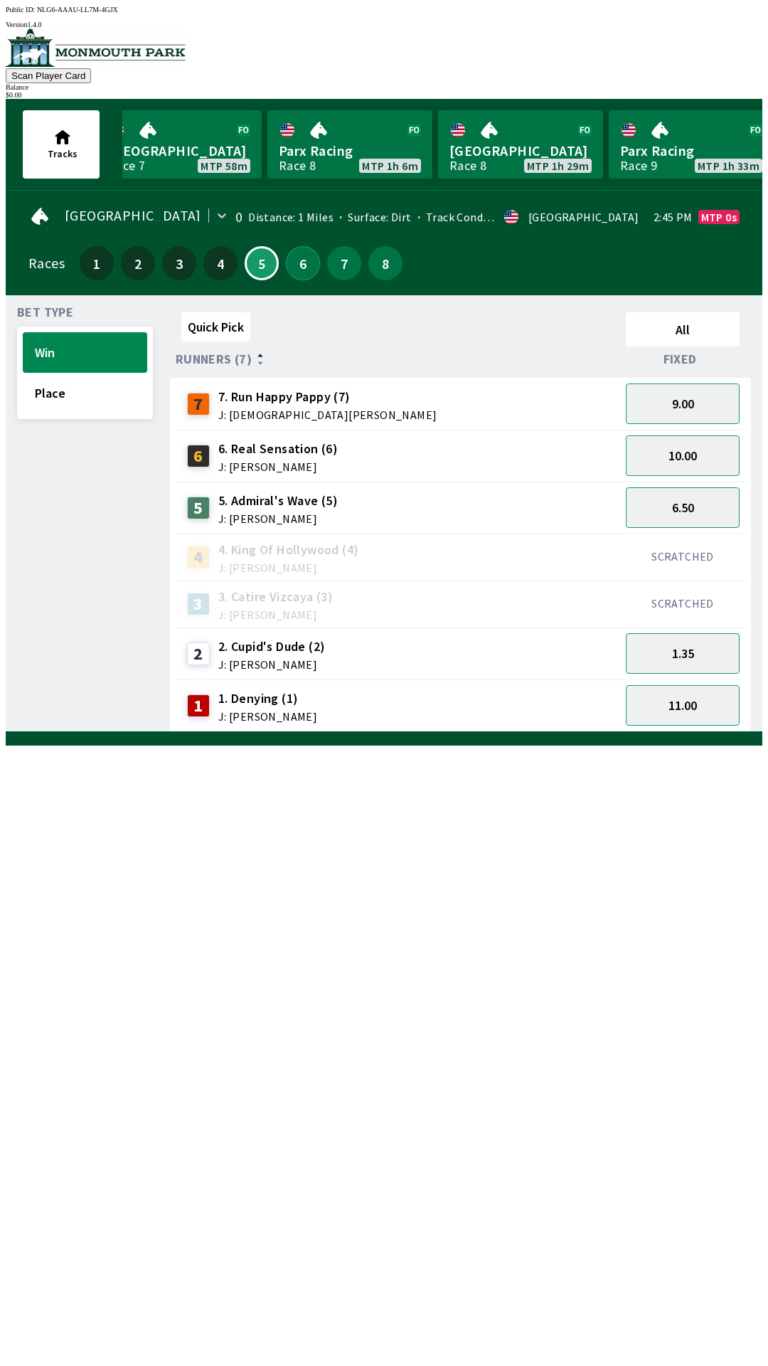
click at [290, 269] on button "6" at bounding box center [303, 263] width 34 height 34
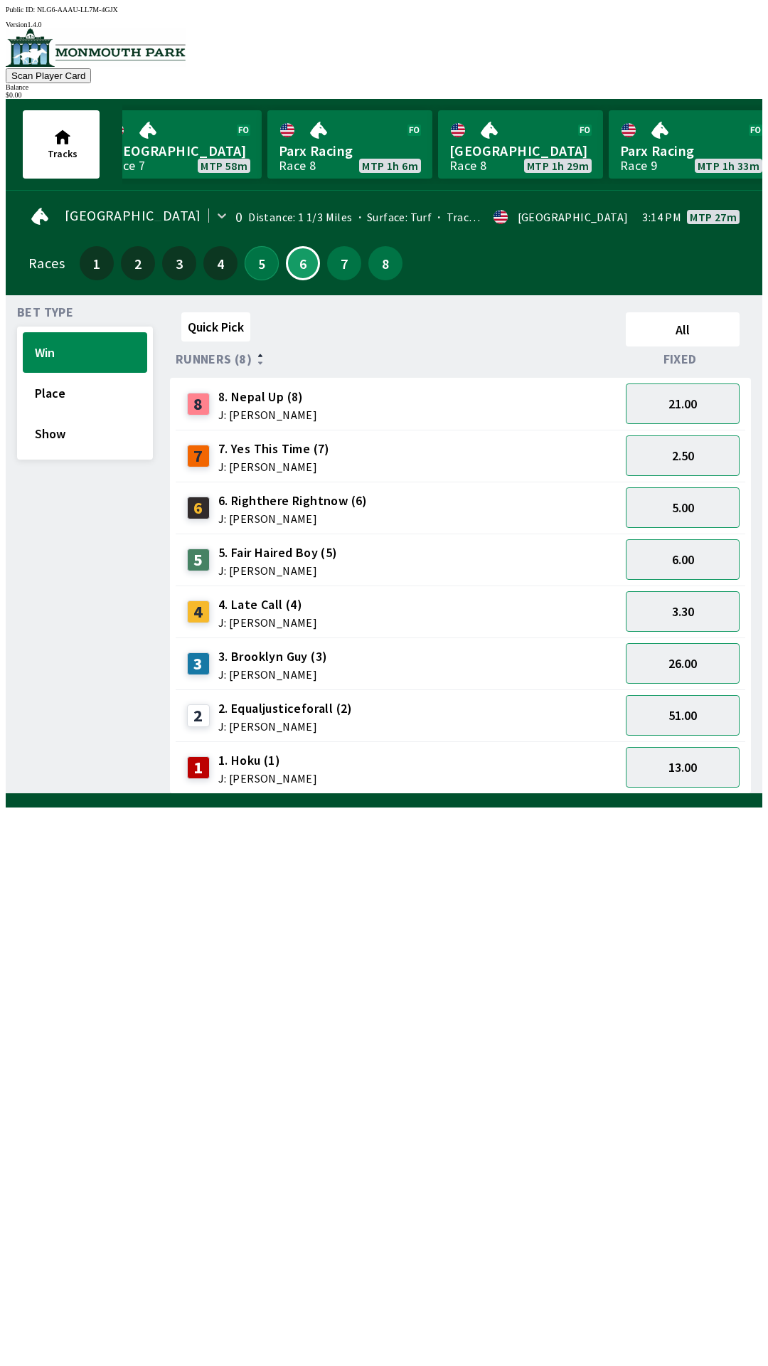
click at [261, 265] on button "5" at bounding box center [262, 263] width 34 height 34
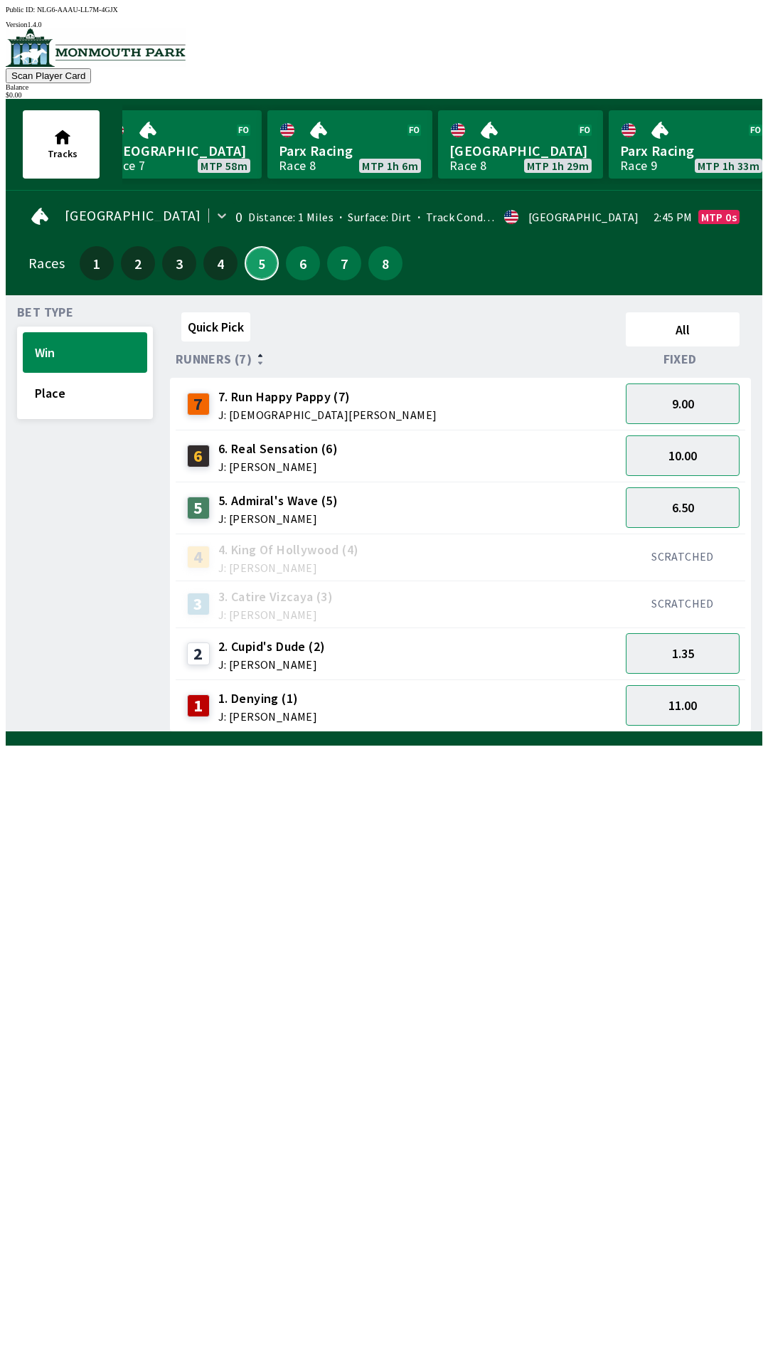
scroll to position [0, 506]
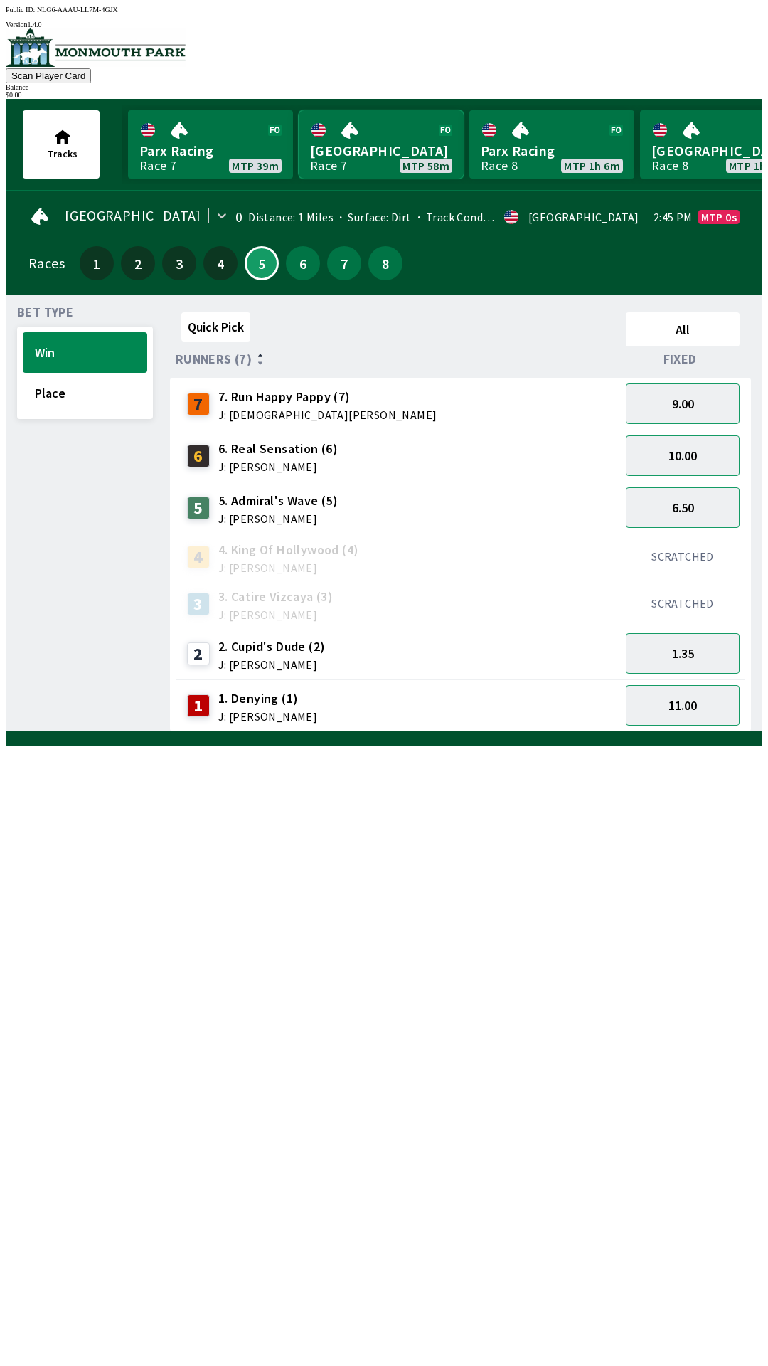
click at [368, 133] on link "[GEOGRAPHIC_DATA] Race 7 MTP 58m" at bounding box center [381, 144] width 165 height 68
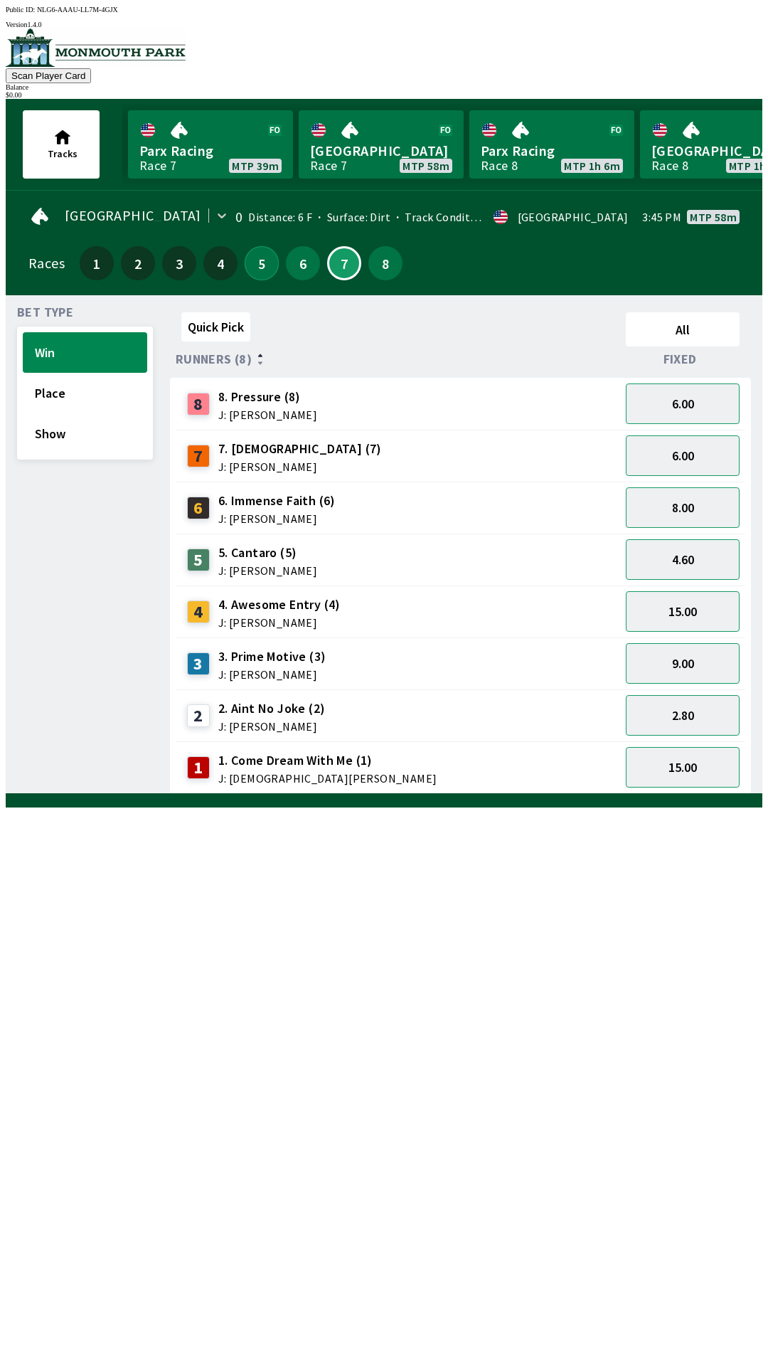
click at [259, 265] on button "5" at bounding box center [262, 263] width 34 height 34
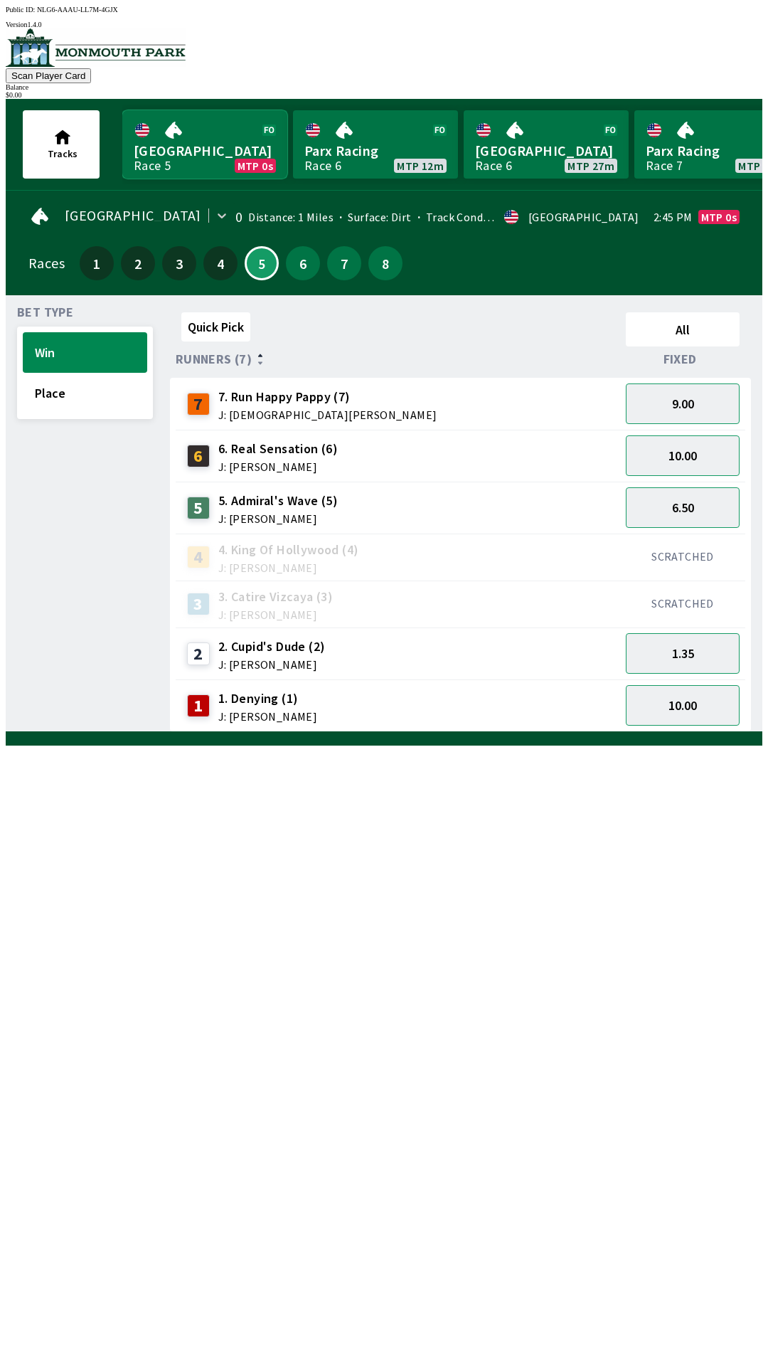
click at [216, 146] on link "Monmouth Park Race 5 MTP 0s" at bounding box center [204, 144] width 165 height 68
click at [190, 154] on link "Monmouth Park Race 5 MTP 0s" at bounding box center [204, 144] width 165 height 68
click at [208, 145] on link "Monmouth Park Race 5 MTP 0s" at bounding box center [204, 144] width 165 height 68
click at [51, 395] on button "Place" at bounding box center [85, 393] width 124 height 41
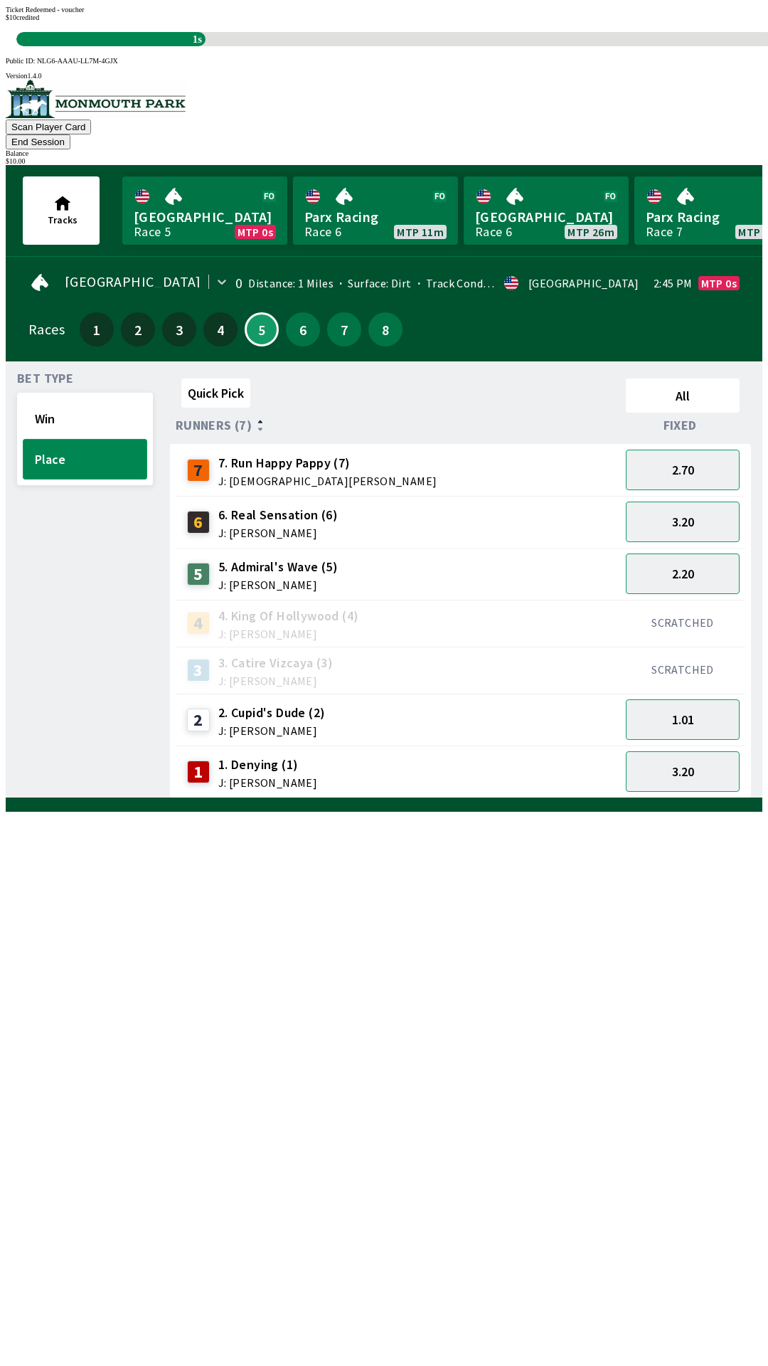
click at [95, 439] on button "Place" at bounding box center [85, 459] width 124 height 41
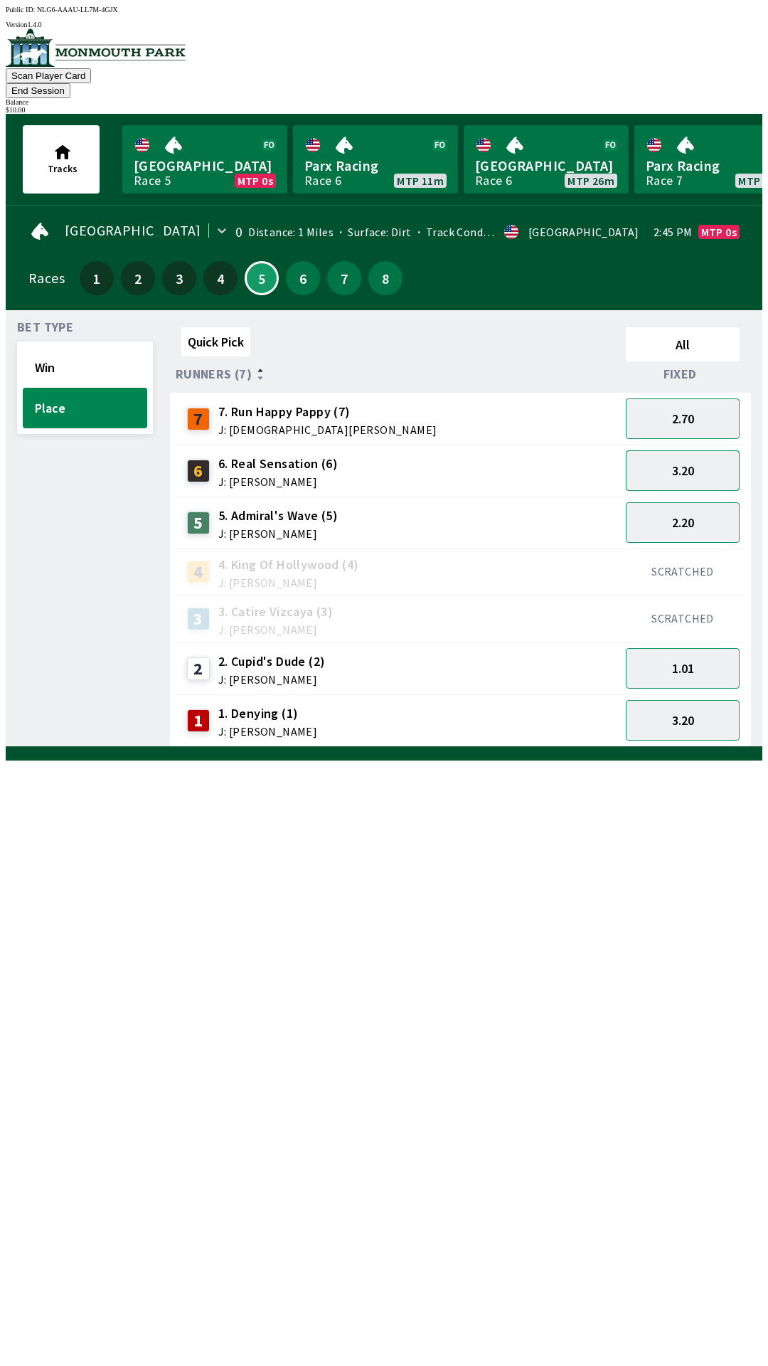
click at [688, 450] on button "3.20" at bounding box center [683, 470] width 114 height 41
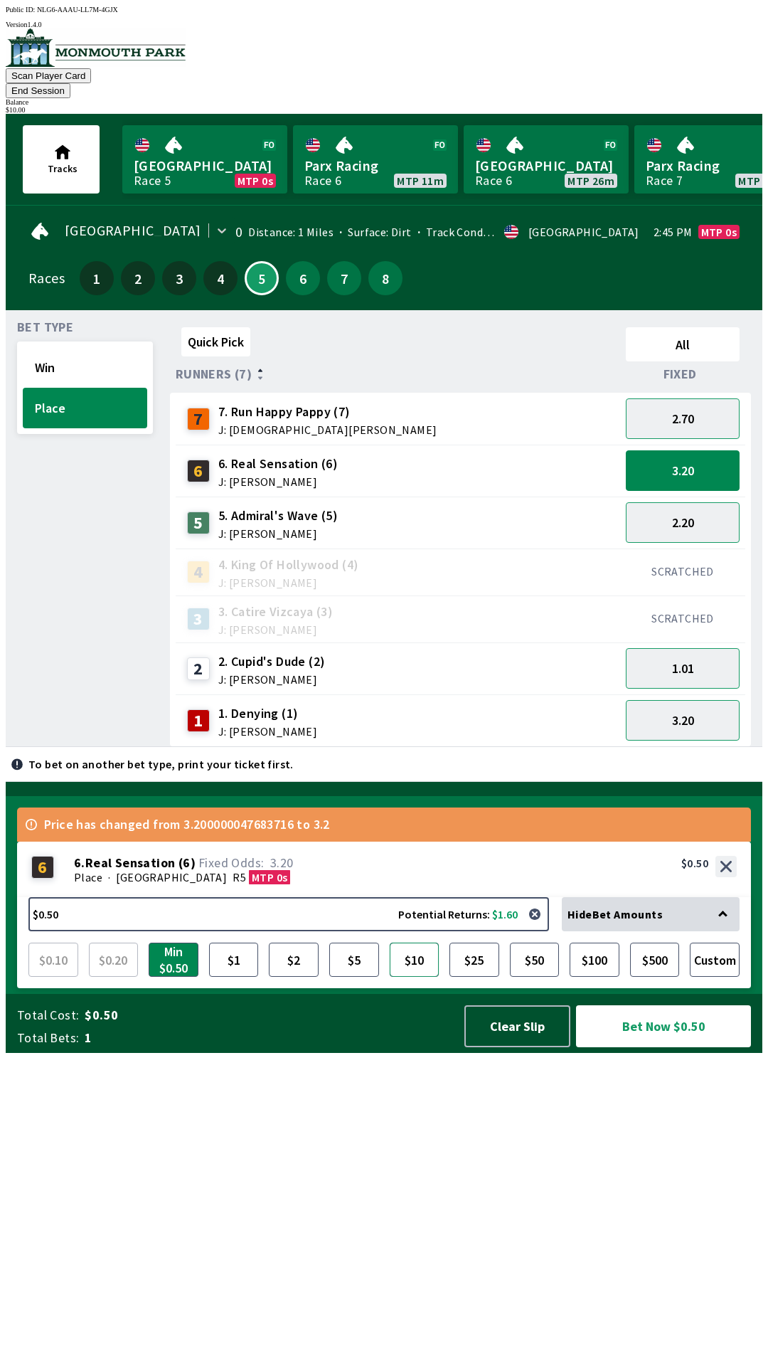
click at [415, 977] on button "$10" at bounding box center [415, 959] width 50 height 34
click at [667, 1047] on button "Bet Now $10.00" at bounding box center [663, 1026] width 175 height 42
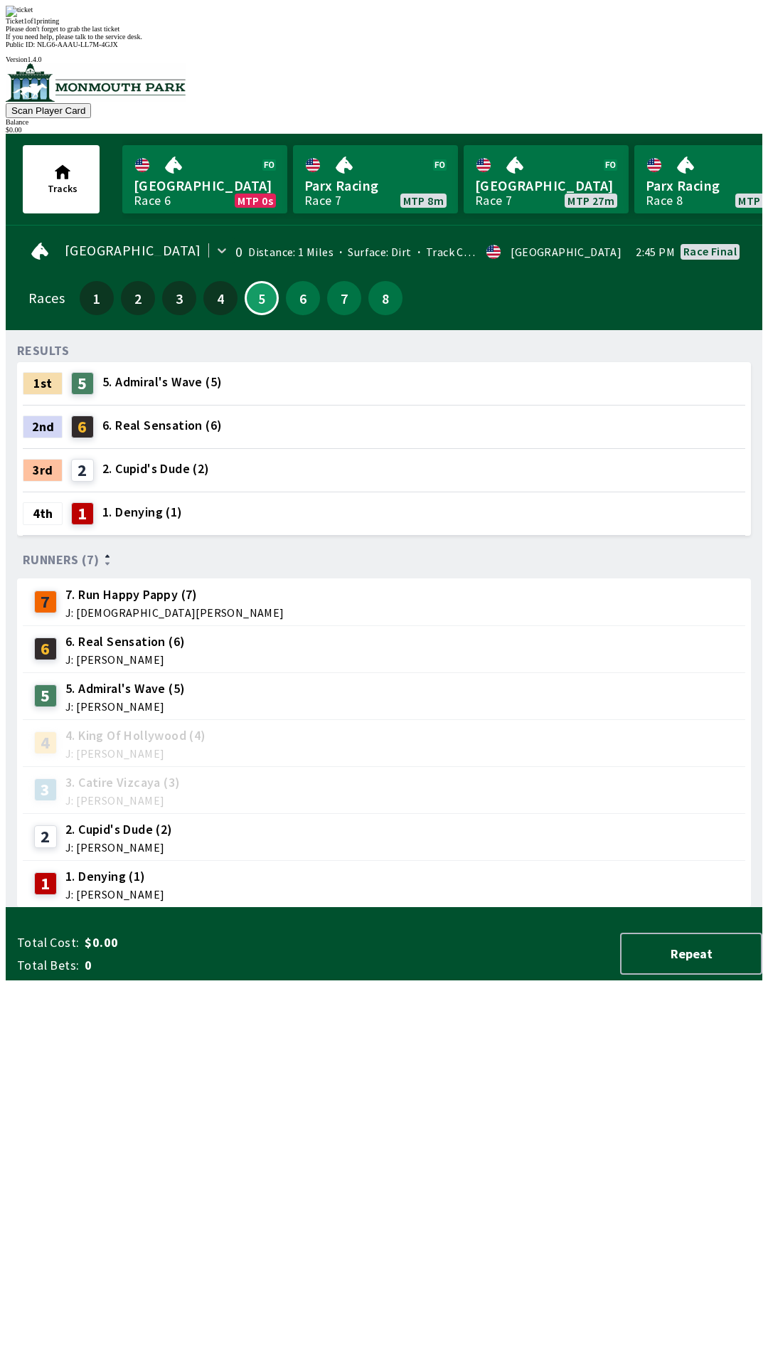
click at [527, 41] on div "Ticket 1 of 1 printing Please don't forget to grab the last ticket If you need …" at bounding box center [384, 23] width 757 height 35
click at [492, 25] on div "Ticket 1 of 1 printing" at bounding box center [384, 21] width 757 height 8
click at [500, 41] on div "Ticket 1 of 1 printing Please don't forget to grab the last ticket If you need …" at bounding box center [384, 23] width 757 height 35
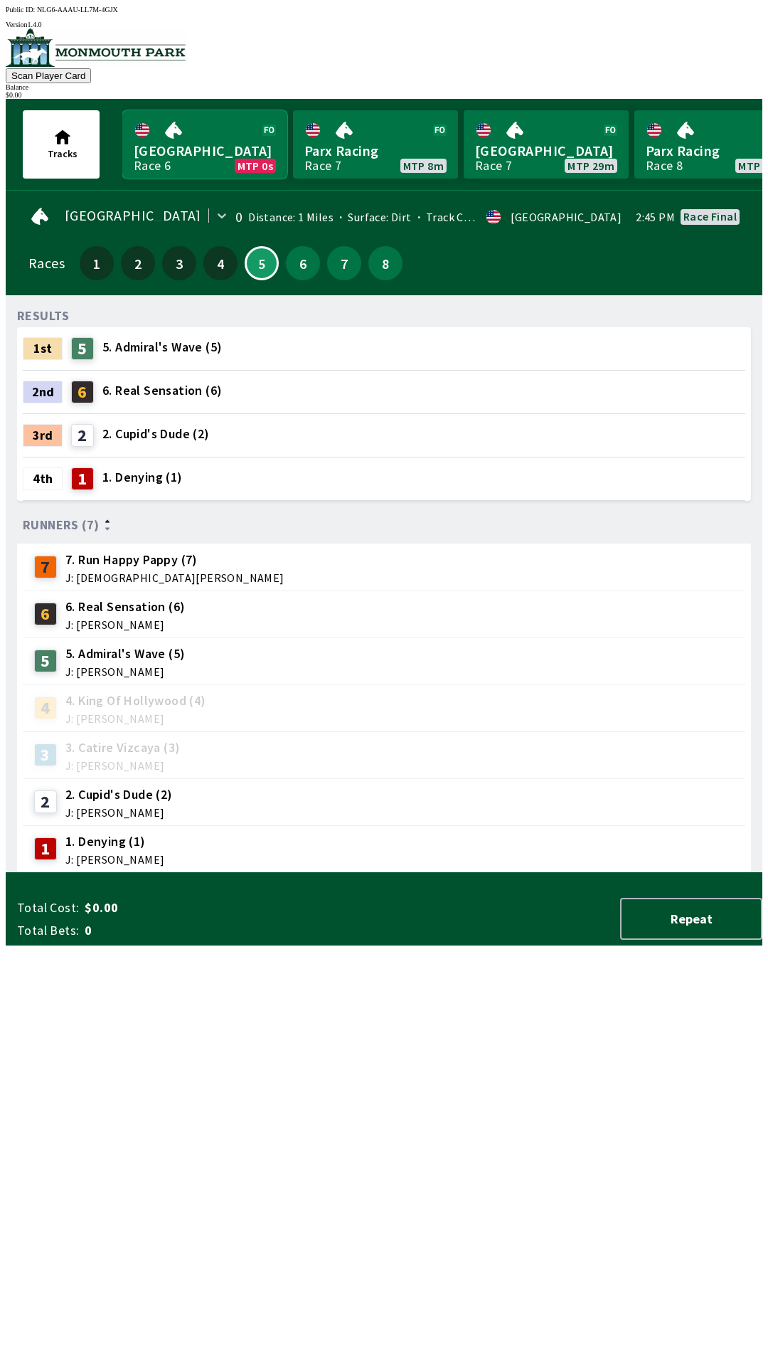
click at [215, 144] on link "Monmouth Park Race 6 MTP 0s" at bounding box center [204, 144] width 165 height 68
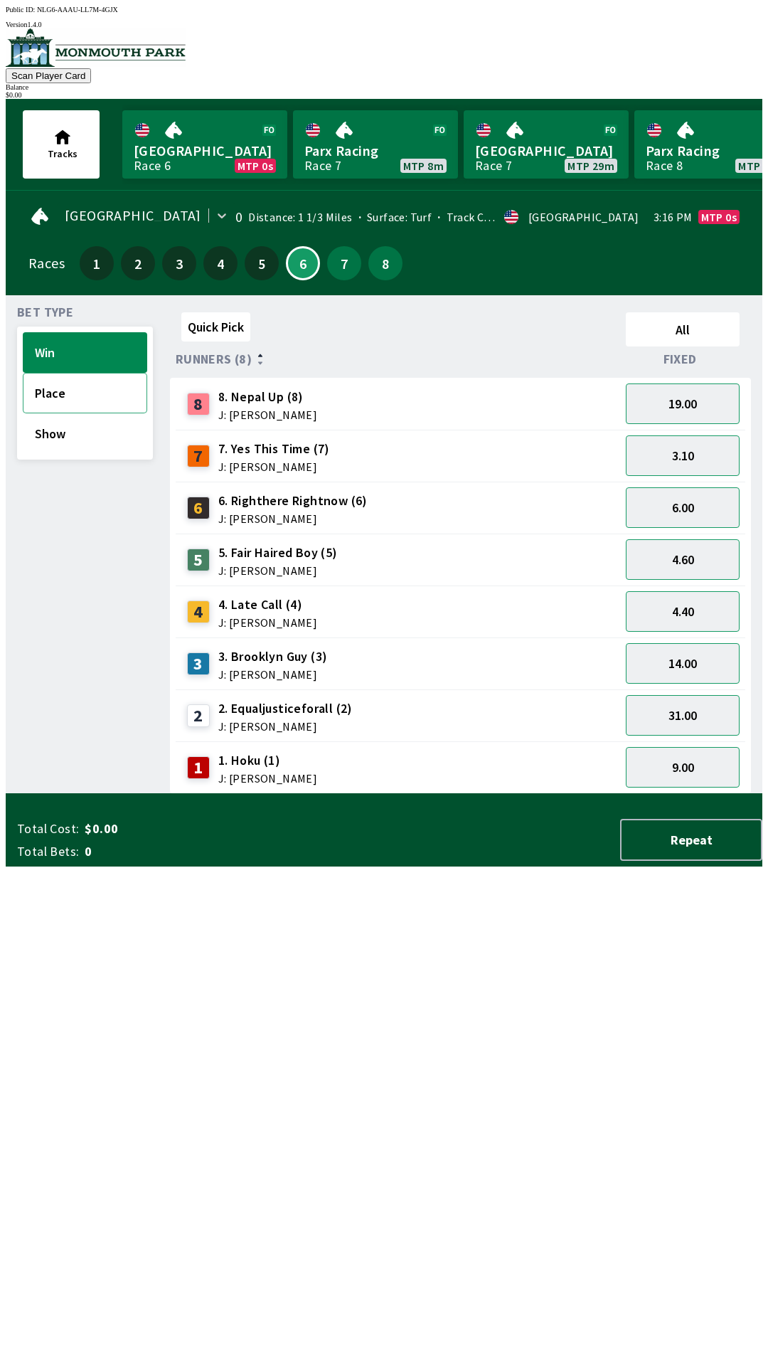
click at [49, 400] on button "Place" at bounding box center [85, 393] width 124 height 41
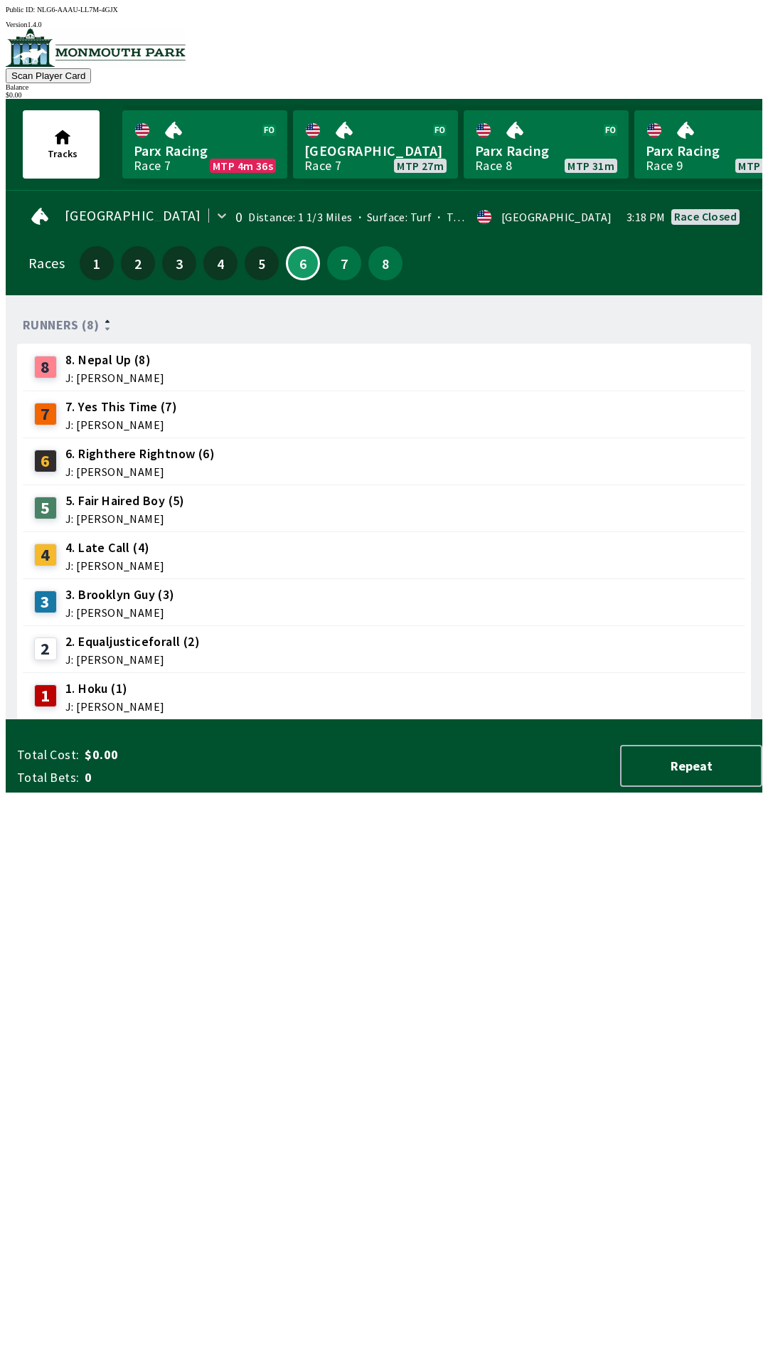
click at [392, 274] on div "8" at bounding box center [385, 263] width 41 height 41
click at [372, 271] on div "8" at bounding box center [385, 263] width 34 height 34
